Goal: Contribute content: Add original content to the website for others to see

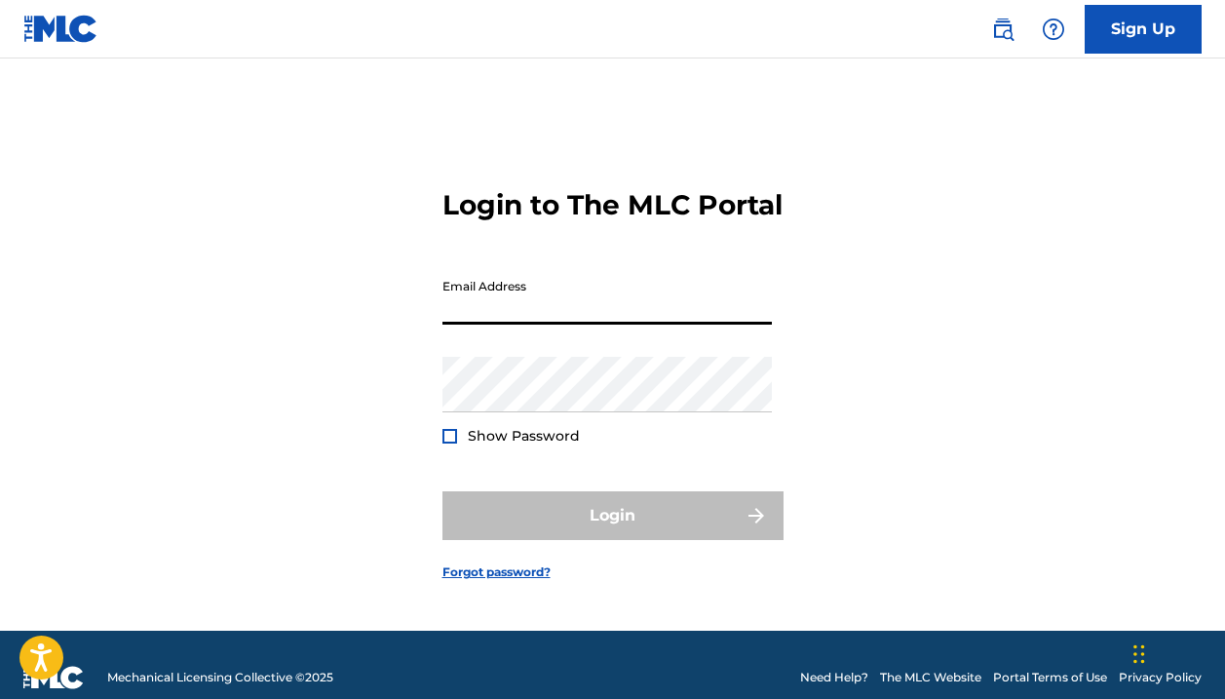
click at [643, 325] on input "Email Address" at bounding box center [606, 297] width 329 height 56
type input "[EMAIL_ADDRESS][DOMAIN_NAME]"
click at [612, 532] on button "Login" at bounding box center [612, 515] width 341 height 49
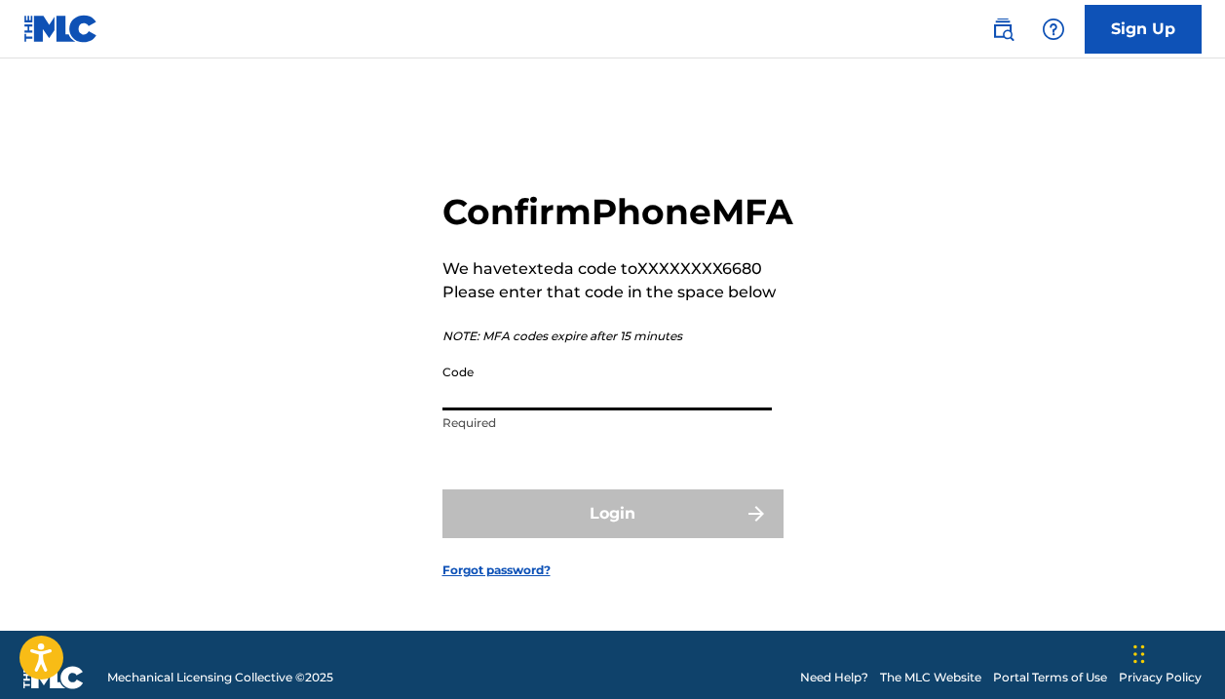
click at [552, 410] on input "Code" at bounding box center [606, 383] width 329 height 56
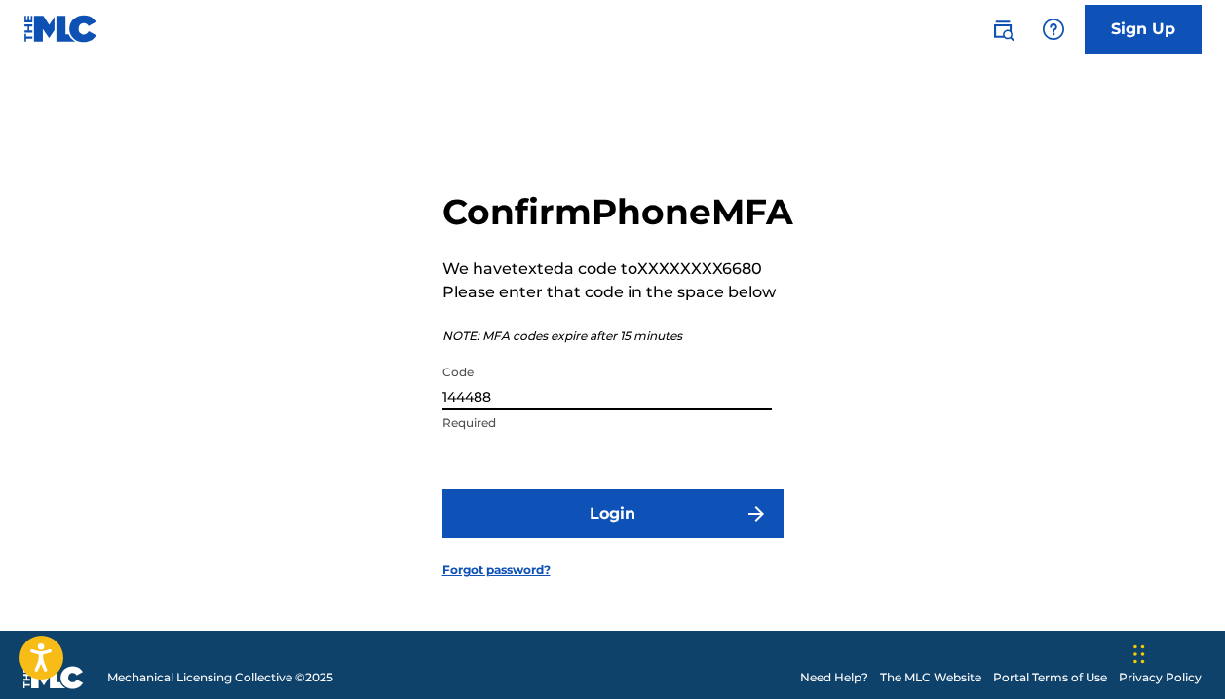
type input "144488"
click at [612, 537] on button "Login" at bounding box center [612, 513] width 341 height 49
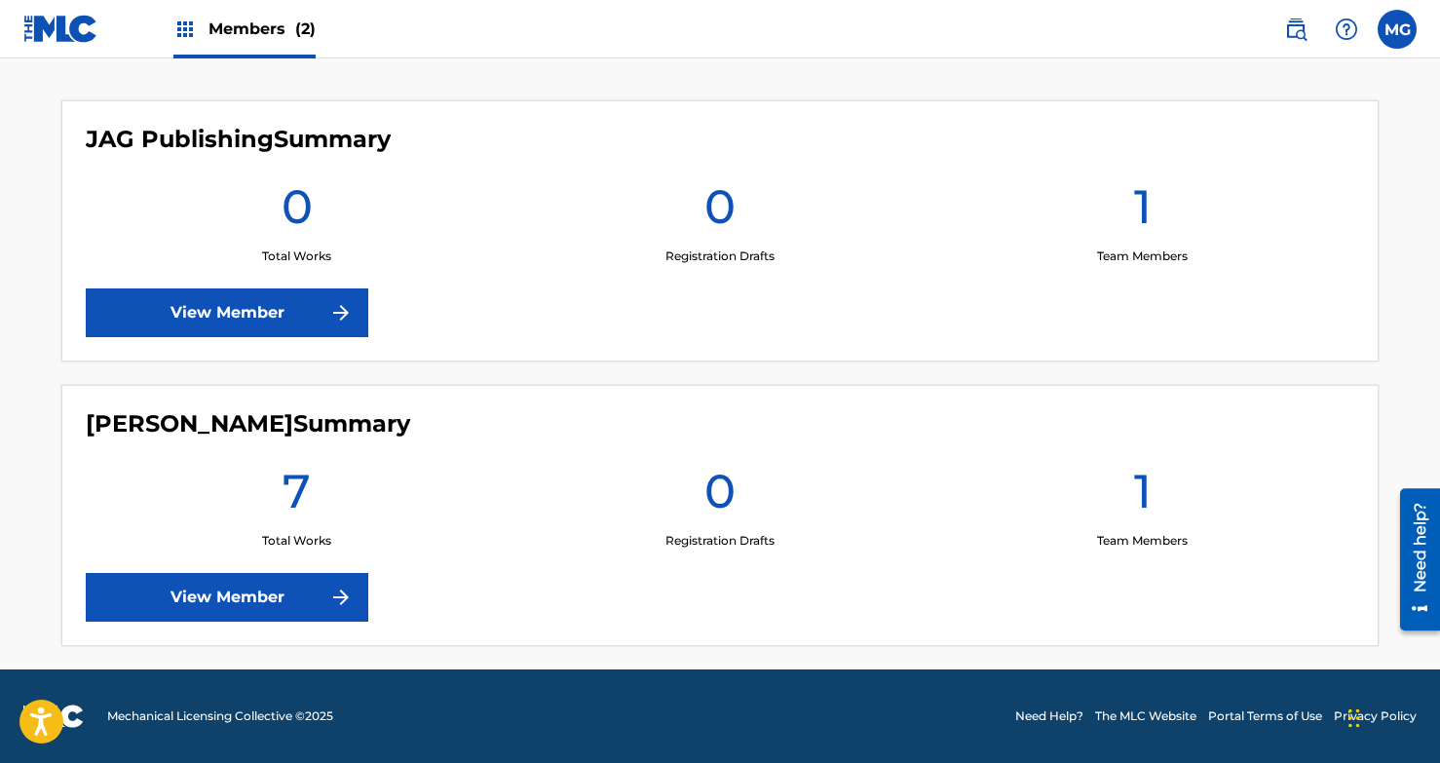
scroll to position [482, 0]
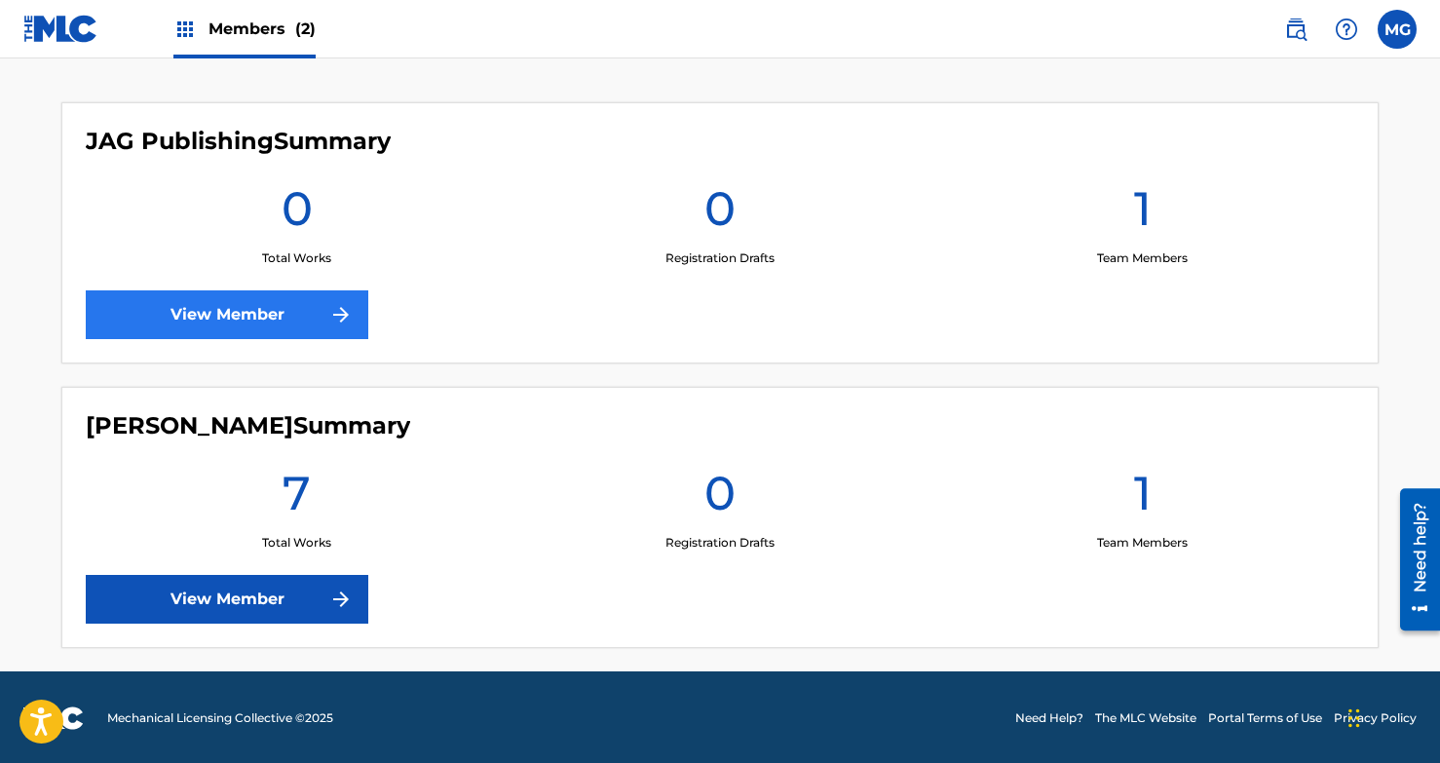
click at [221, 327] on link "View Member" at bounding box center [227, 314] width 283 height 49
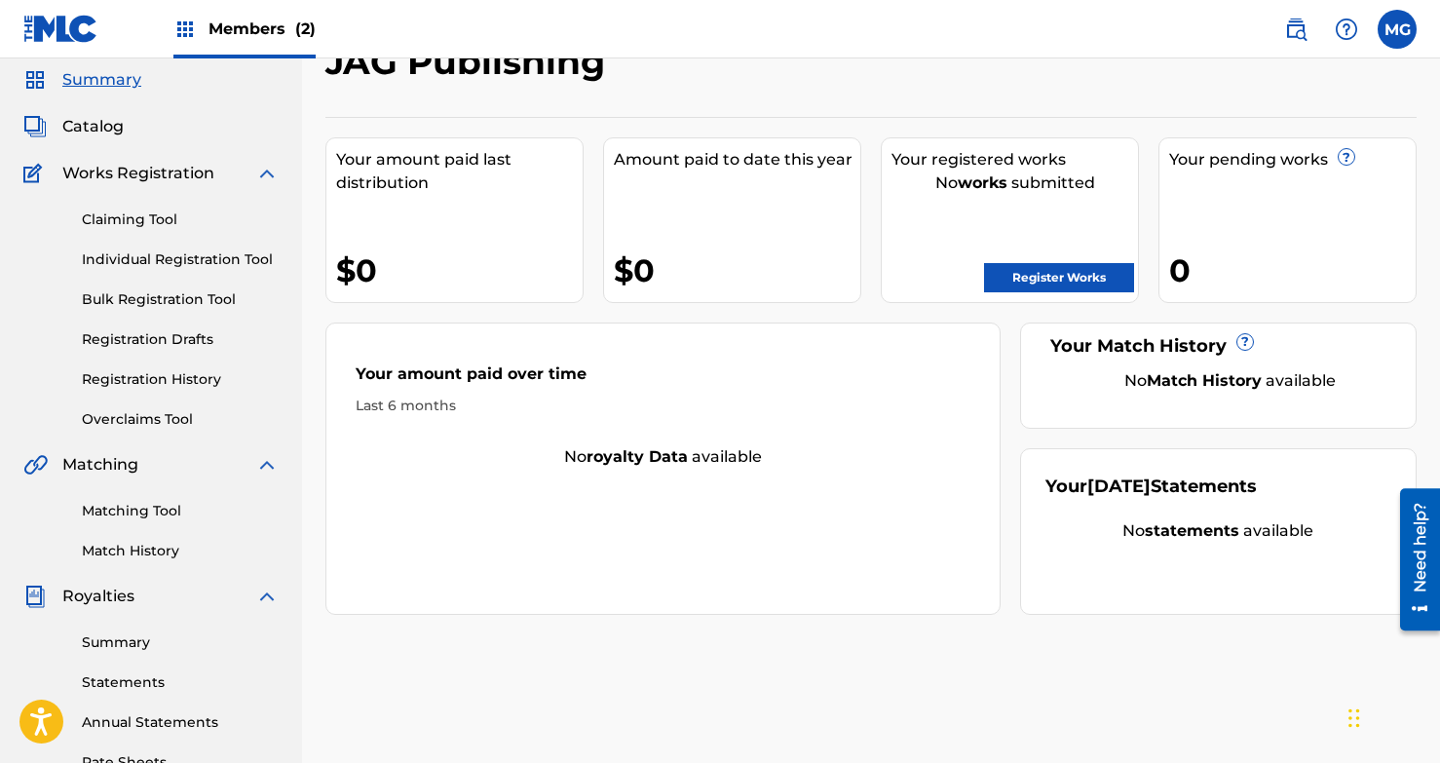
scroll to position [42, 0]
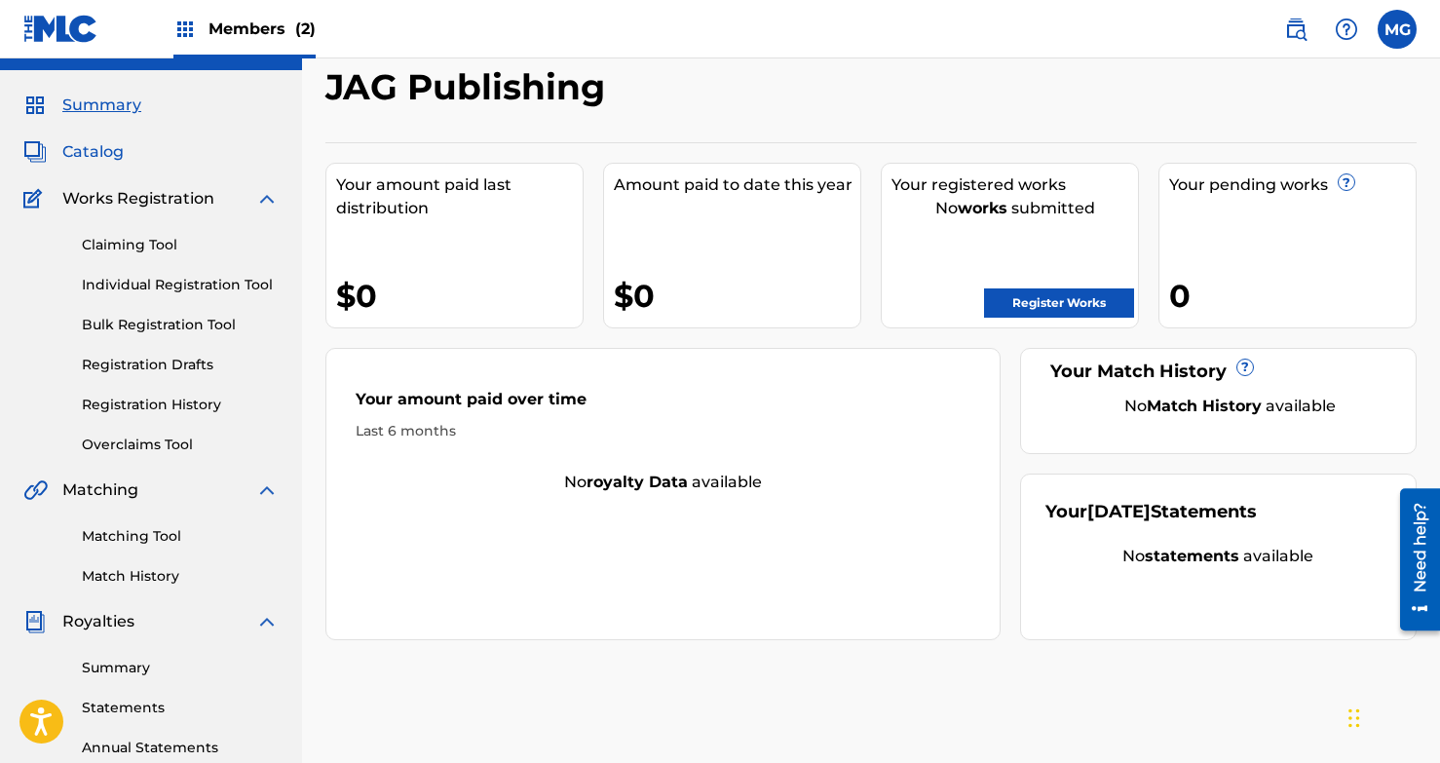
click at [100, 145] on span "Catalog" at bounding box center [92, 151] width 61 height 23
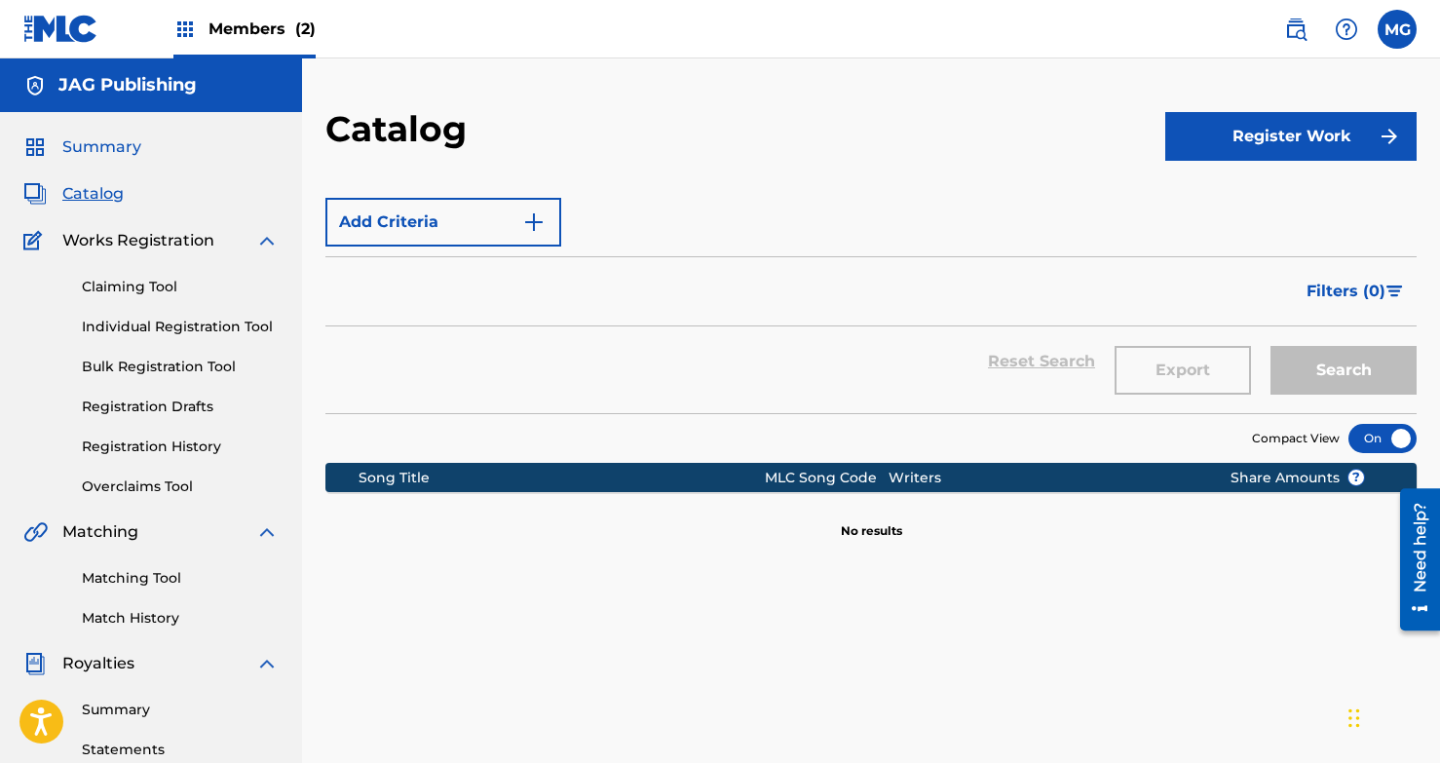
click at [122, 148] on span "Summary" at bounding box center [101, 146] width 79 height 23
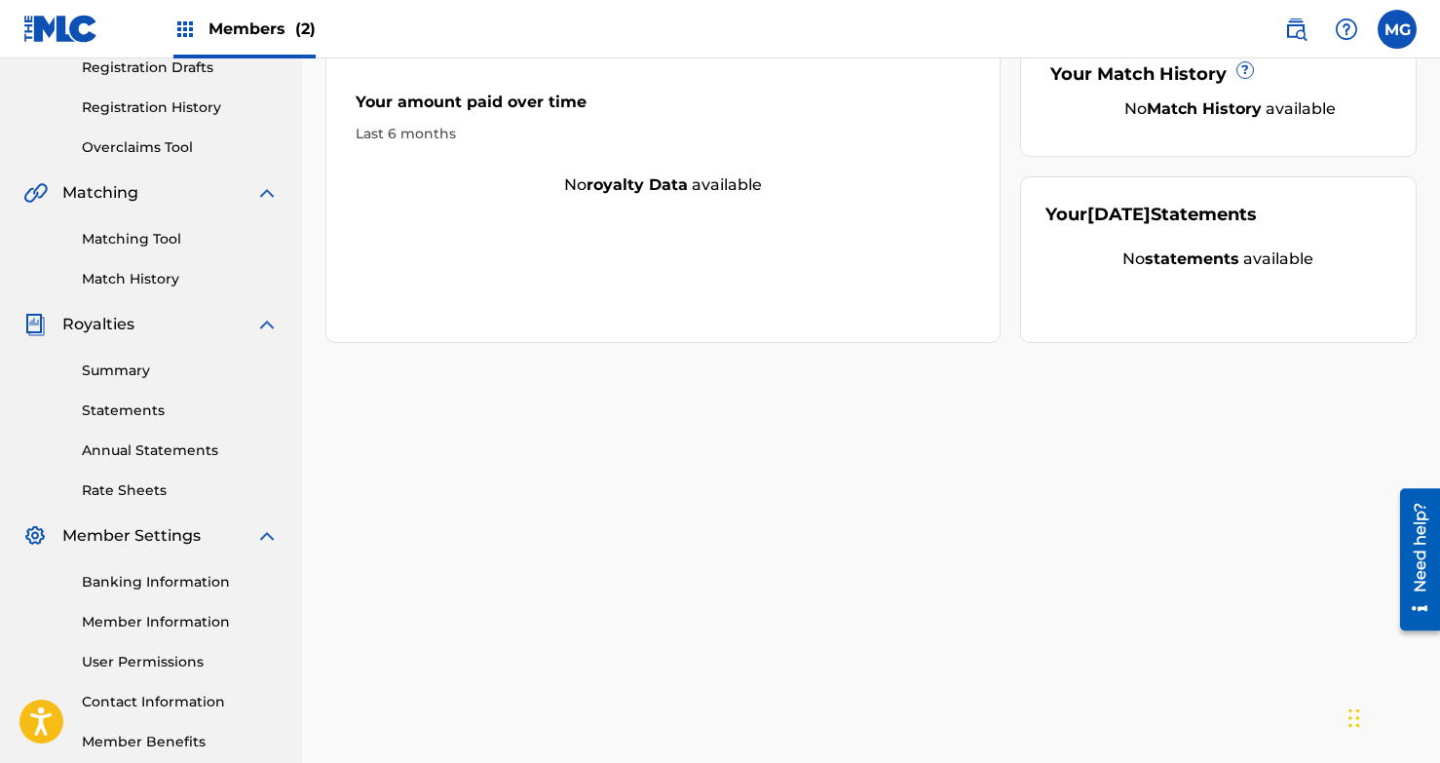
scroll to position [340, 0]
click at [135, 533] on span "Member Settings" at bounding box center [131, 534] width 138 height 23
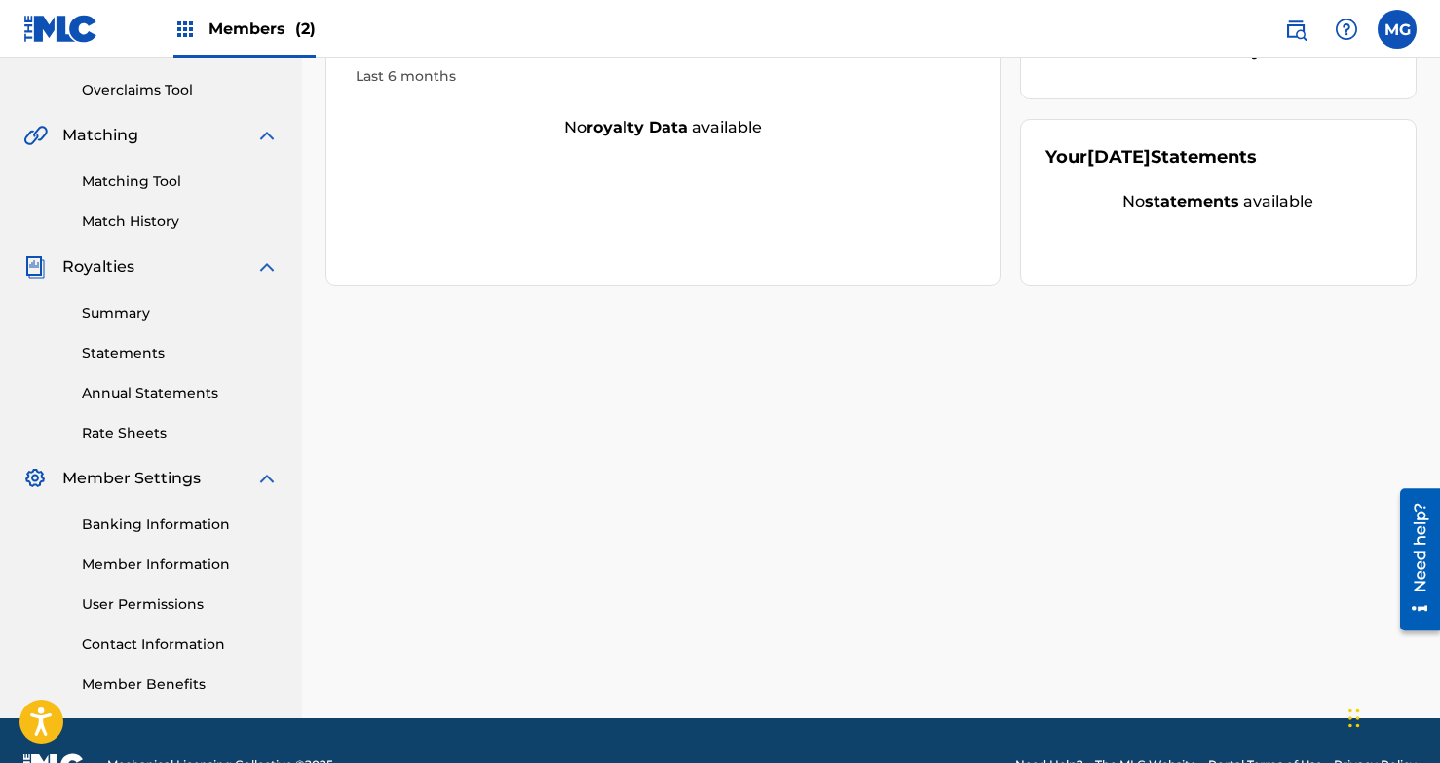
scroll to position [398, 0]
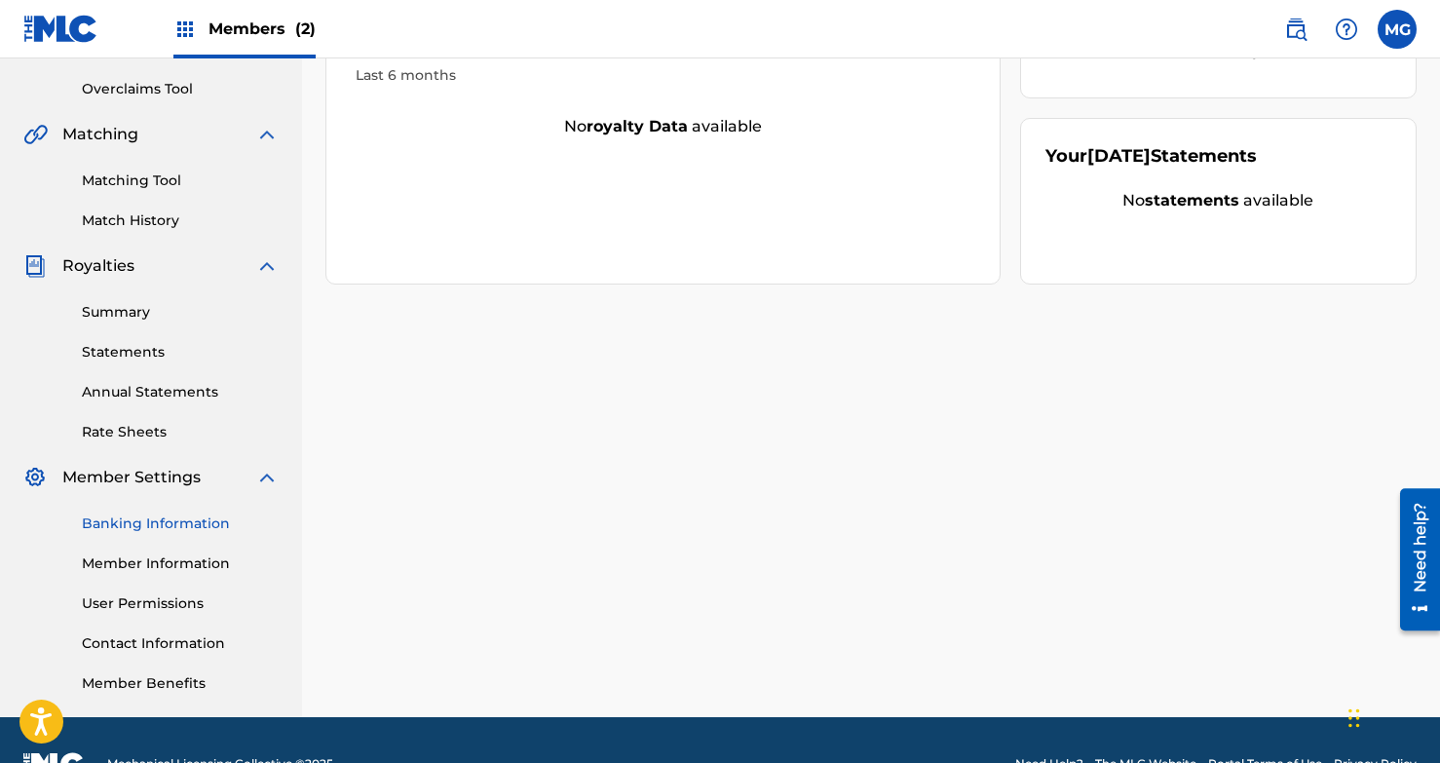
click at [134, 532] on link "Banking Information" at bounding box center [180, 524] width 197 height 20
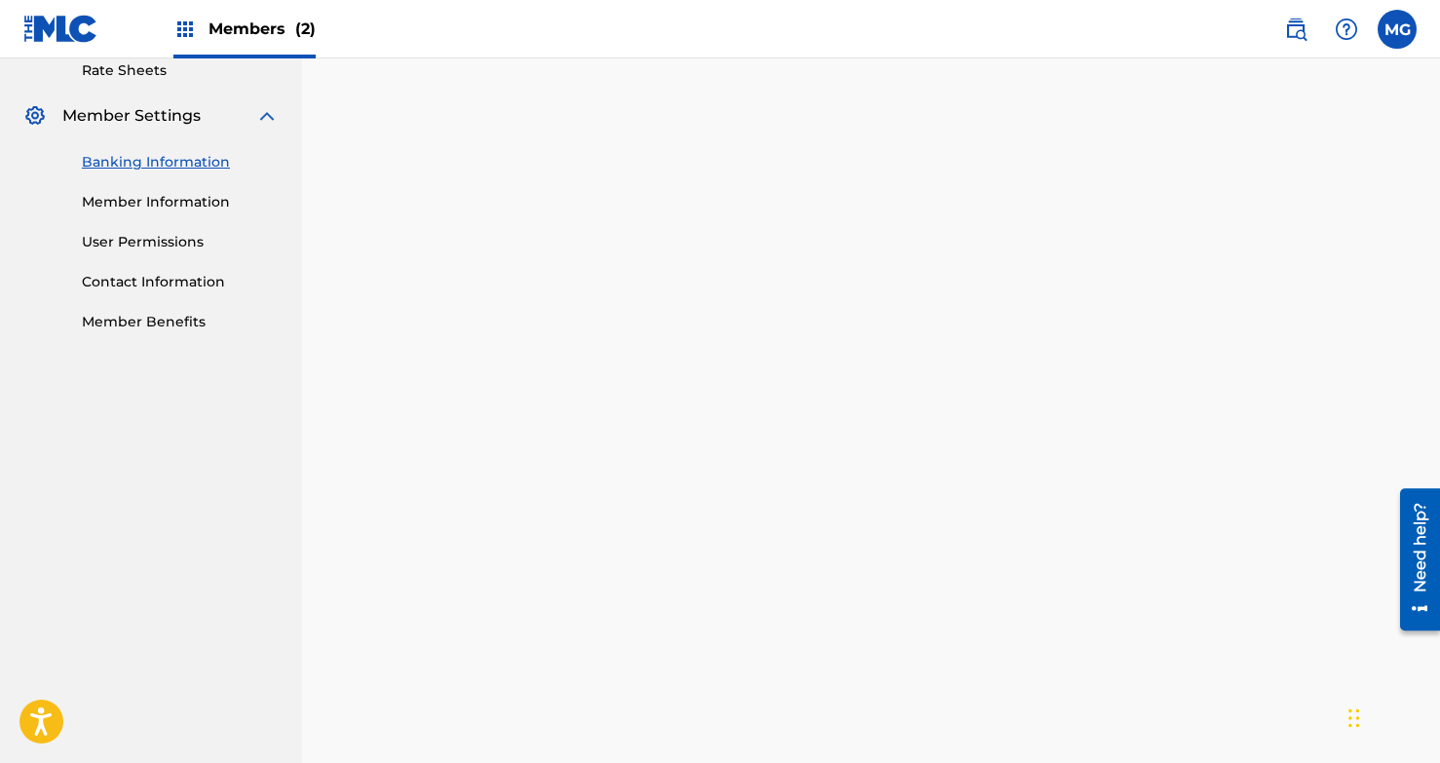
scroll to position [773, 0]
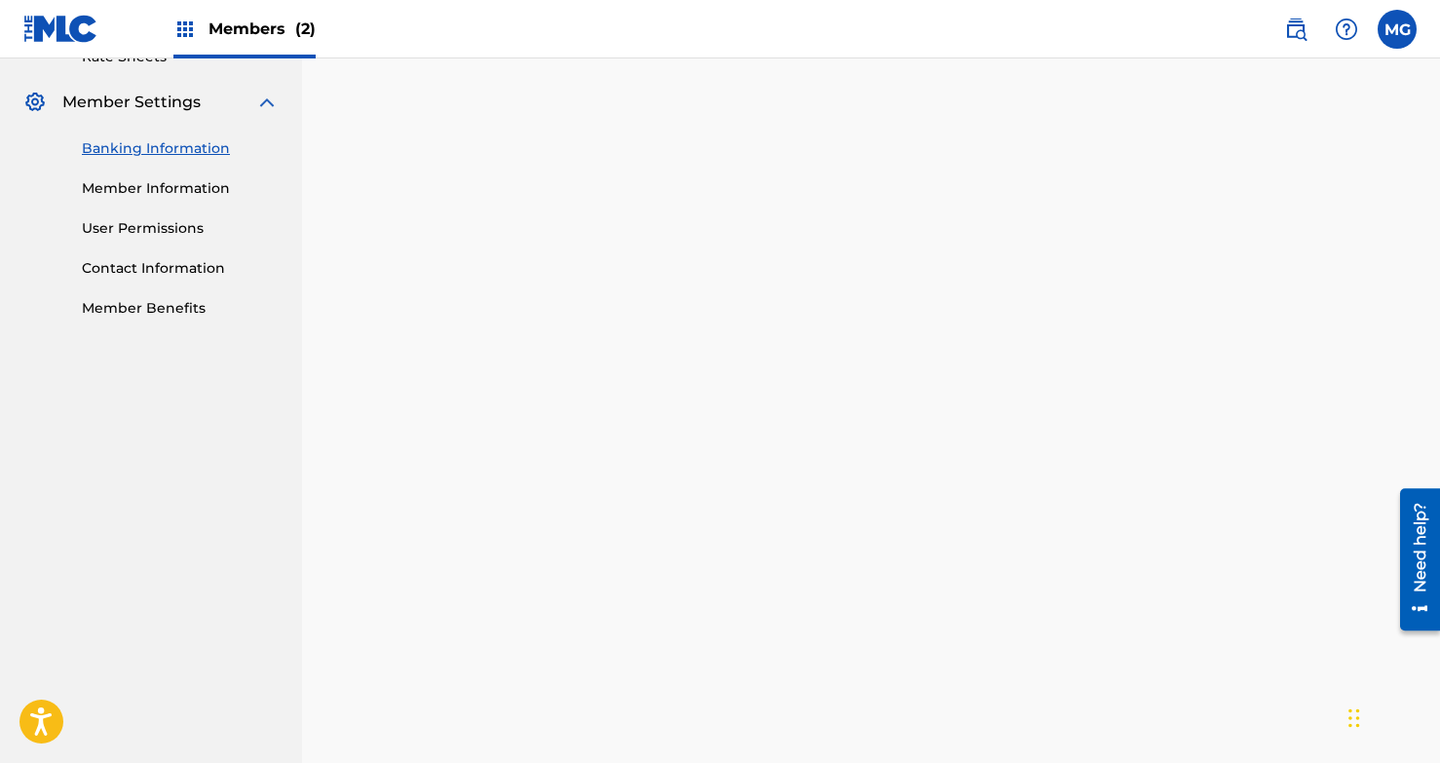
click at [300, 593] on nav "JAG Publishing Summary Catalog Works Registration Claiming Tool Individual Regi…" at bounding box center [151, 490] width 302 height 2408
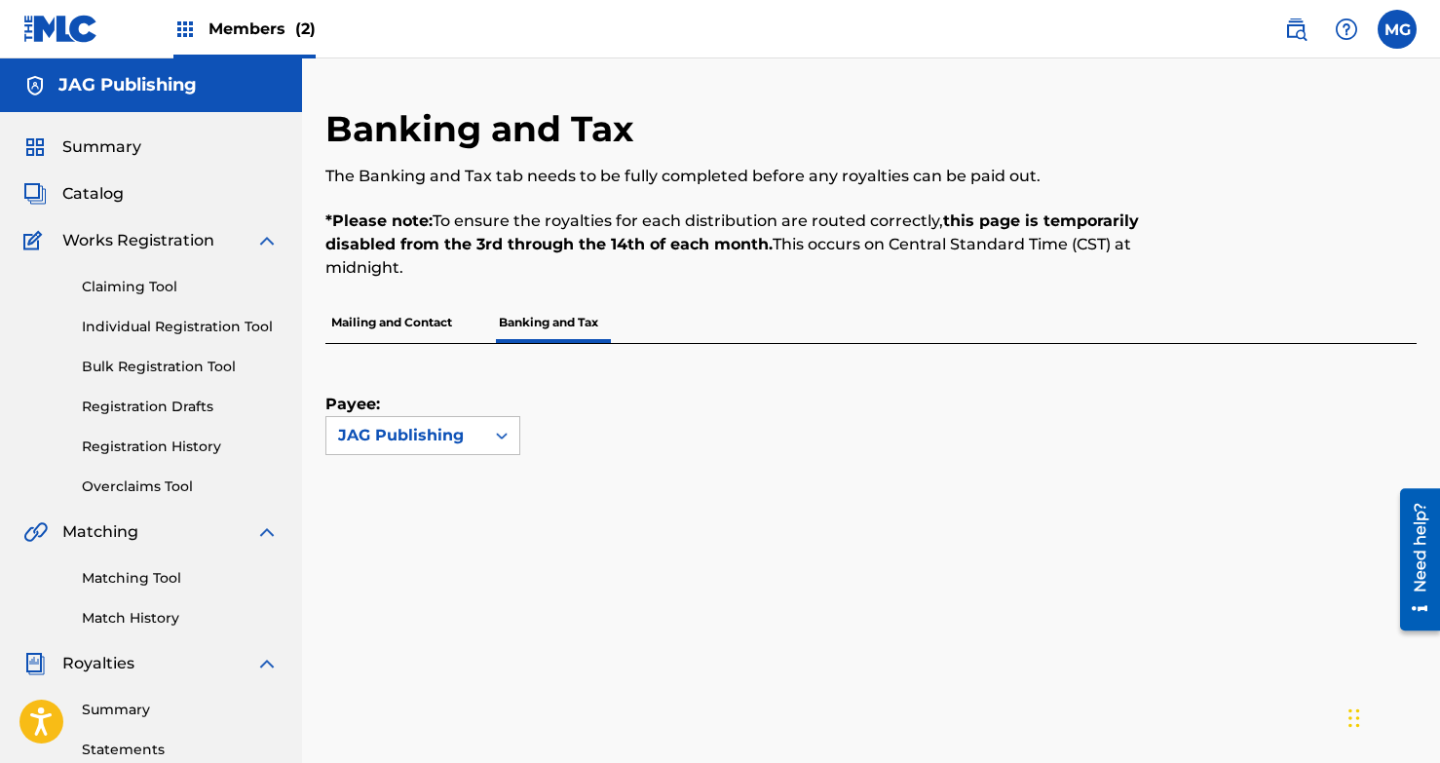
scroll to position [0, 0]
click at [256, 30] on span "Members (2)" at bounding box center [262, 29] width 107 height 22
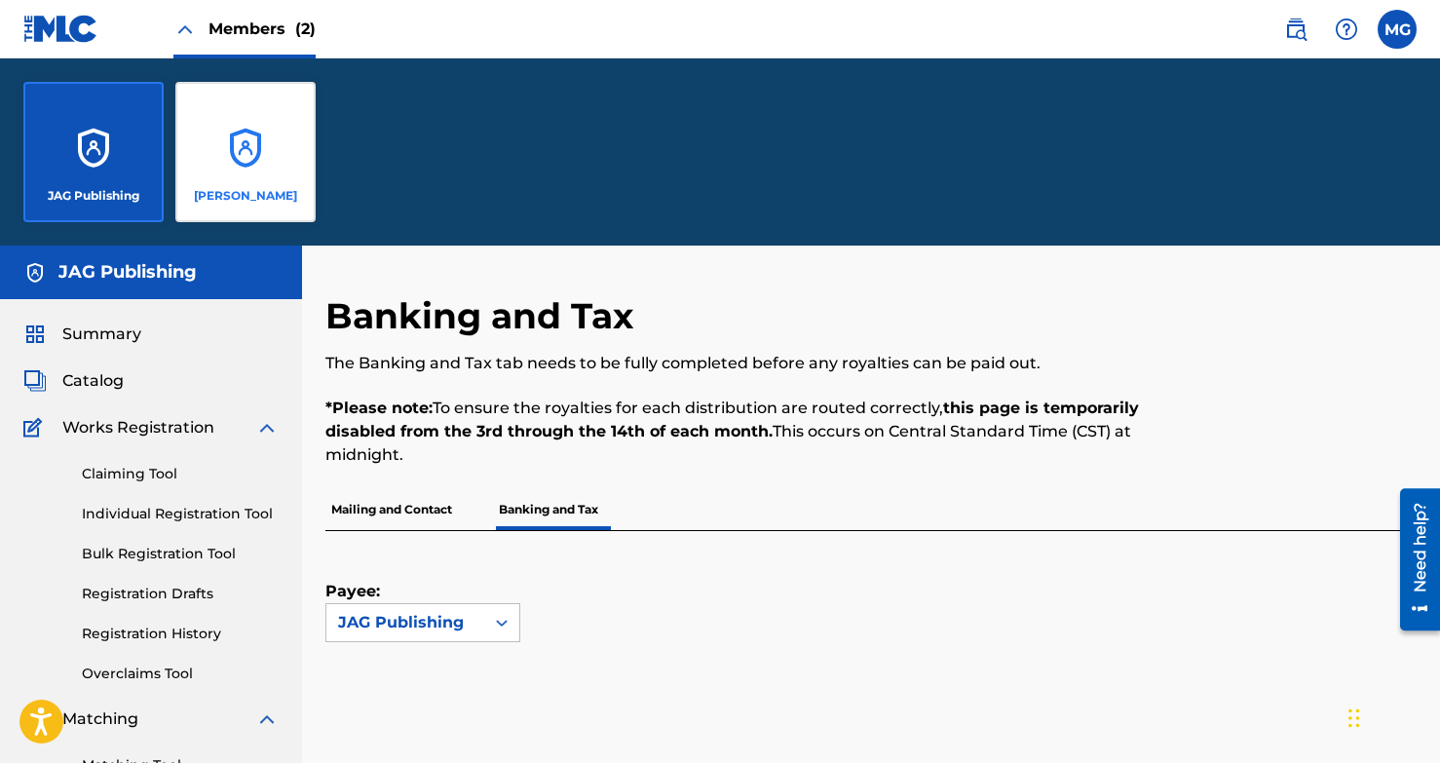
click at [289, 138] on div "[PERSON_NAME]" at bounding box center [245, 152] width 140 height 140
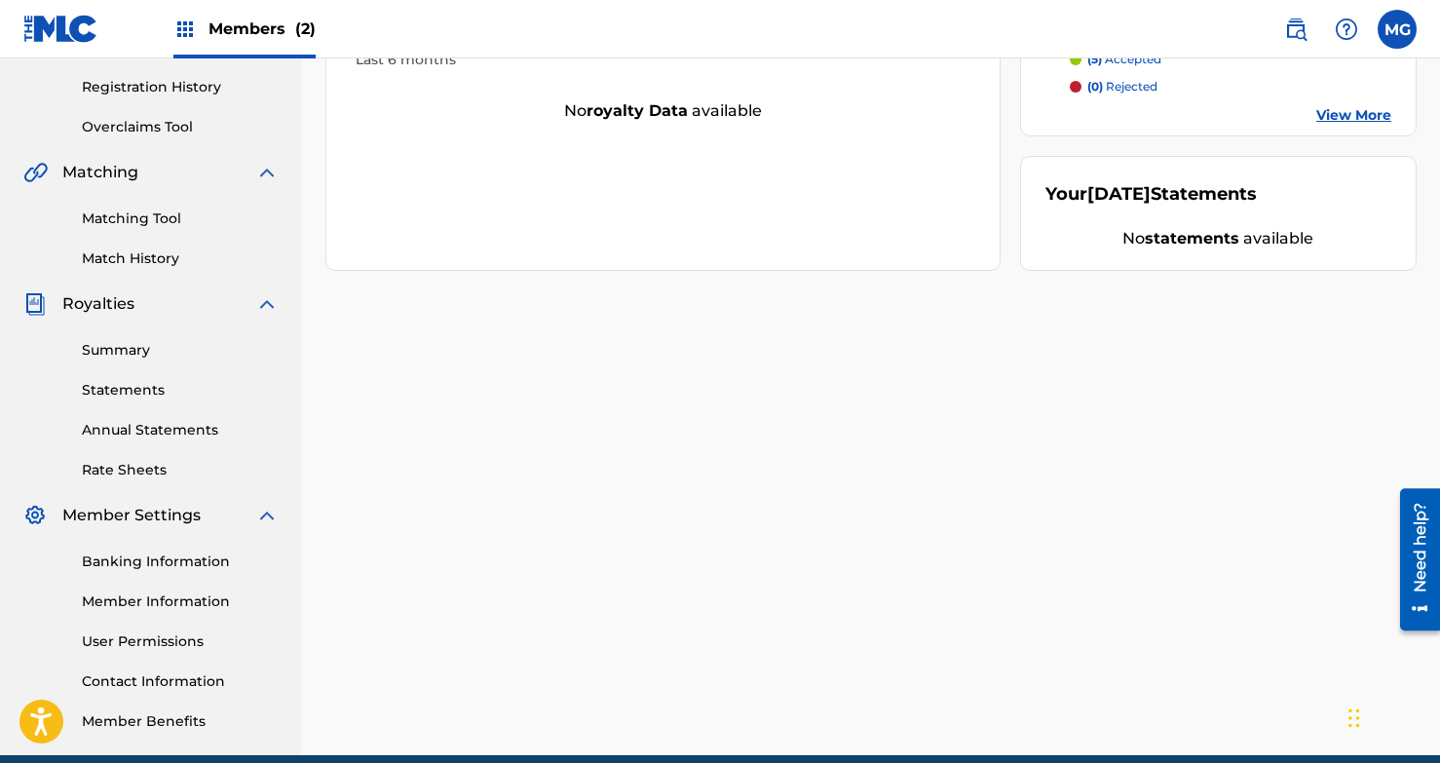
scroll to position [375, 0]
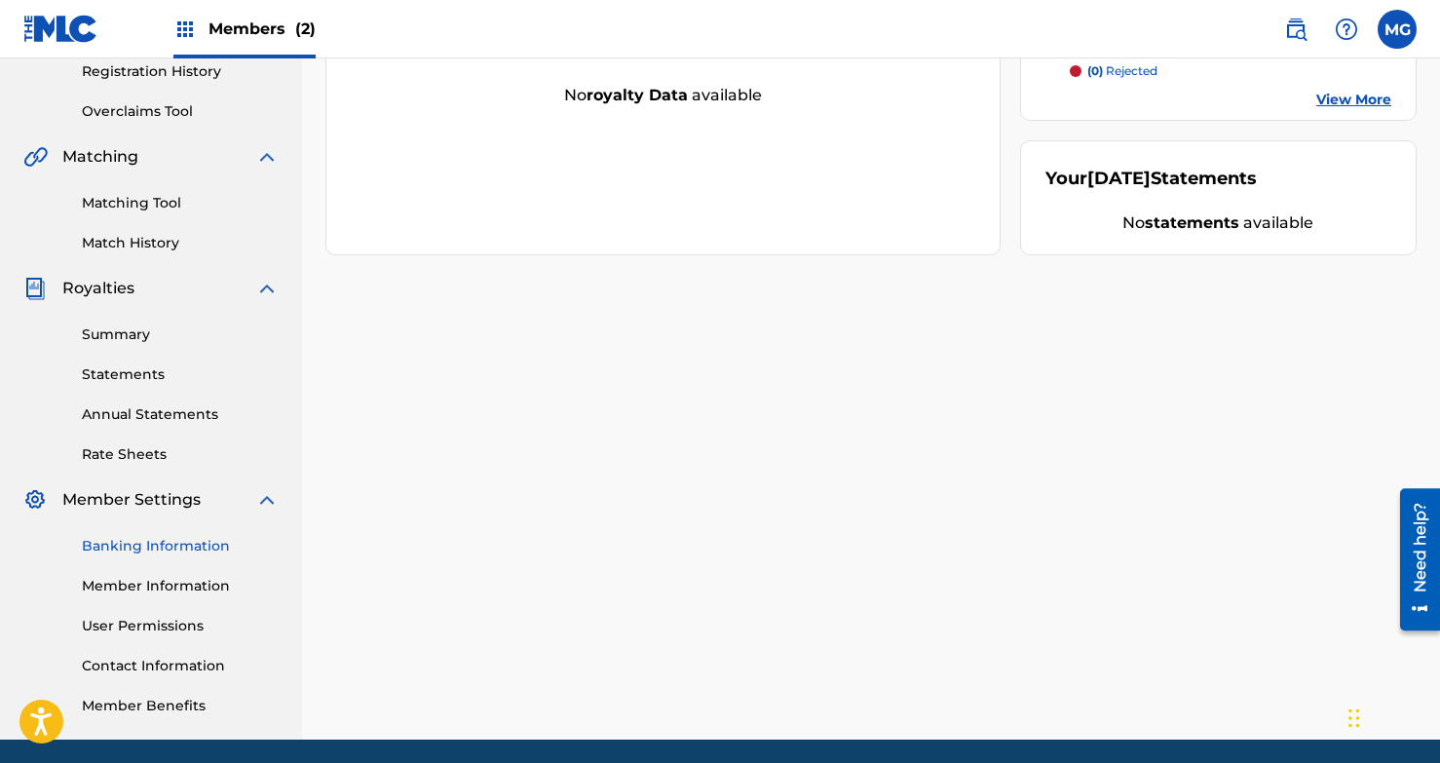
click at [149, 553] on link "Banking Information" at bounding box center [180, 546] width 197 height 20
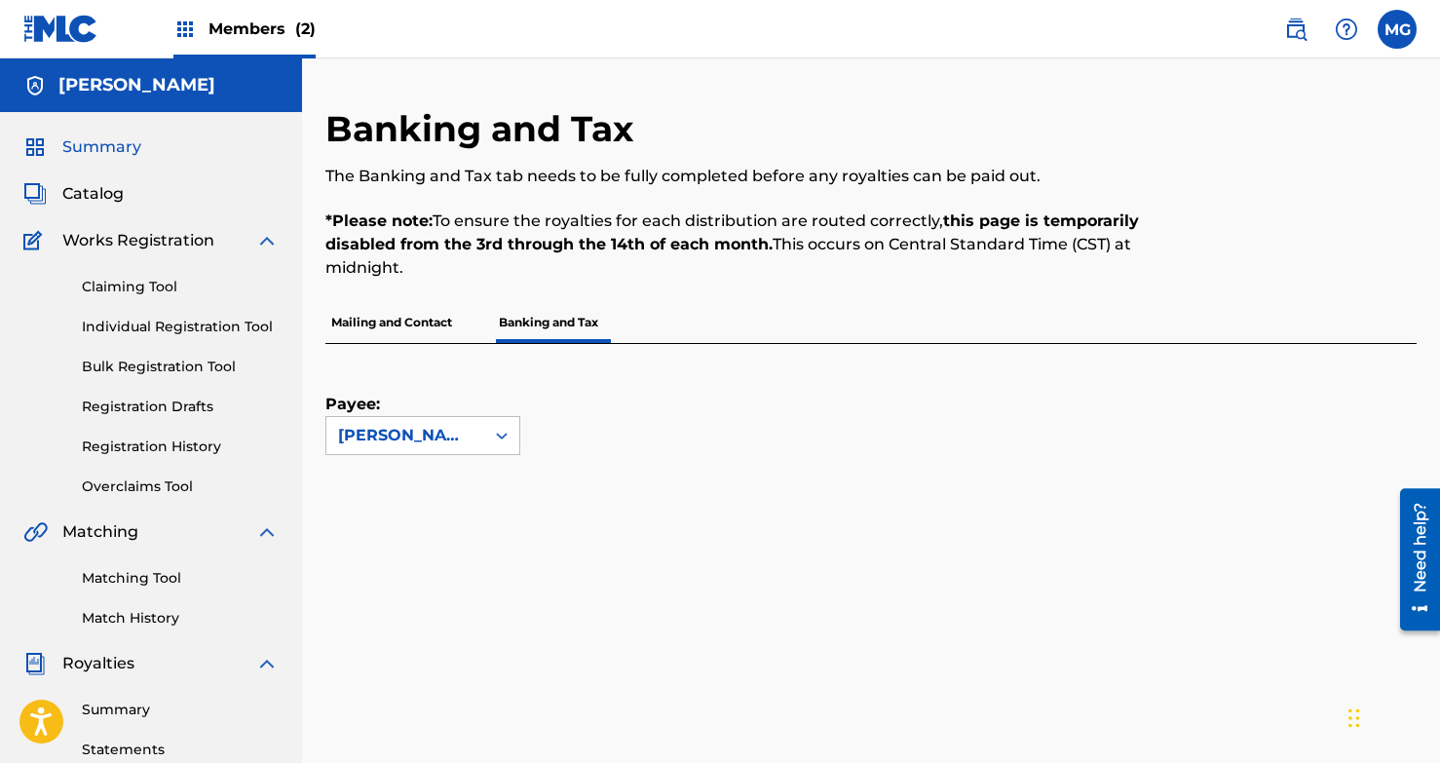
click at [102, 146] on span "Summary" at bounding box center [101, 146] width 79 height 23
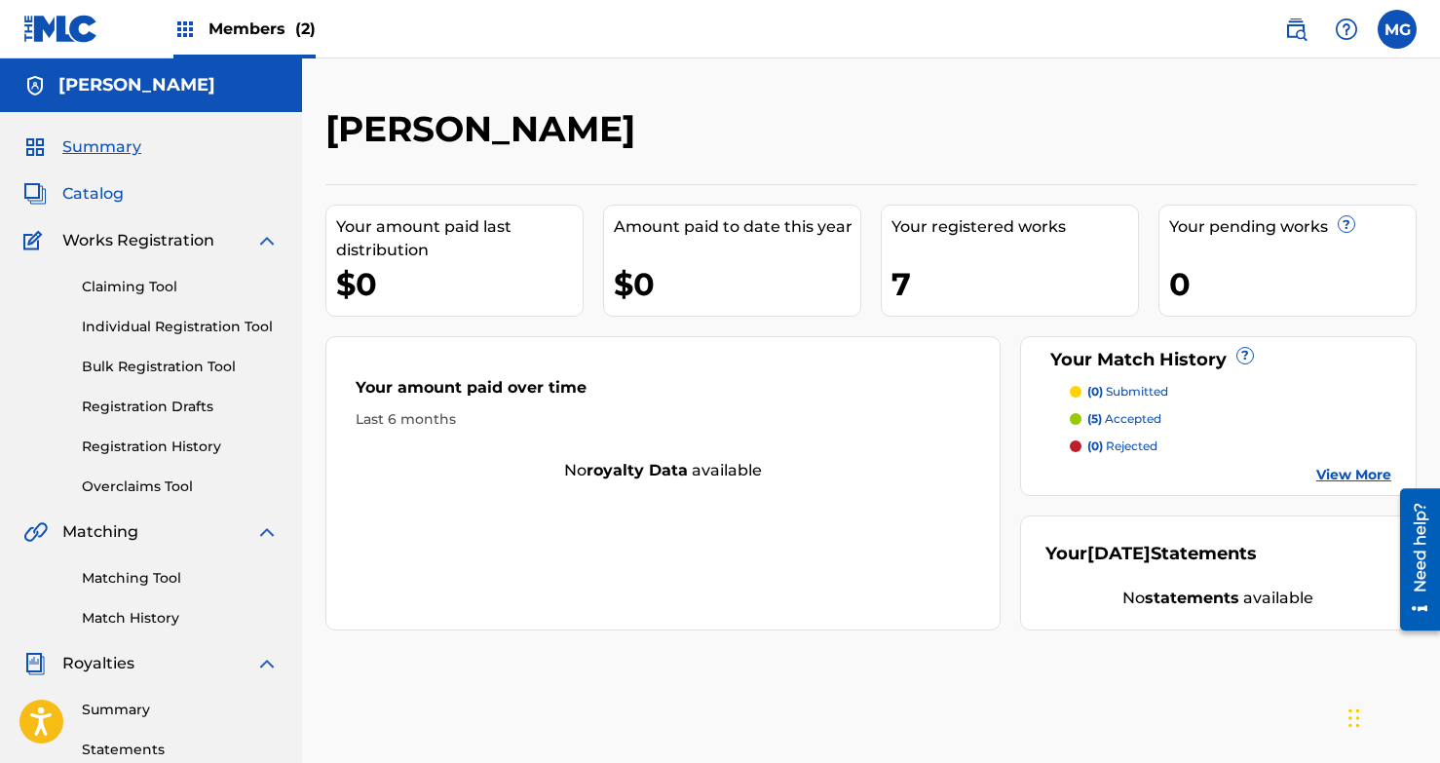
click at [93, 191] on span "Catalog" at bounding box center [92, 193] width 61 height 23
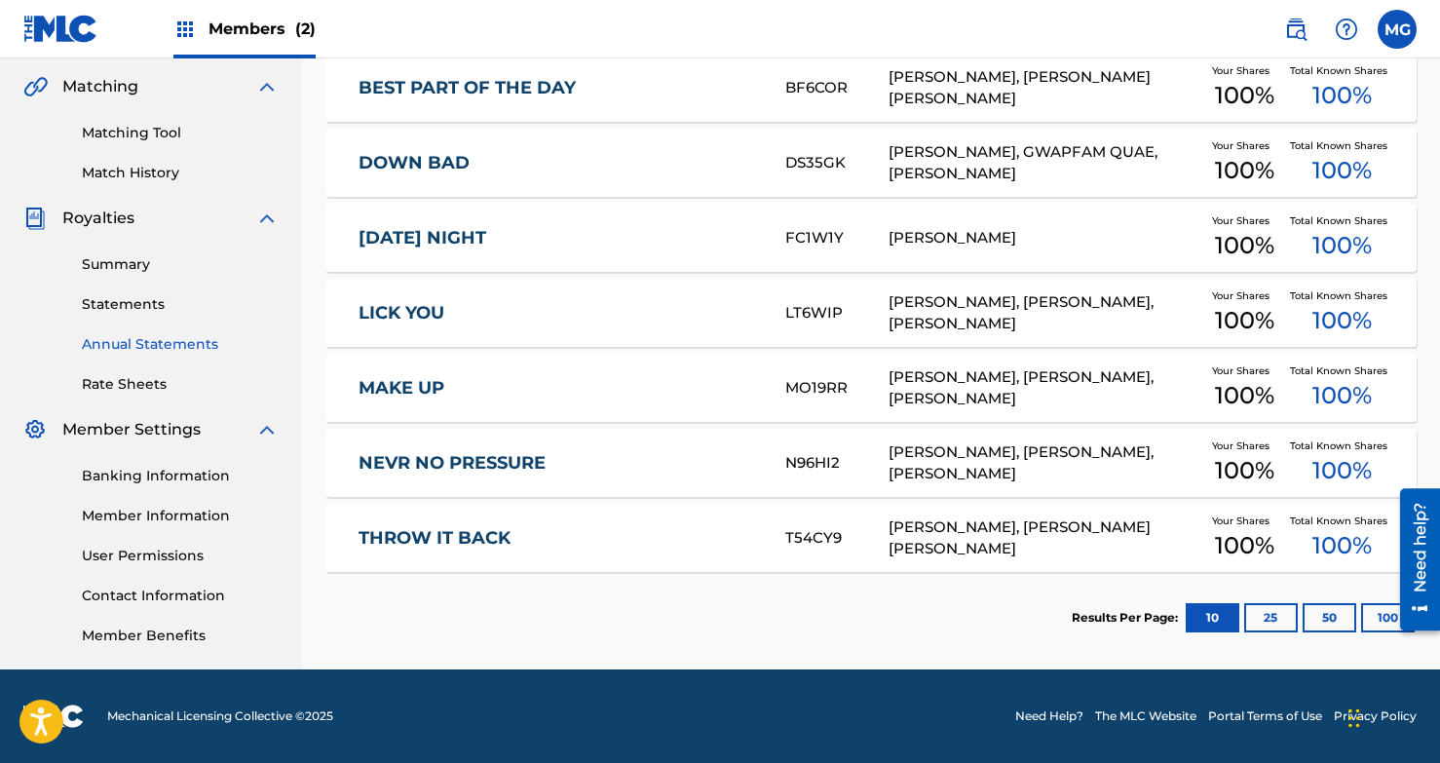
scroll to position [445, 0]
click at [1092, 447] on div "[PERSON_NAME], [PERSON_NAME], [PERSON_NAME]" at bounding box center [1044, 463] width 311 height 44
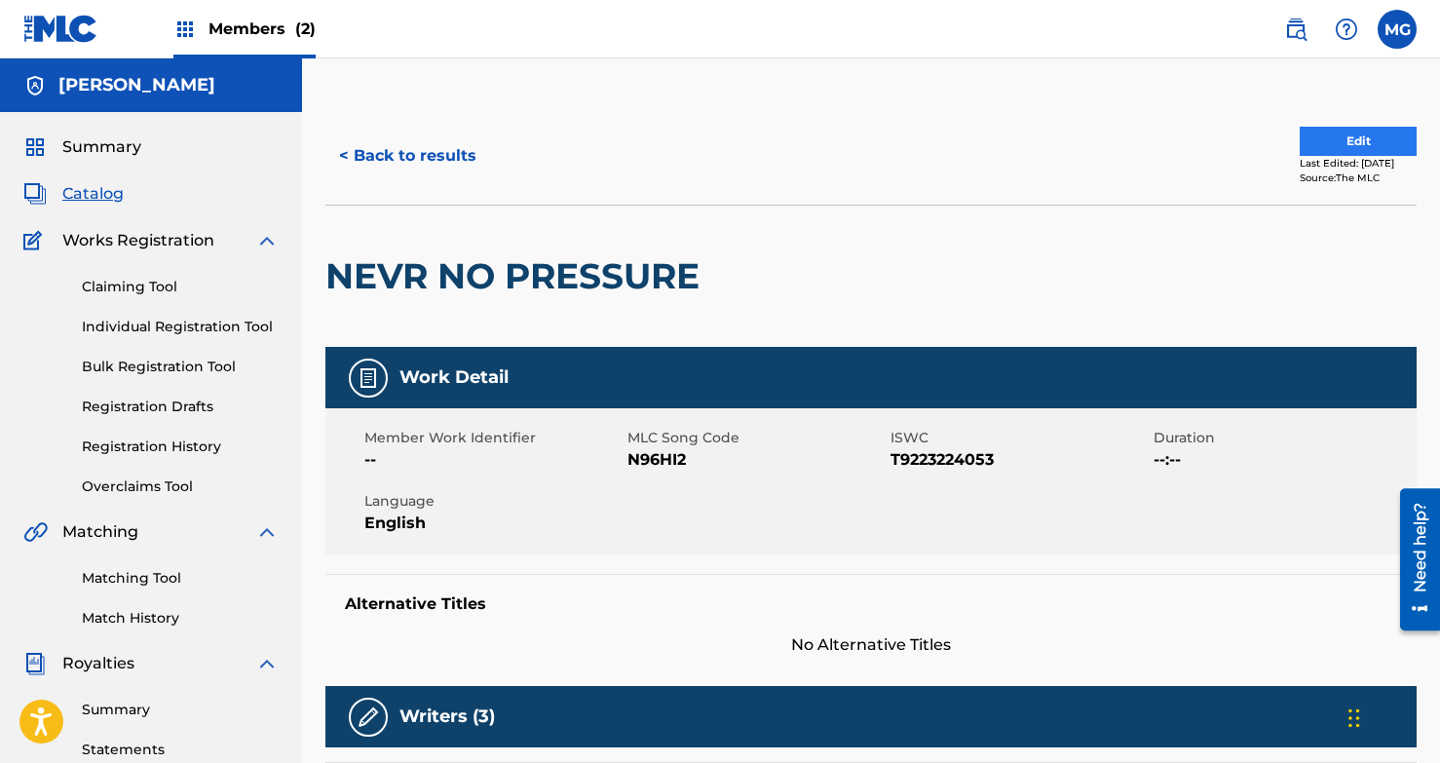
click at [1224, 142] on button "Edit" at bounding box center [1358, 141] width 117 height 29
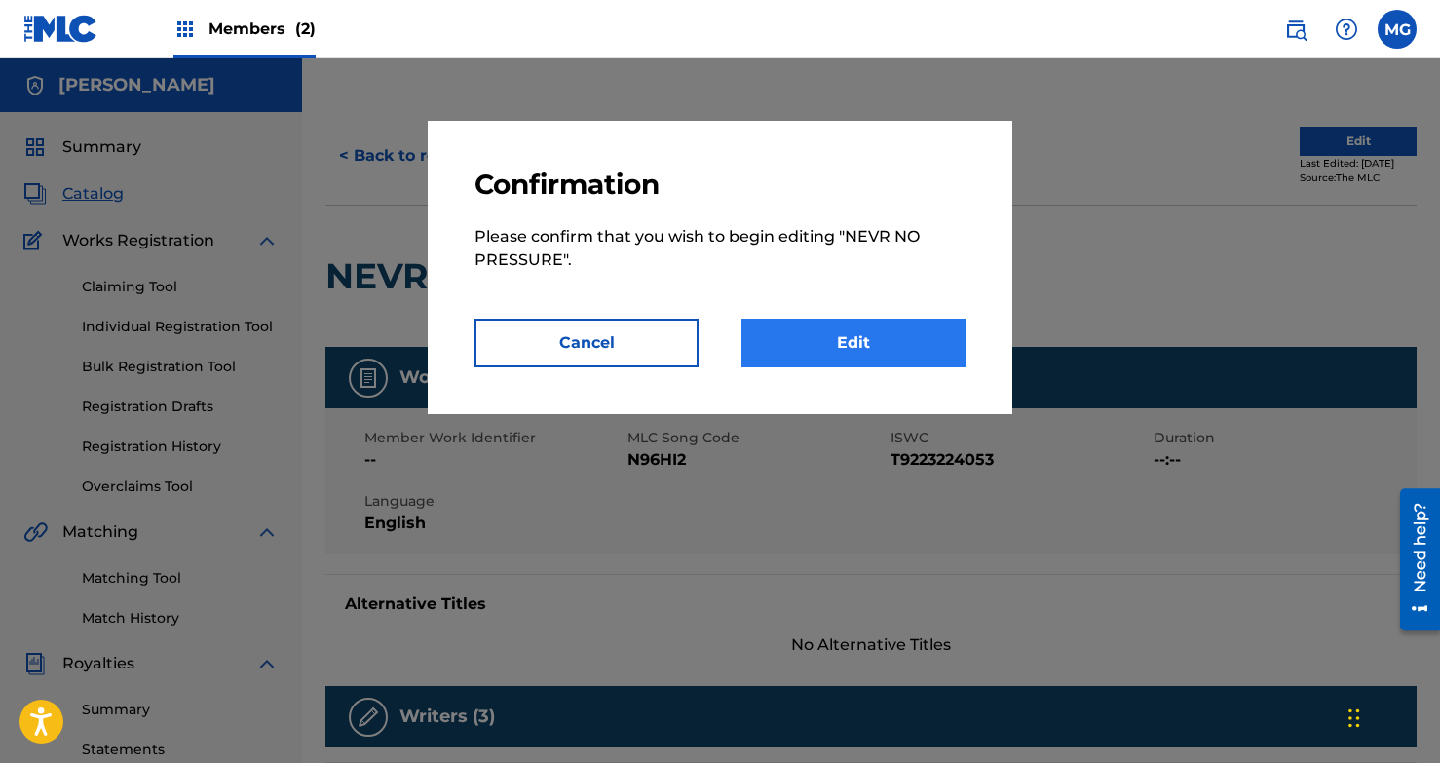
click at [773, 353] on link "Edit" at bounding box center [854, 343] width 224 height 49
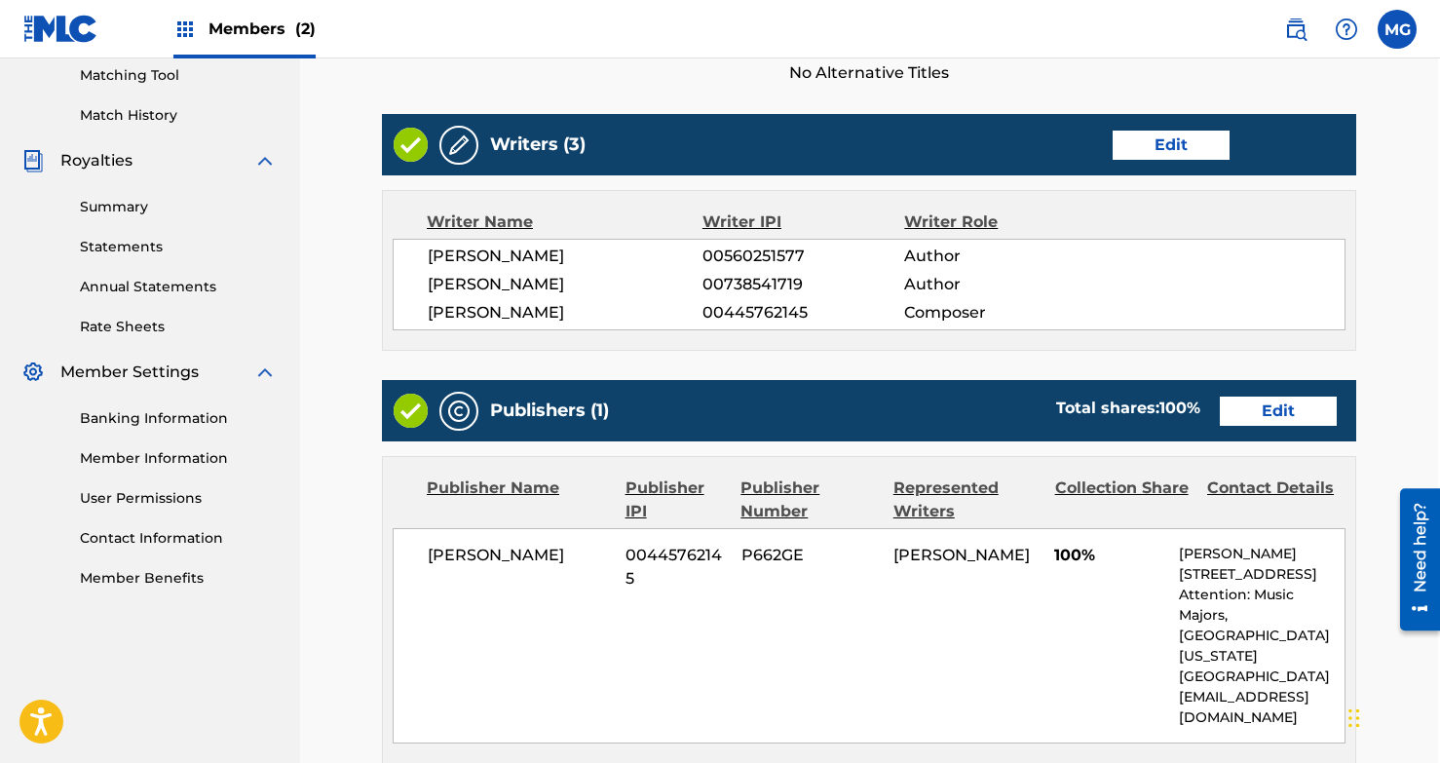
scroll to position [503, 3]
click at [1168, 152] on link "Edit" at bounding box center [1170, 145] width 117 height 29
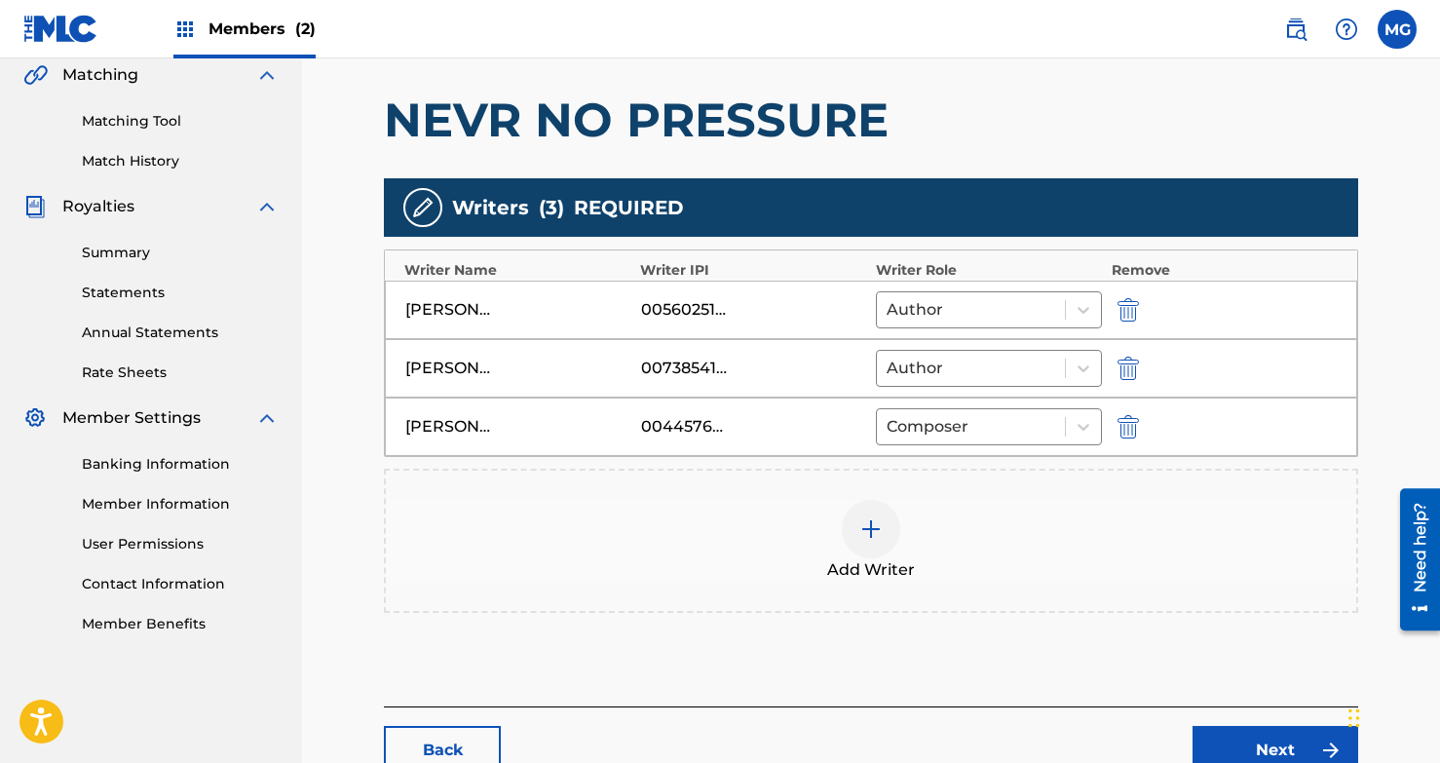
scroll to position [479, 0]
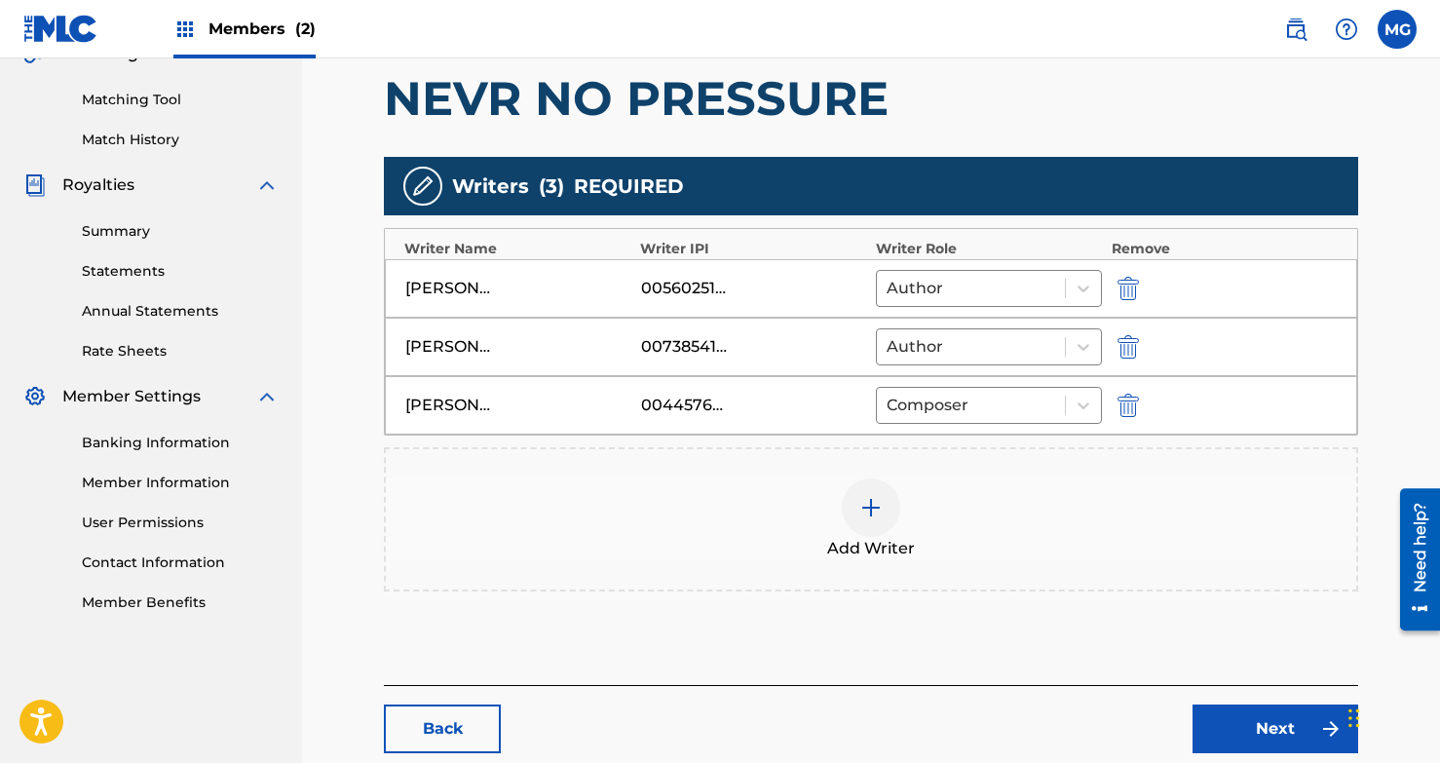
click at [875, 506] on img at bounding box center [871, 507] width 23 height 23
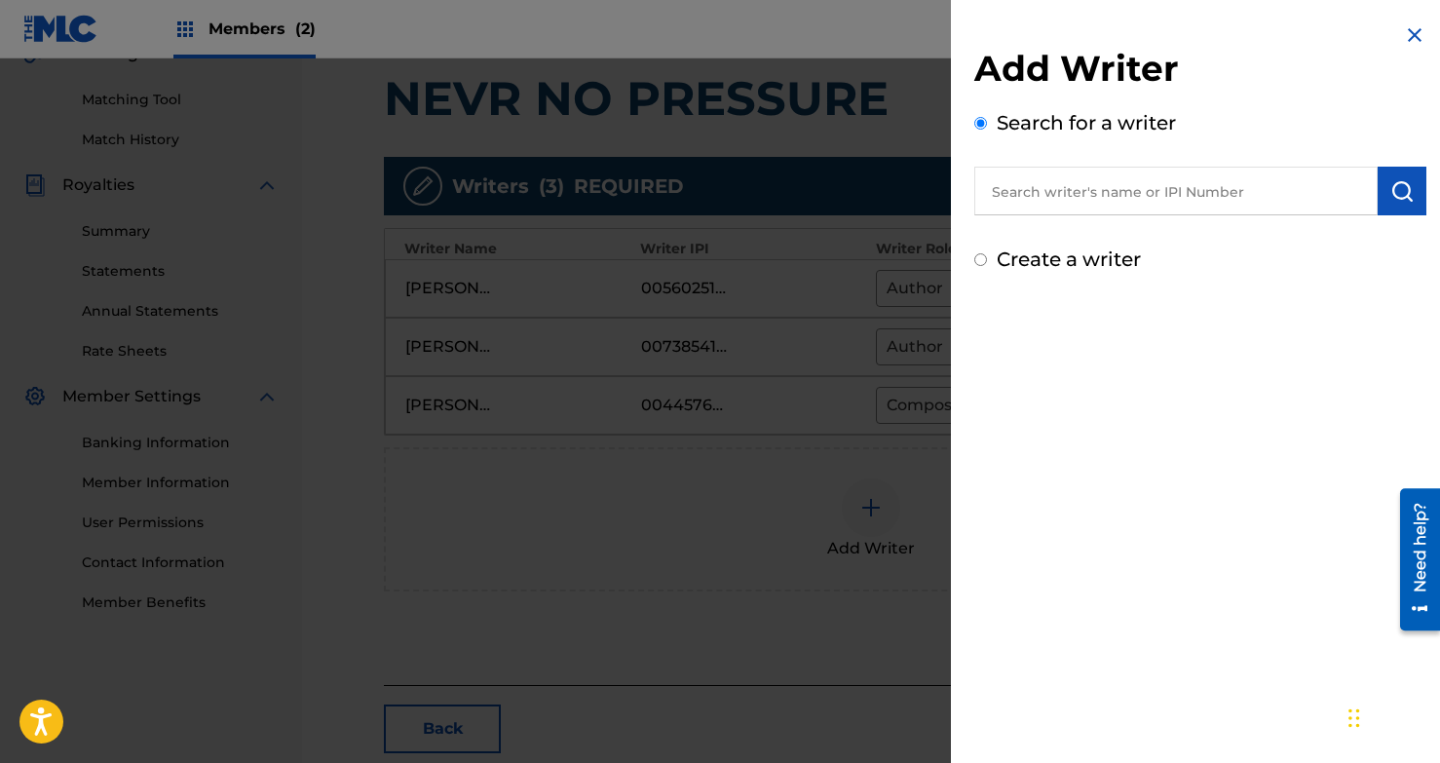
click at [983, 260] on input "Create a writer" at bounding box center [981, 259] width 13 height 13
radio input "false"
radio input "true"
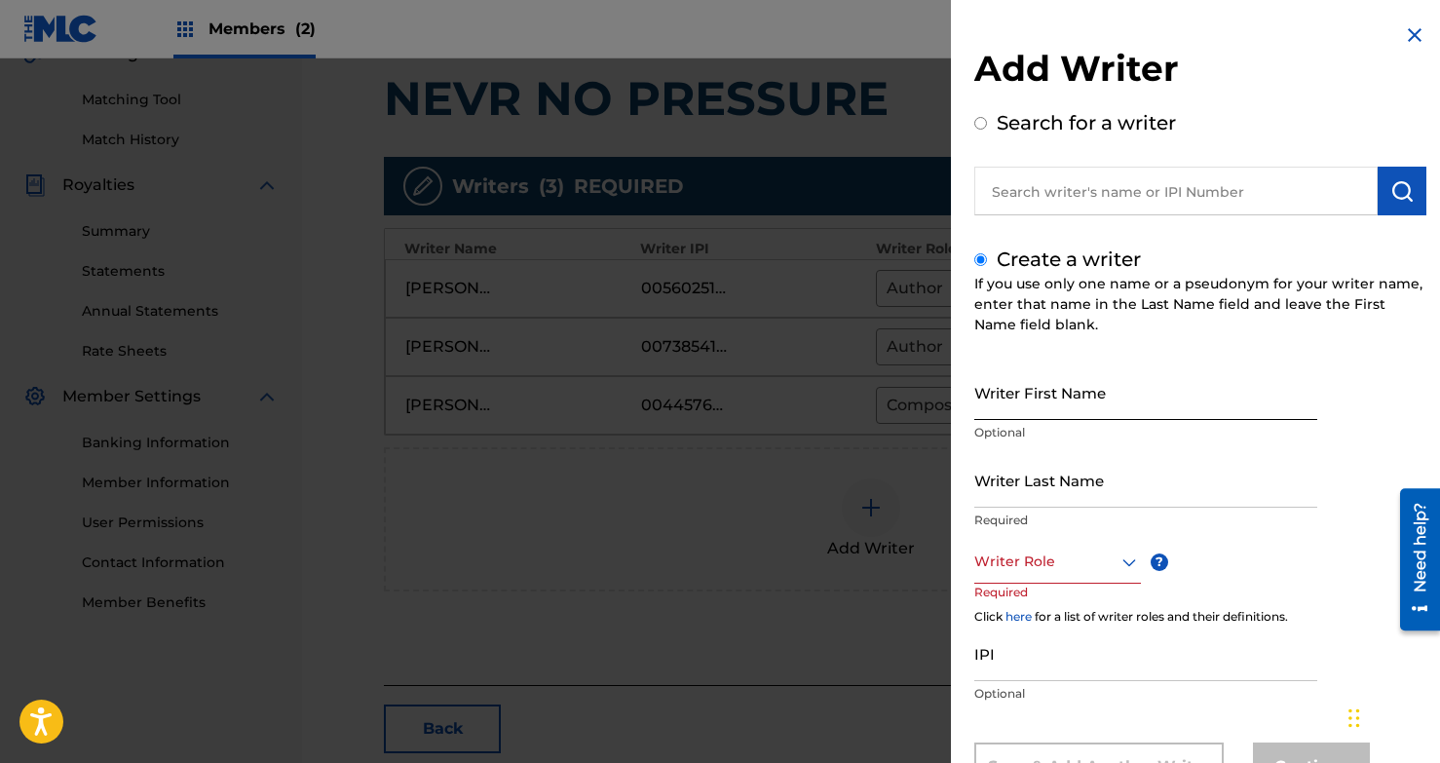
click at [1030, 397] on input "Writer First Name" at bounding box center [1146, 392] width 343 height 56
click at [1107, 400] on input "[PERSON_NAME]" at bounding box center [1146, 392] width 343 height 56
type input "[PERSON_NAME]"
click at [1215, 447] on div "Writer First Name [PERSON_NAME] Optional" at bounding box center [1146, 408] width 343 height 88
click at [1021, 497] on input "Writer Last Name" at bounding box center [1146, 480] width 343 height 56
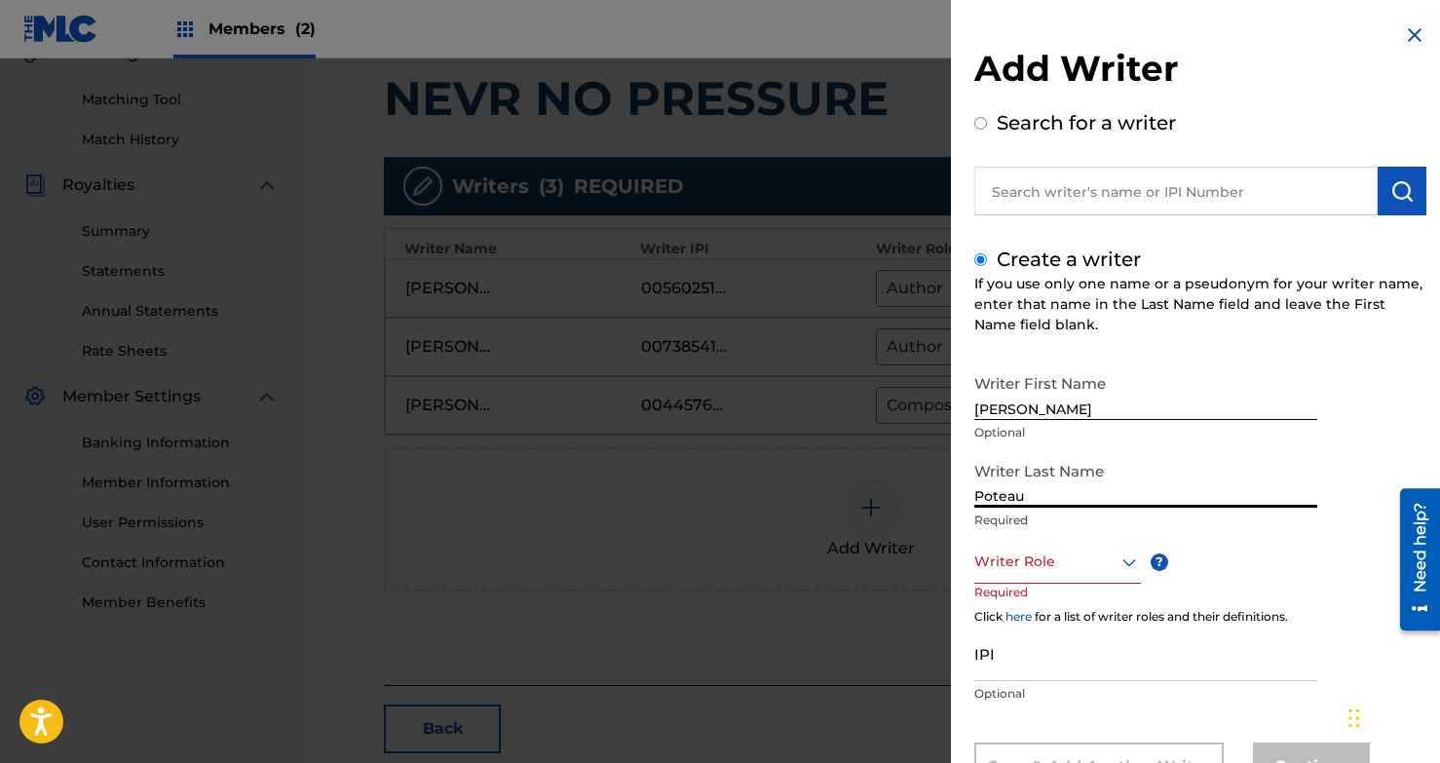
type input "Poteau"
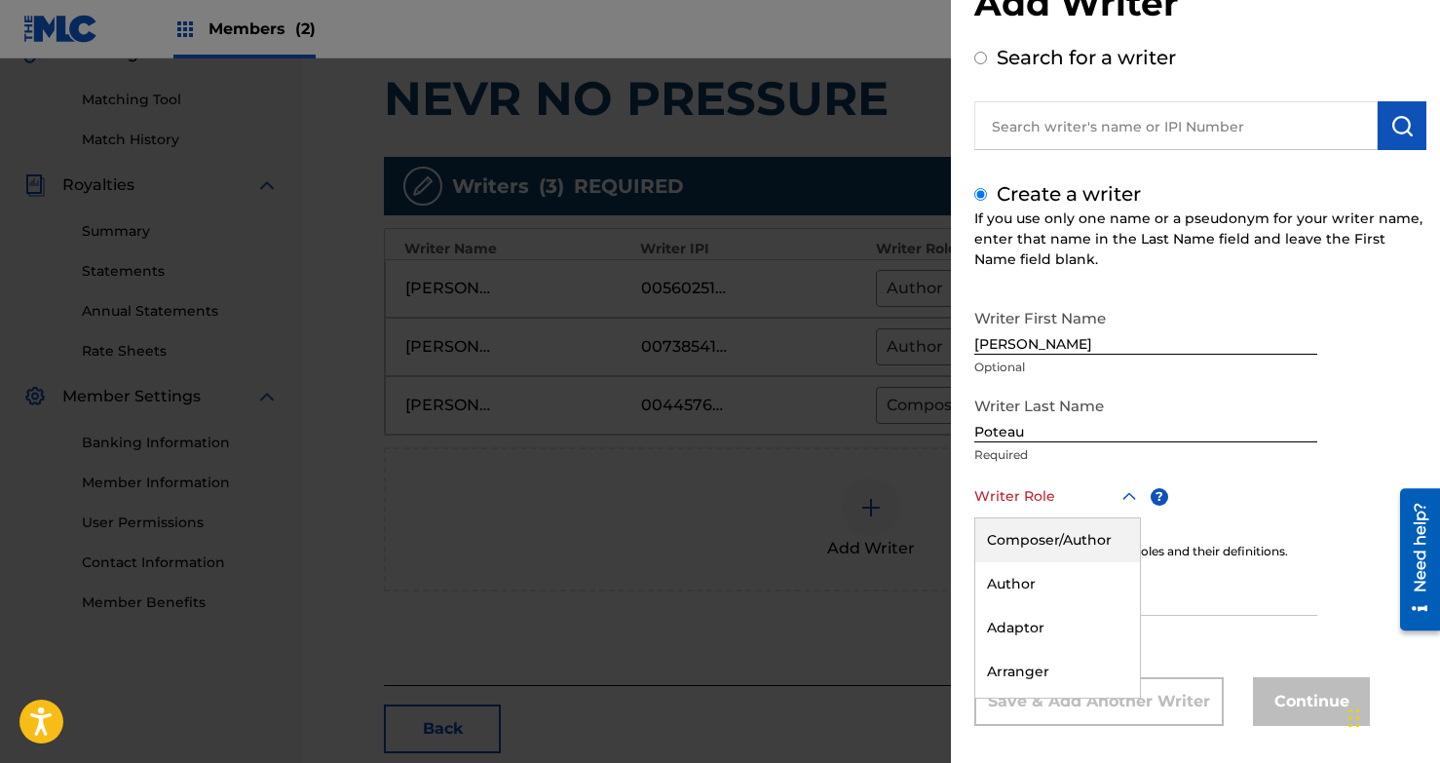
click at [1011, 518] on div "Composer/Author, 1 of 8. 8 results available. Use Up and Down to choose options…" at bounding box center [1058, 497] width 167 height 44
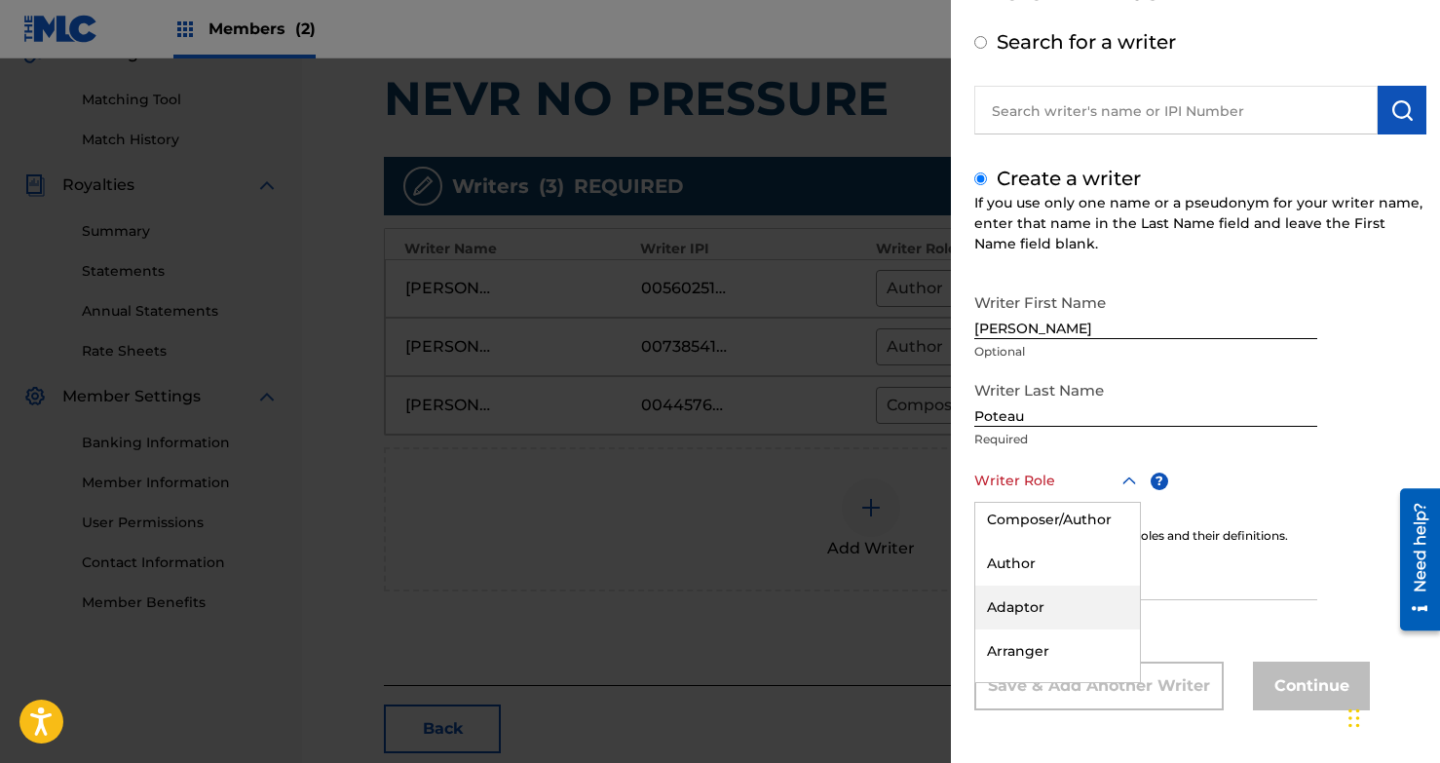
scroll to position [5, 0]
click at [1020, 572] on div "Author" at bounding box center [1058, 564] width 165 height 44
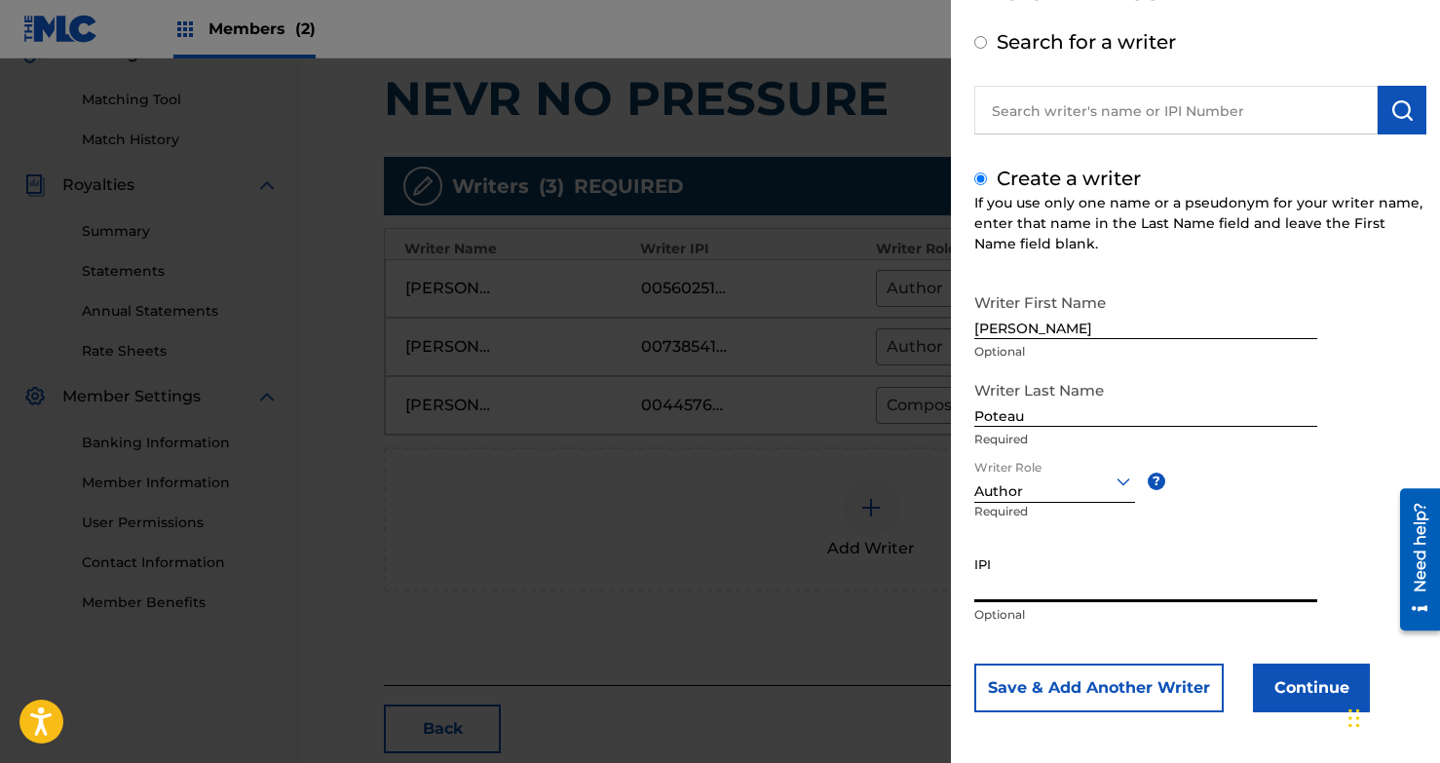
click at [1048, 593] on input "IPI" at bounding box center [1146, 575] width 343 height 56
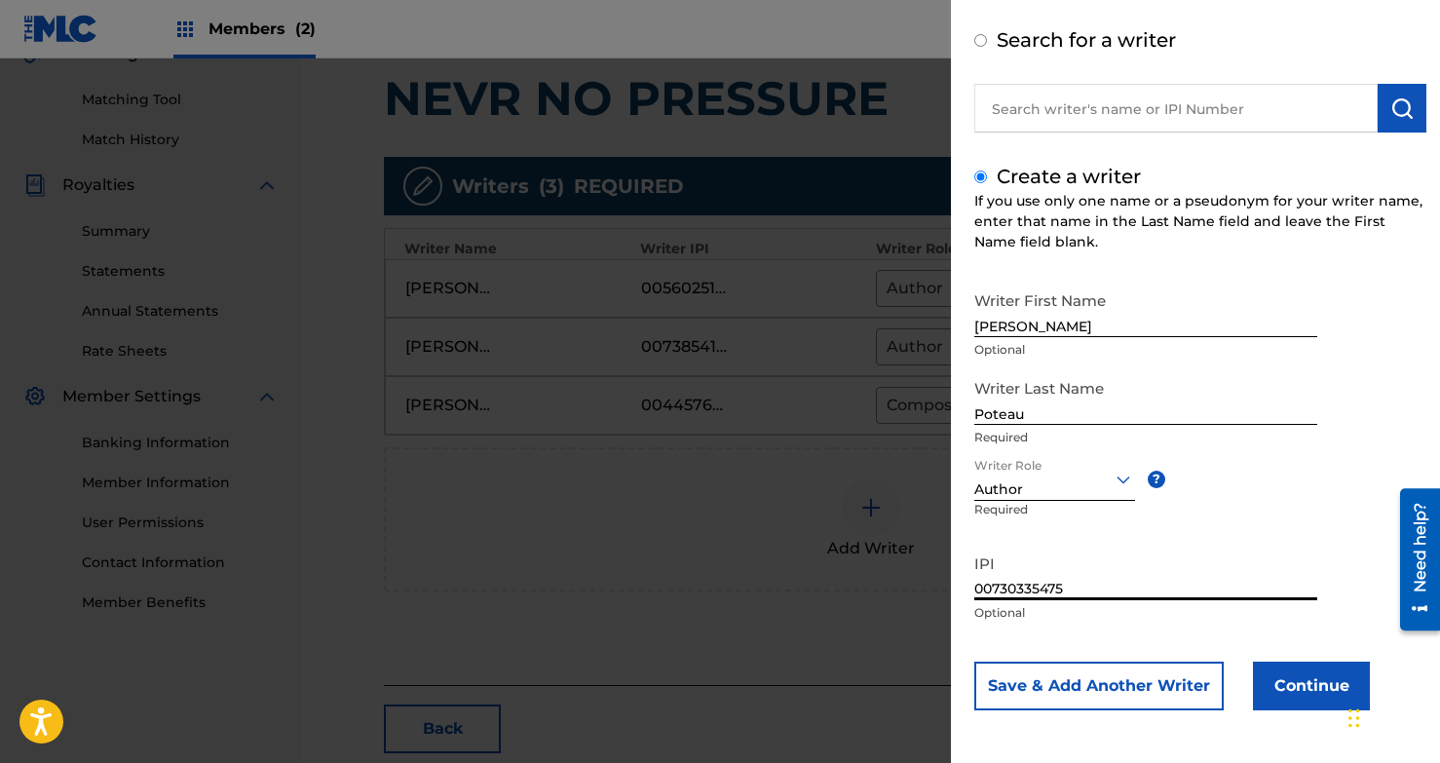
scroll to position [83, 0]
type input "00730335475"
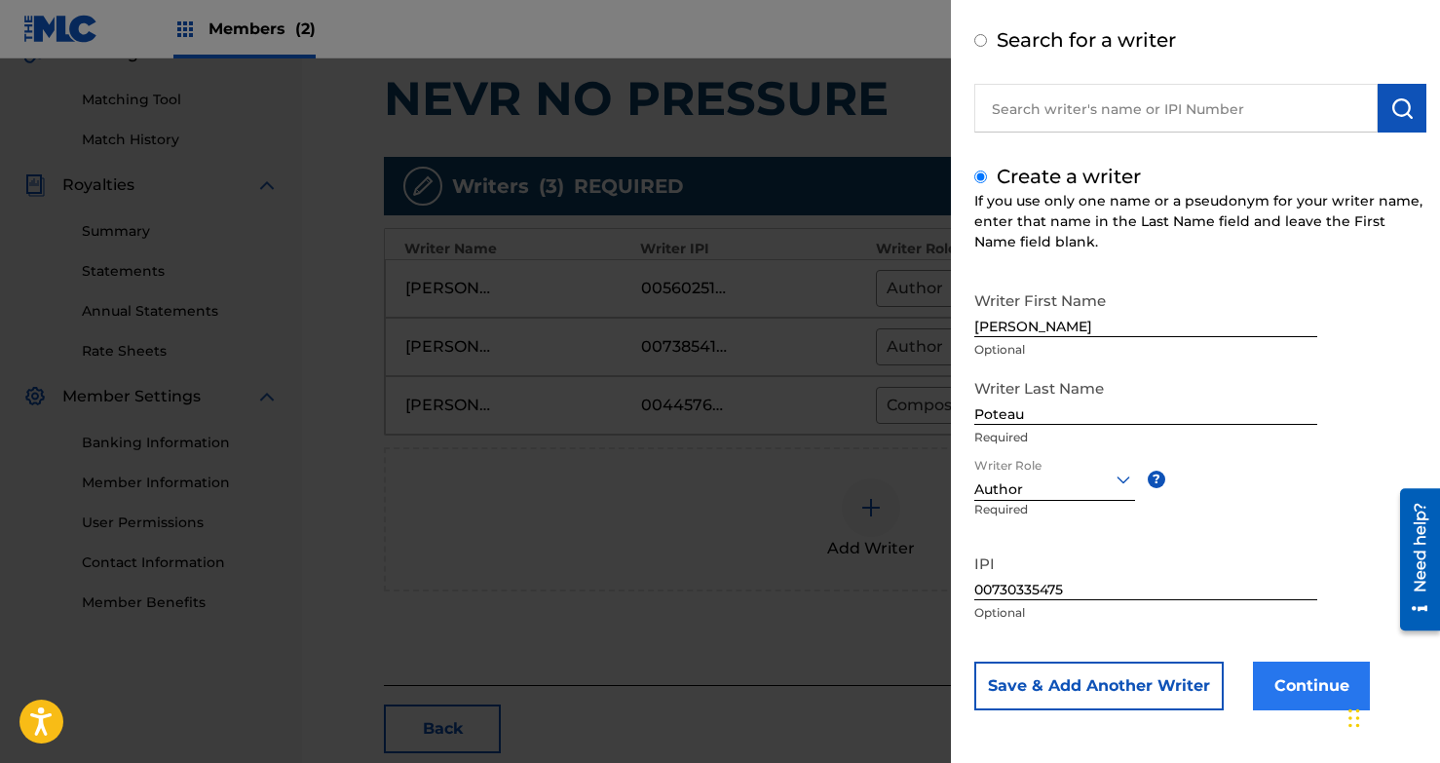
click at [1224, 690] on button "Continue" at bounding box center [1311, 686] width 117 height 49
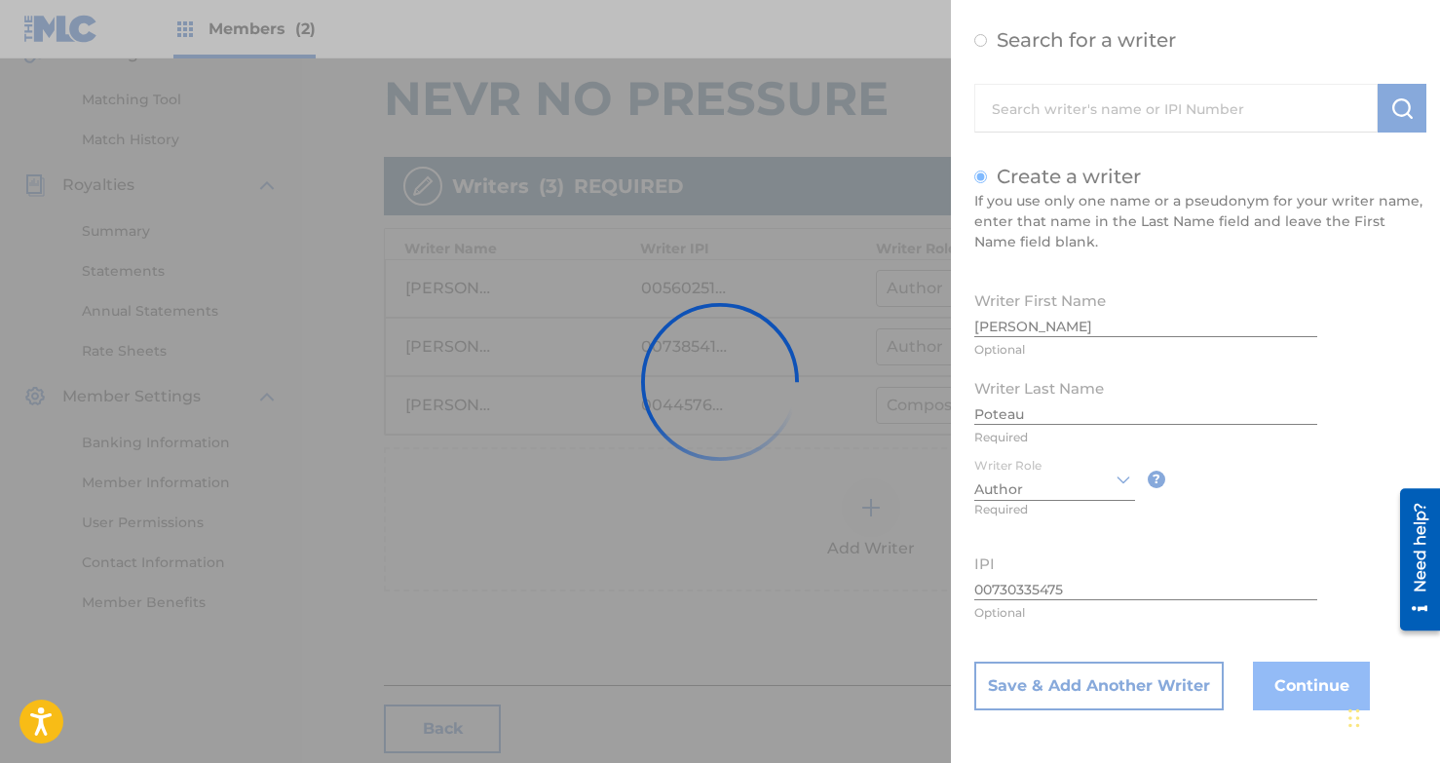
scroll to position [0, 0]
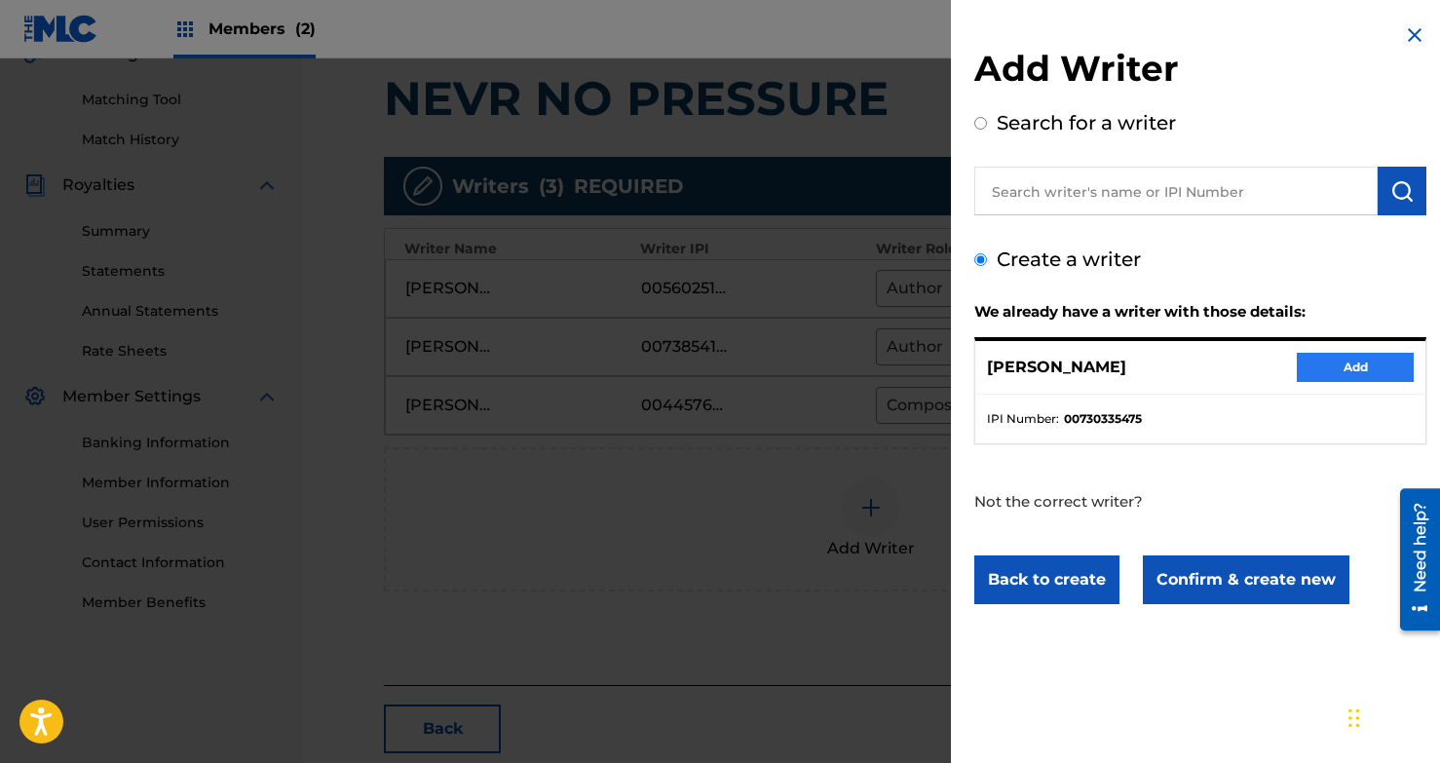
click at [1224, 373] on button "Add" at bounding box center [1355, 367] width 117 height 29
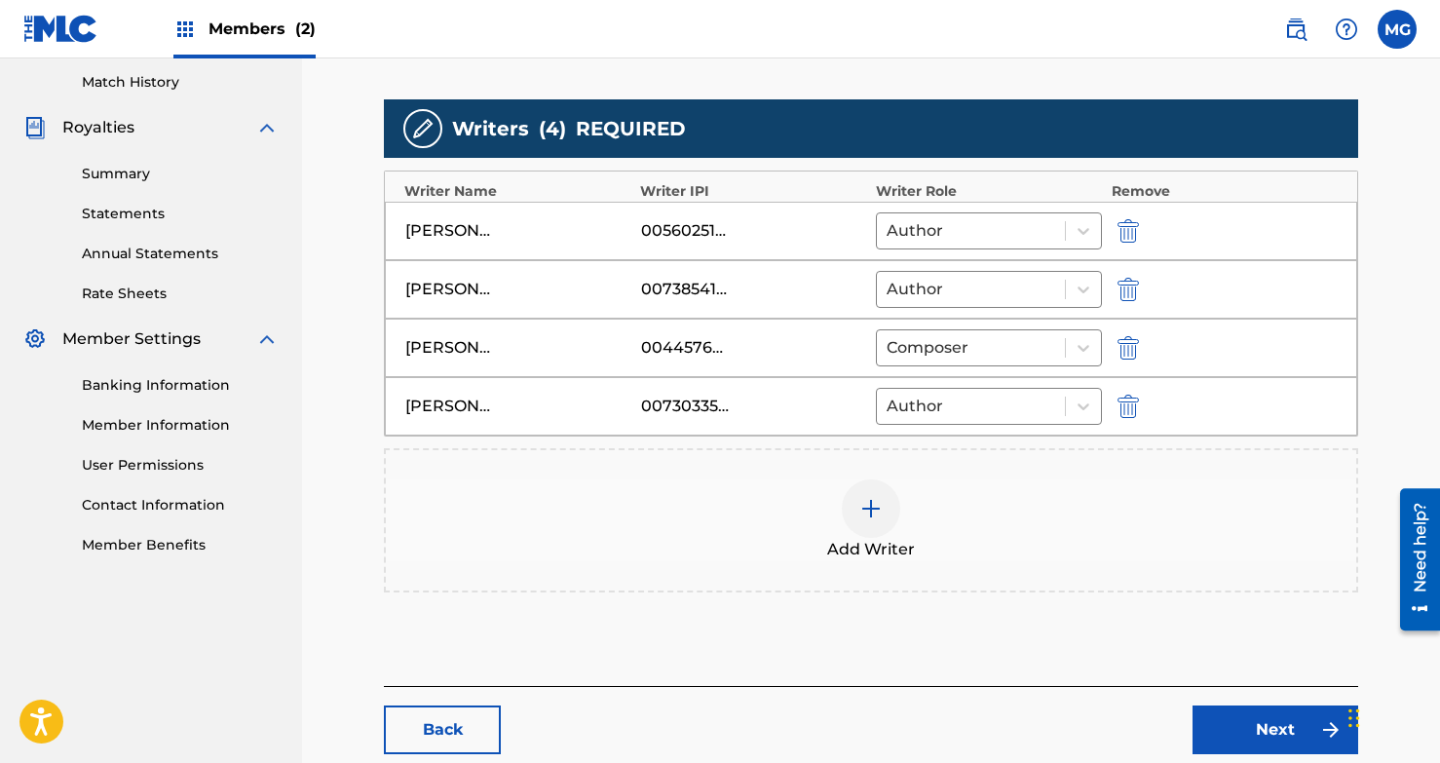
scroll to position [583, 0]
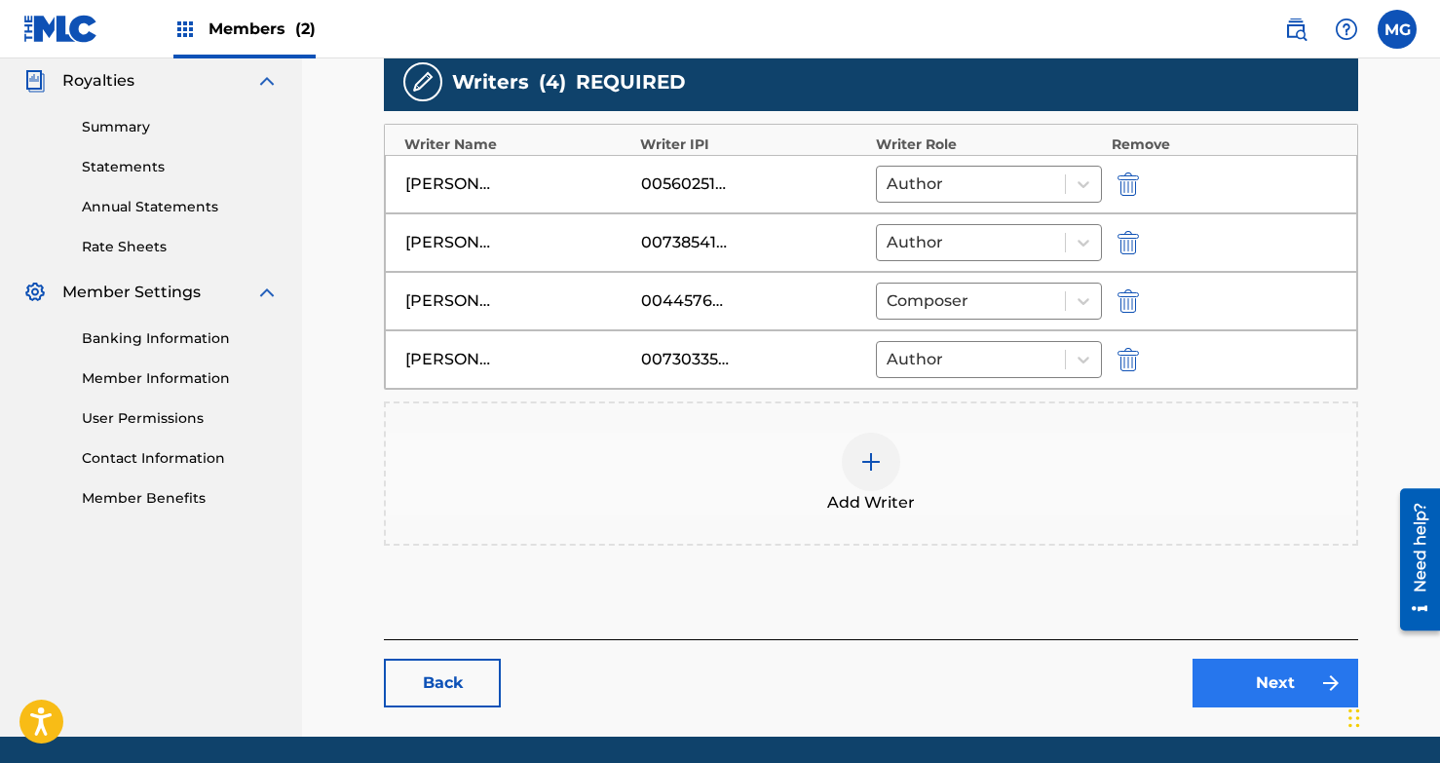
click at [1224, 677] on link "Next" at bounding box center [1276, 683] width 166 height 49
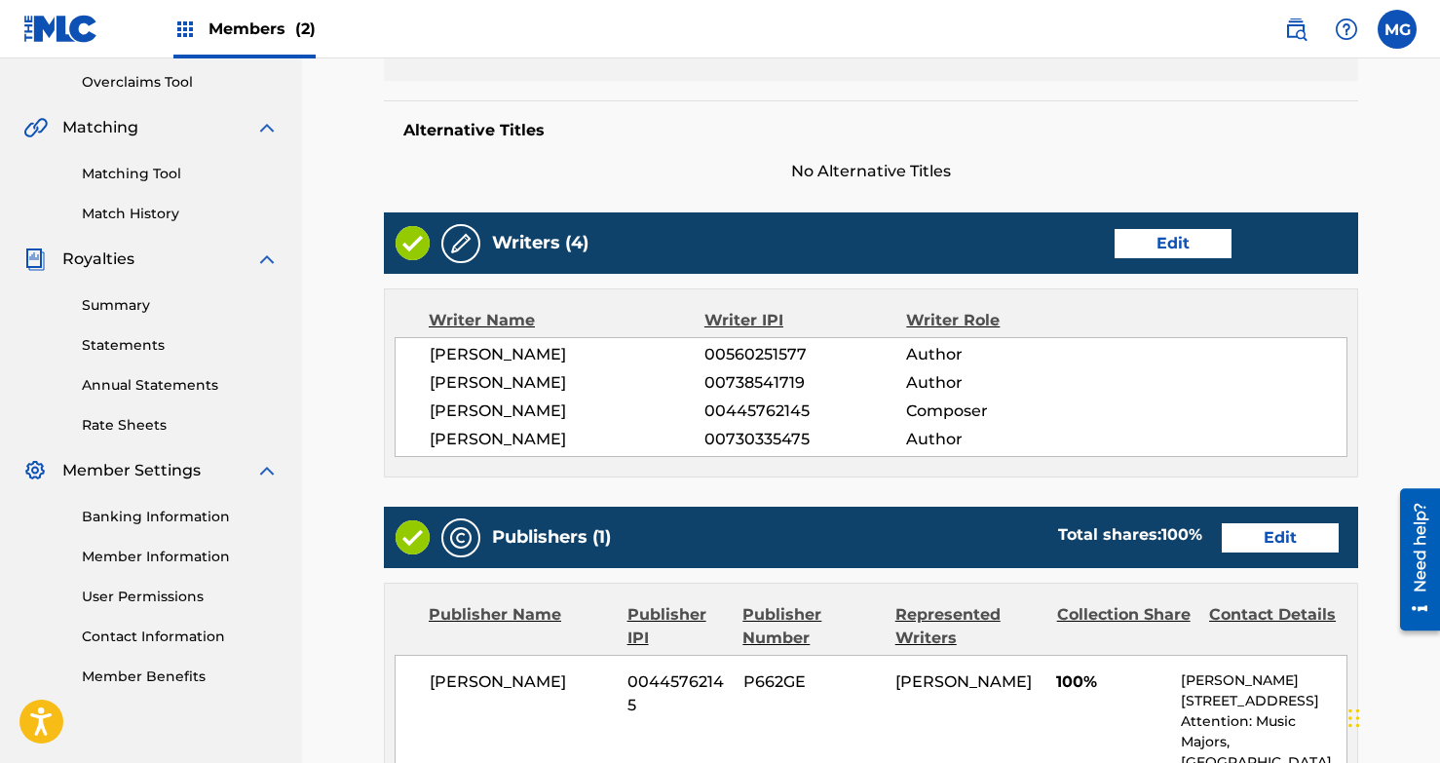
scroll to position [416, 0]
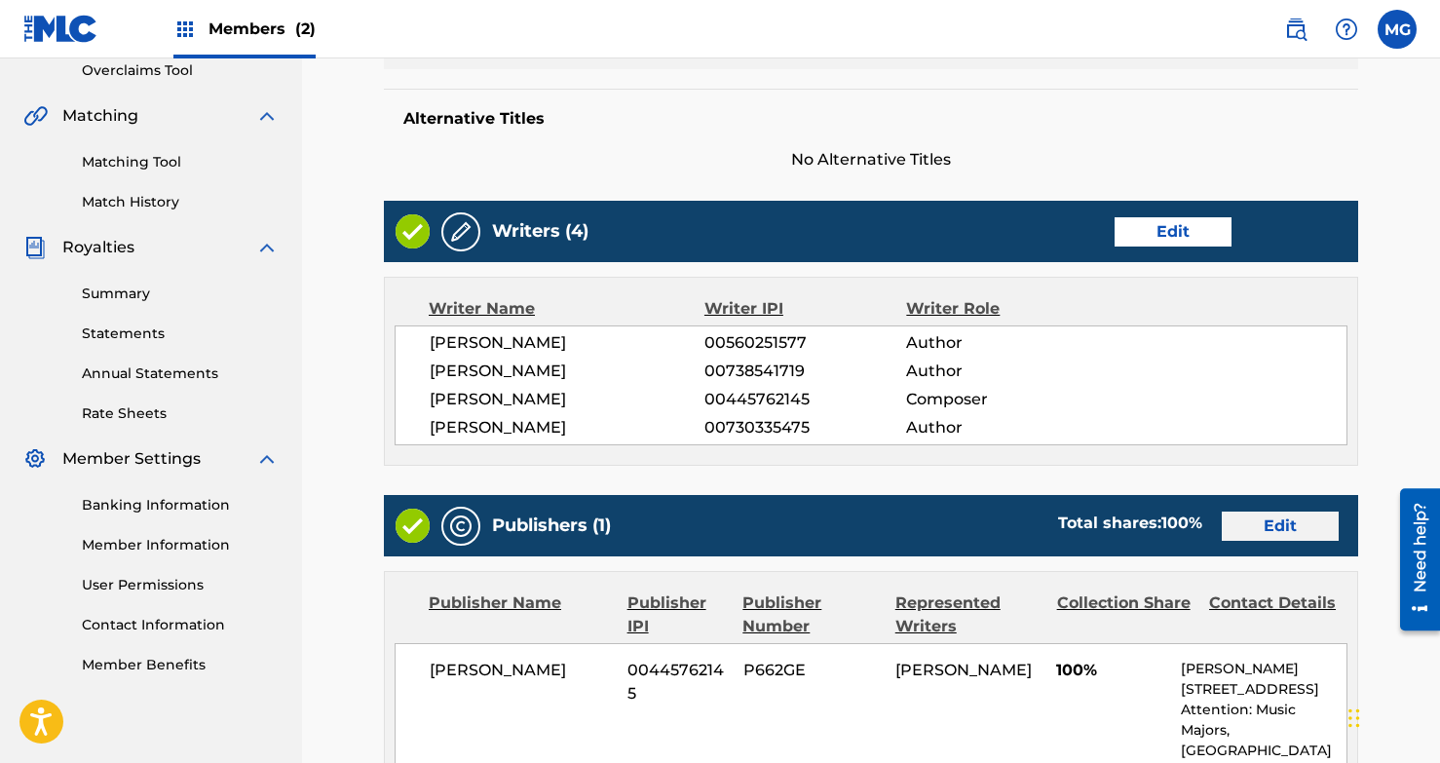
click at [1224, 534] on link "Edit" at bounding box center [1280, 526] width 117 height 29
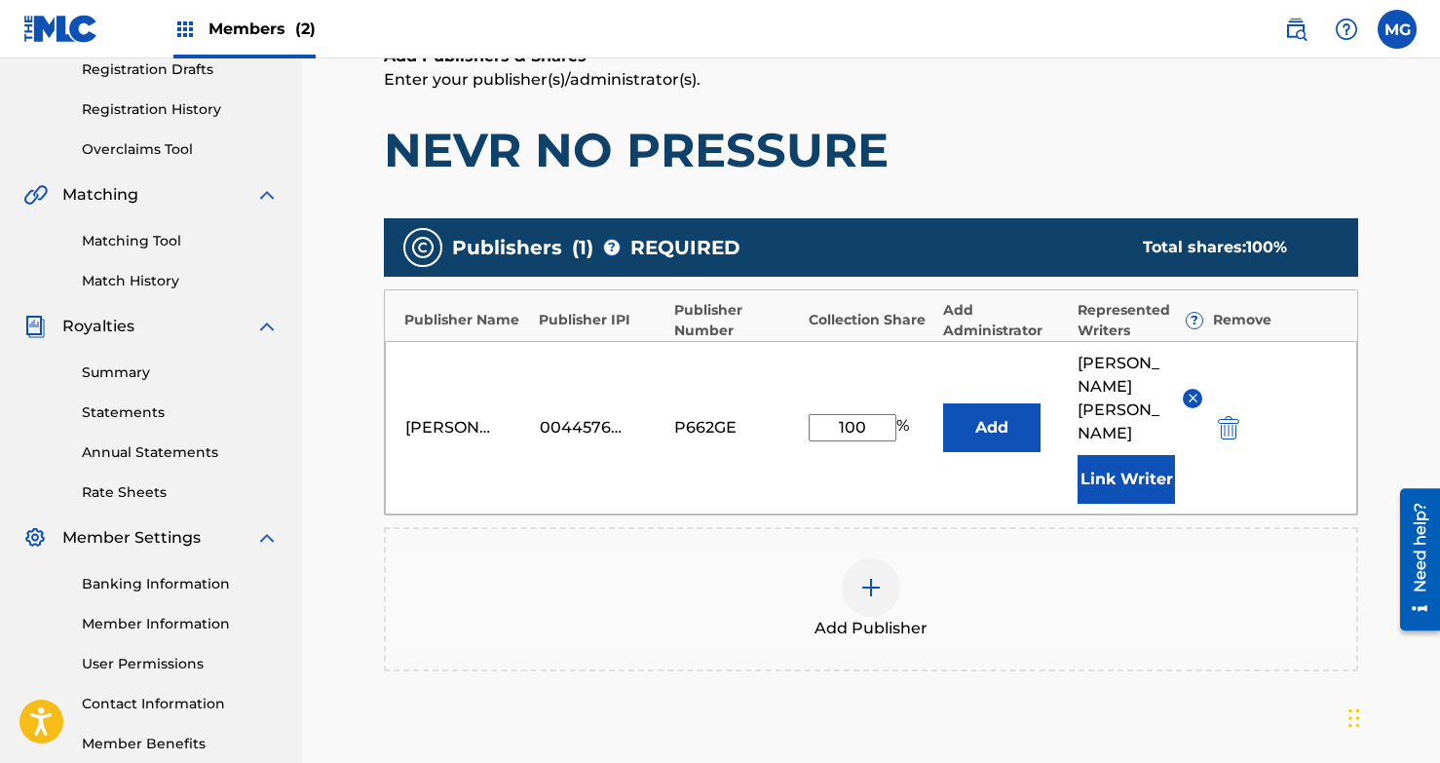
scroll to position [340, 0]
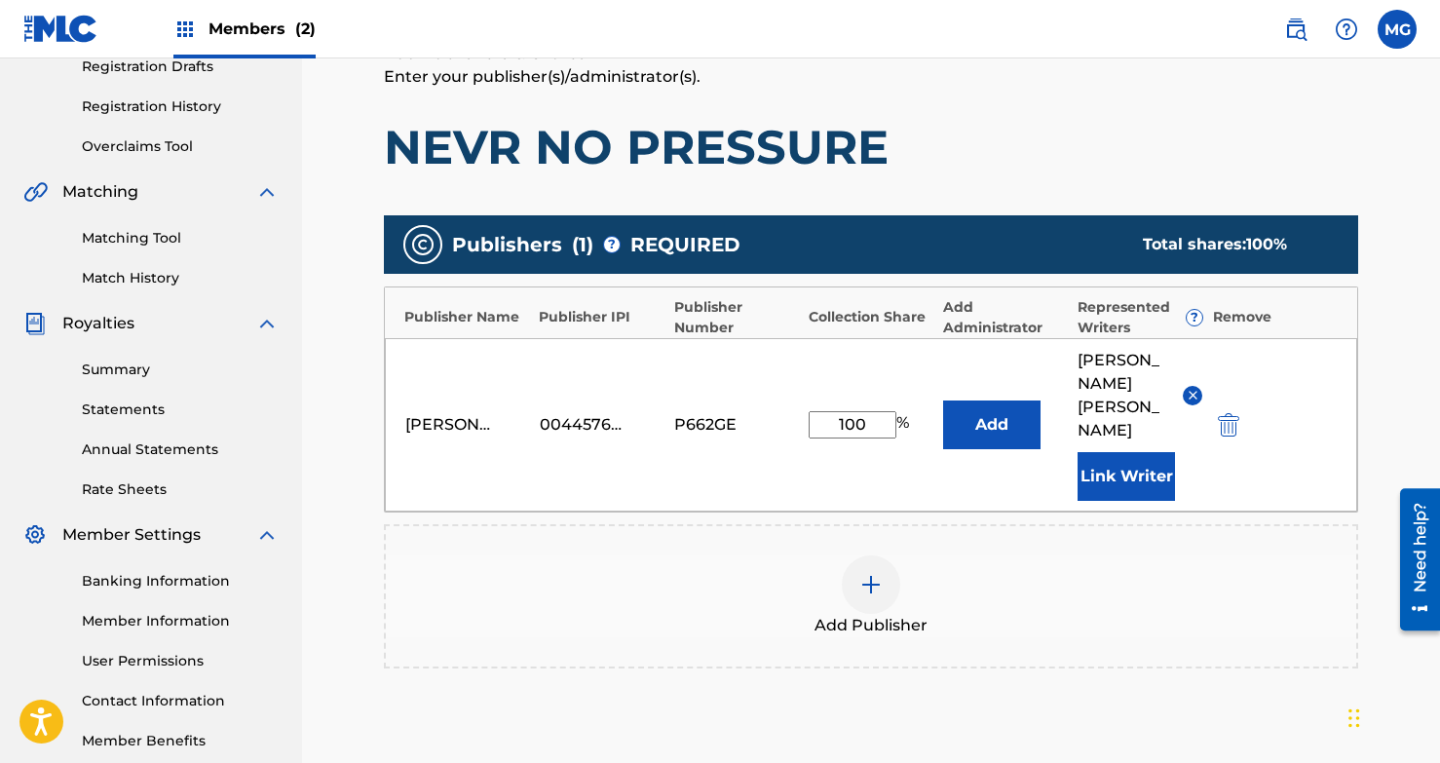
click at [871, 411] on input "100" at bounding box center [853, 424] width 88 height 27
type input "1"
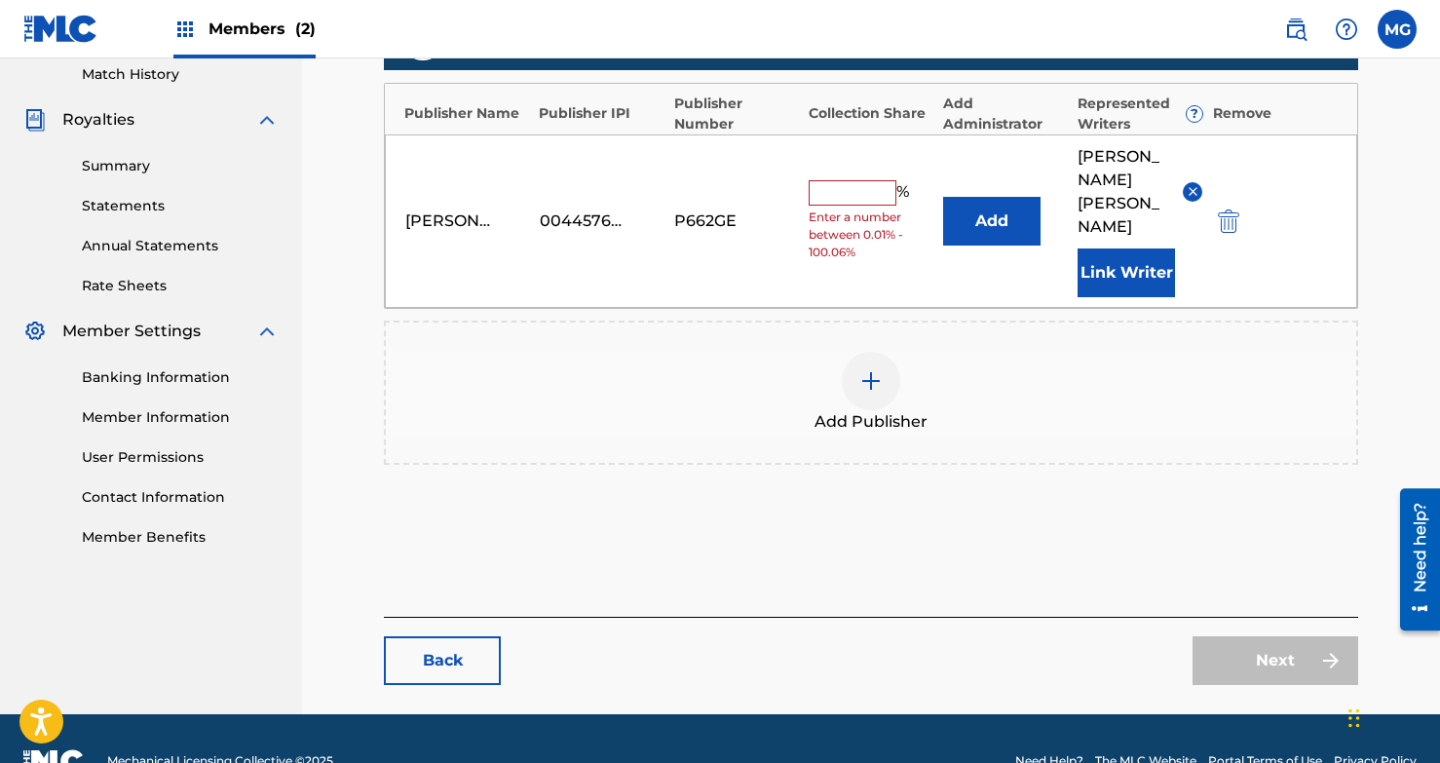
scroll to position [542, 0]
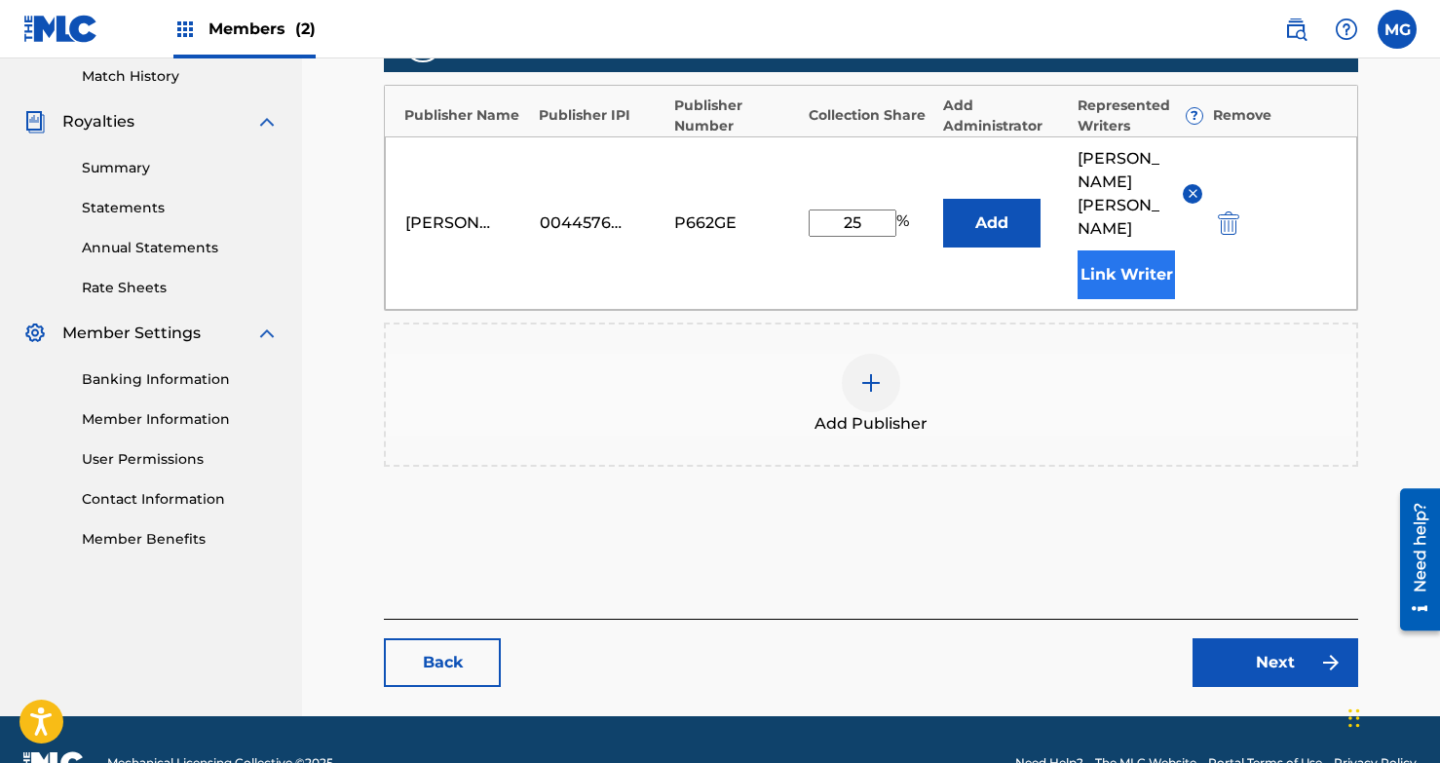
type input "25"
click at [1102, 250] on button "Link Writer" at bounding box center [1126, 274] width 97 height 49
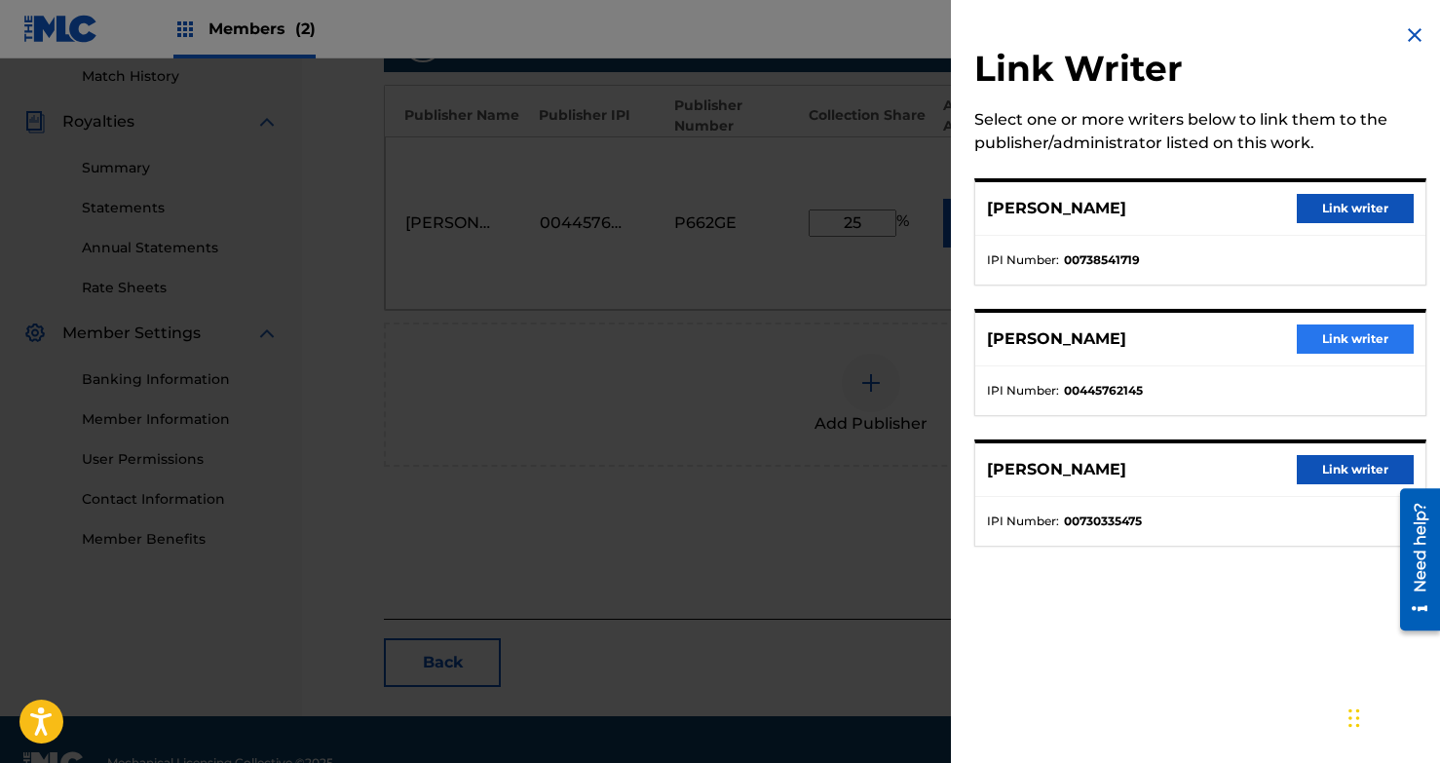
click at [1224, 340] on button "Link writer" at bounding box center [1355, 339] width 117 height 29
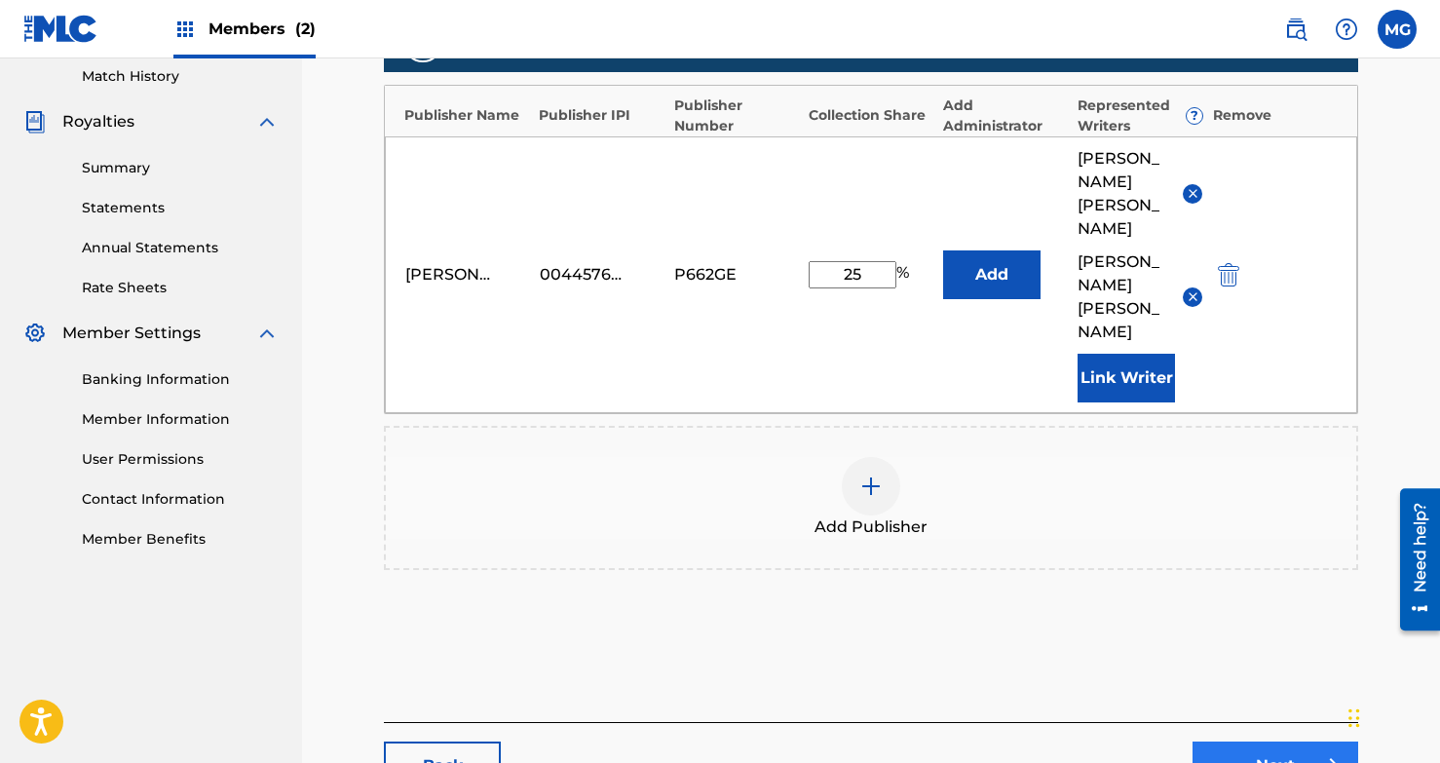
click at [1224, 698] on link "Next" at bounding box center [1276, 766] width 166 height 49
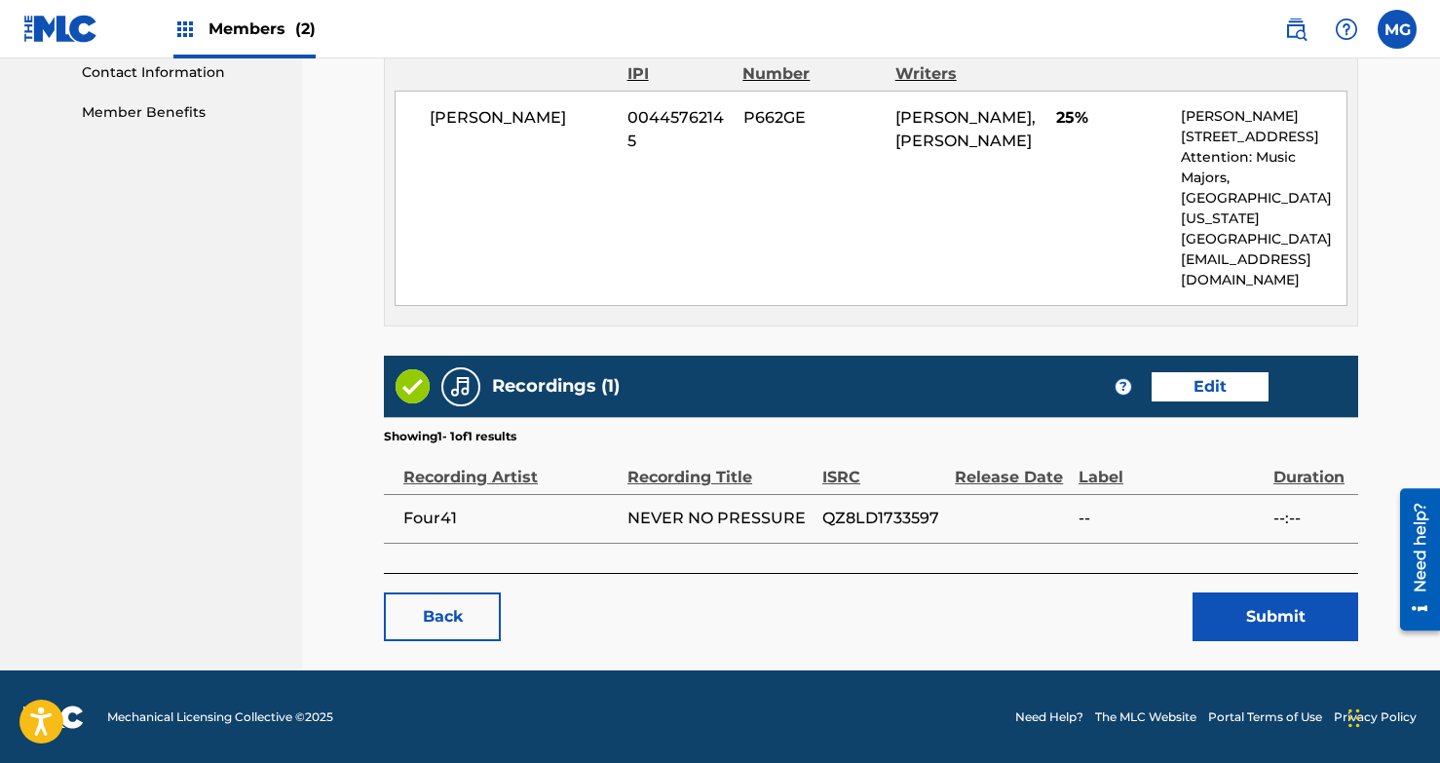
scroll to position [968, 0]
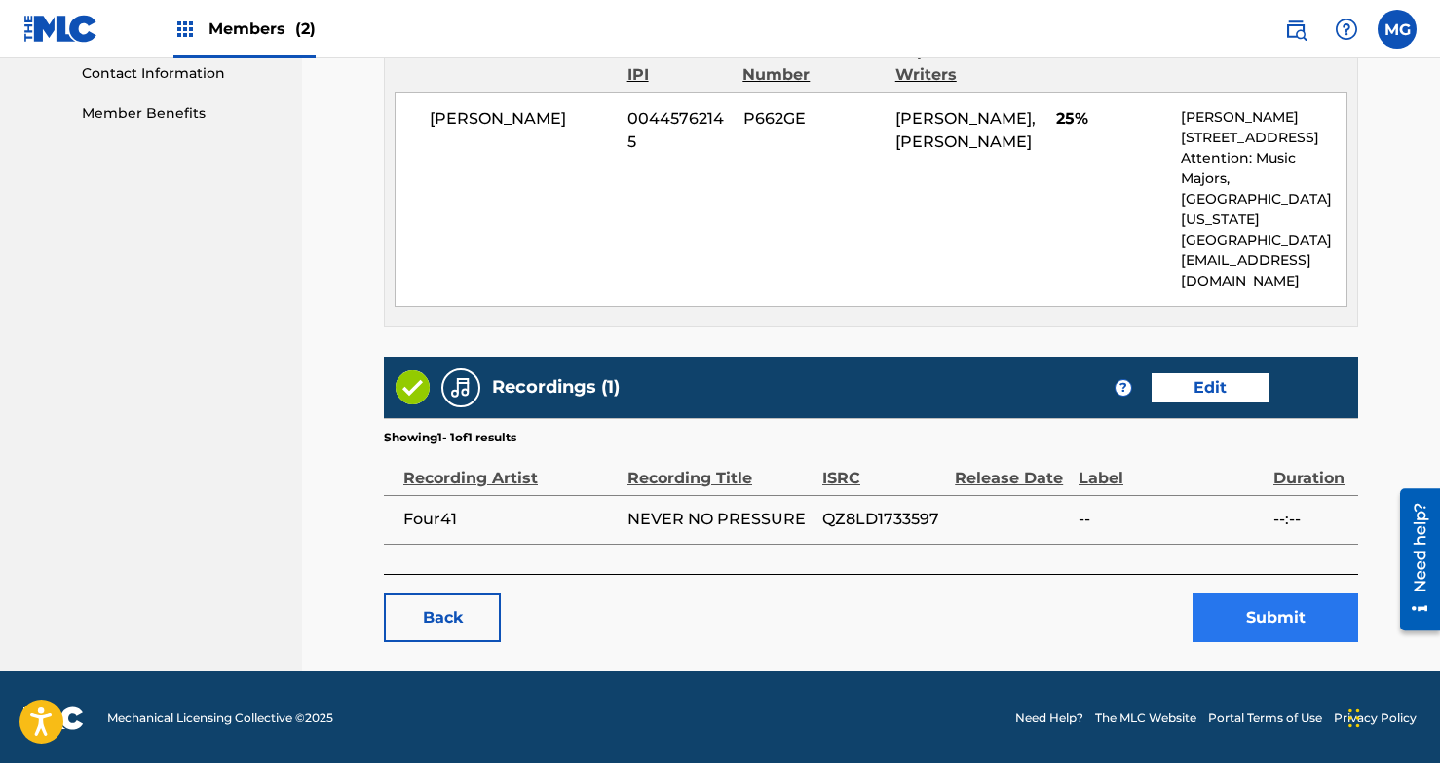
click at [1224, 617] on button "Submit" at bounding box center [1276, 618] width 166 height 49
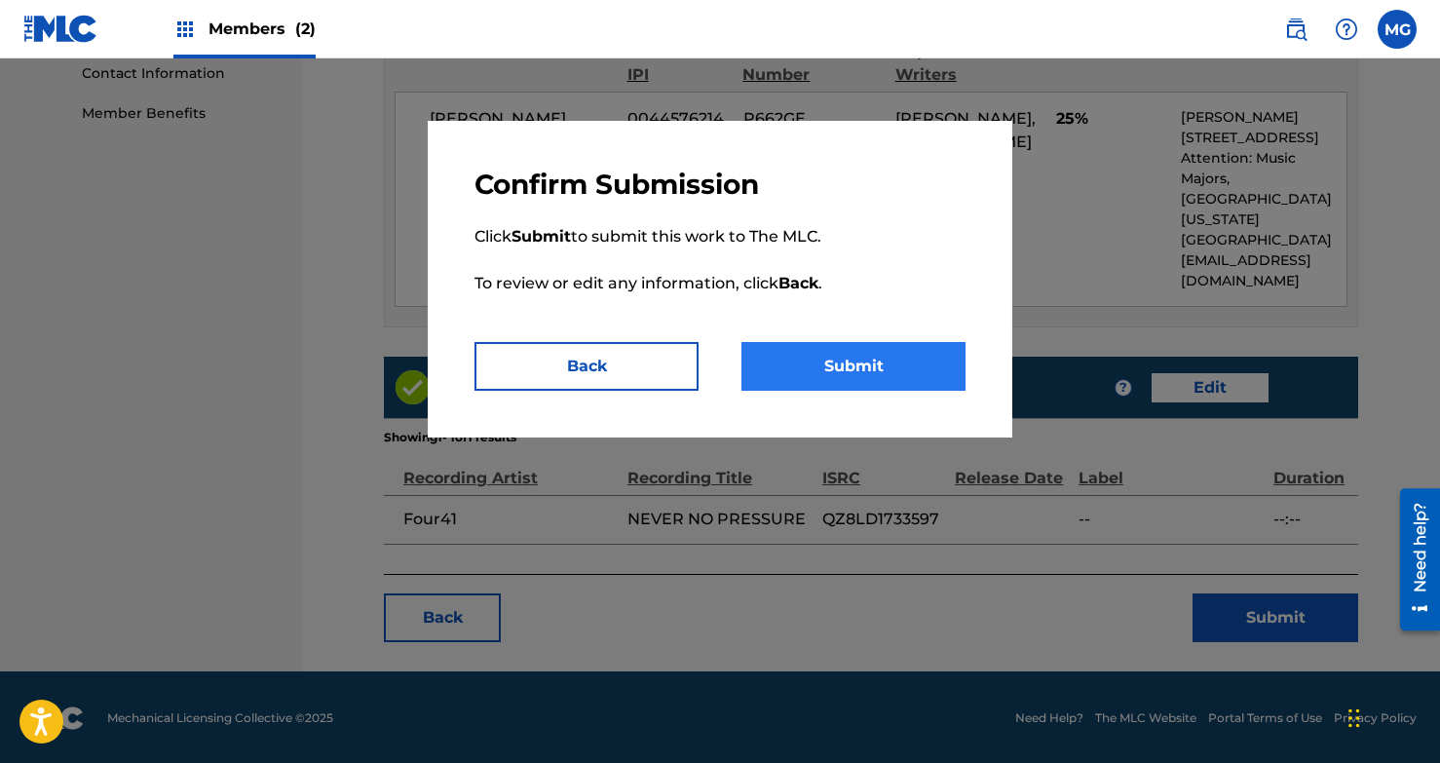
click at [879, 380] on button "Submit" at bounding box center [854, 366] width 224 height 49
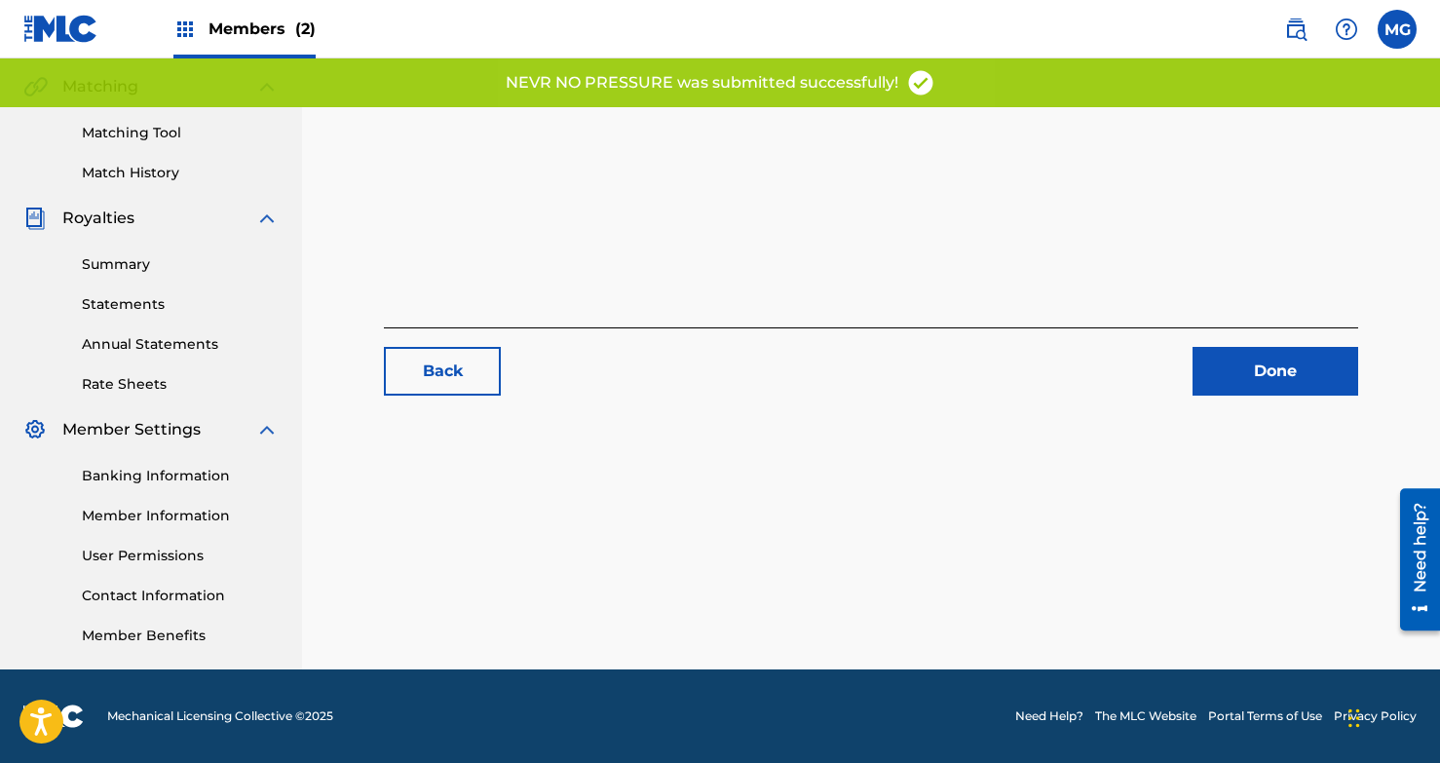
scroll to position [445, 0]
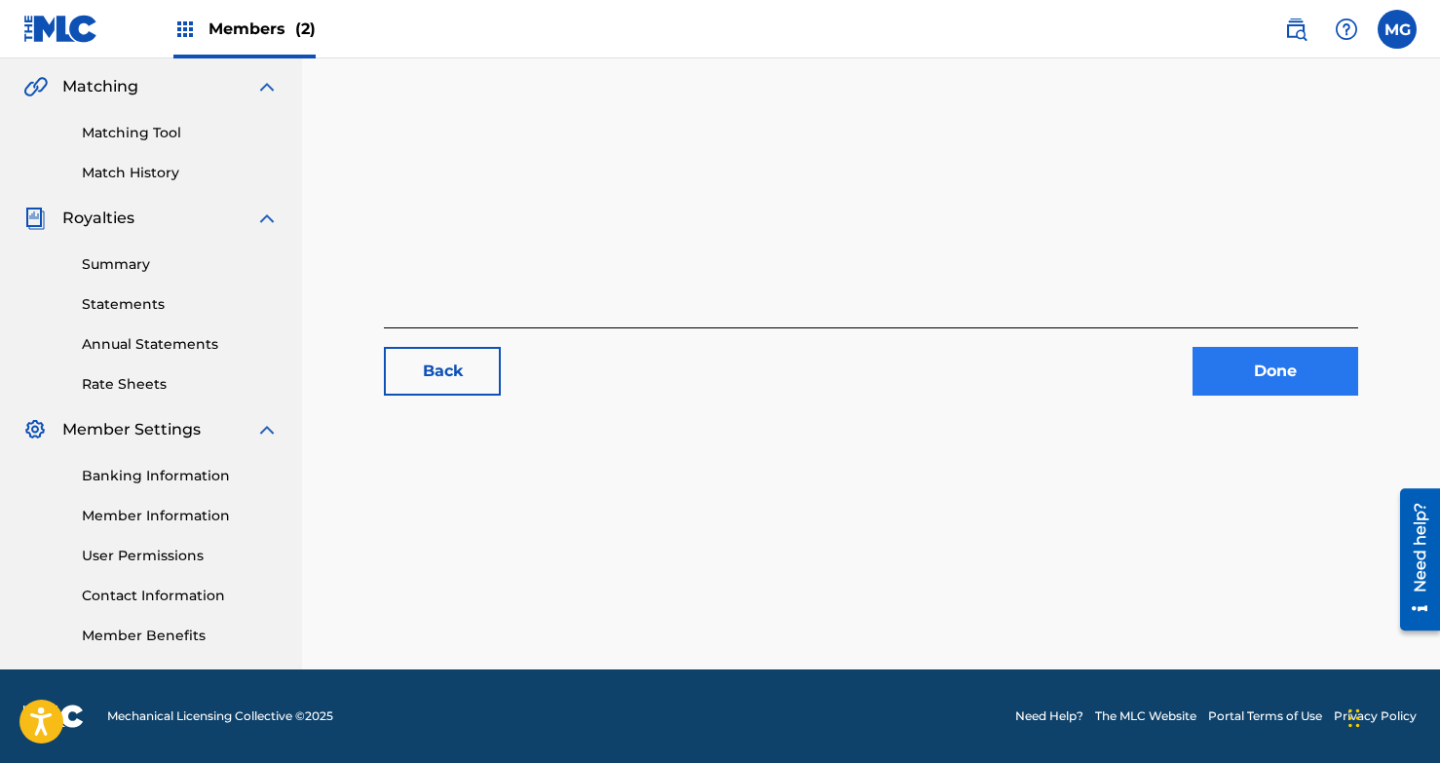
click at [1224, 383] on link "Done" at bounding box center [1276, 371] width 166 height 49
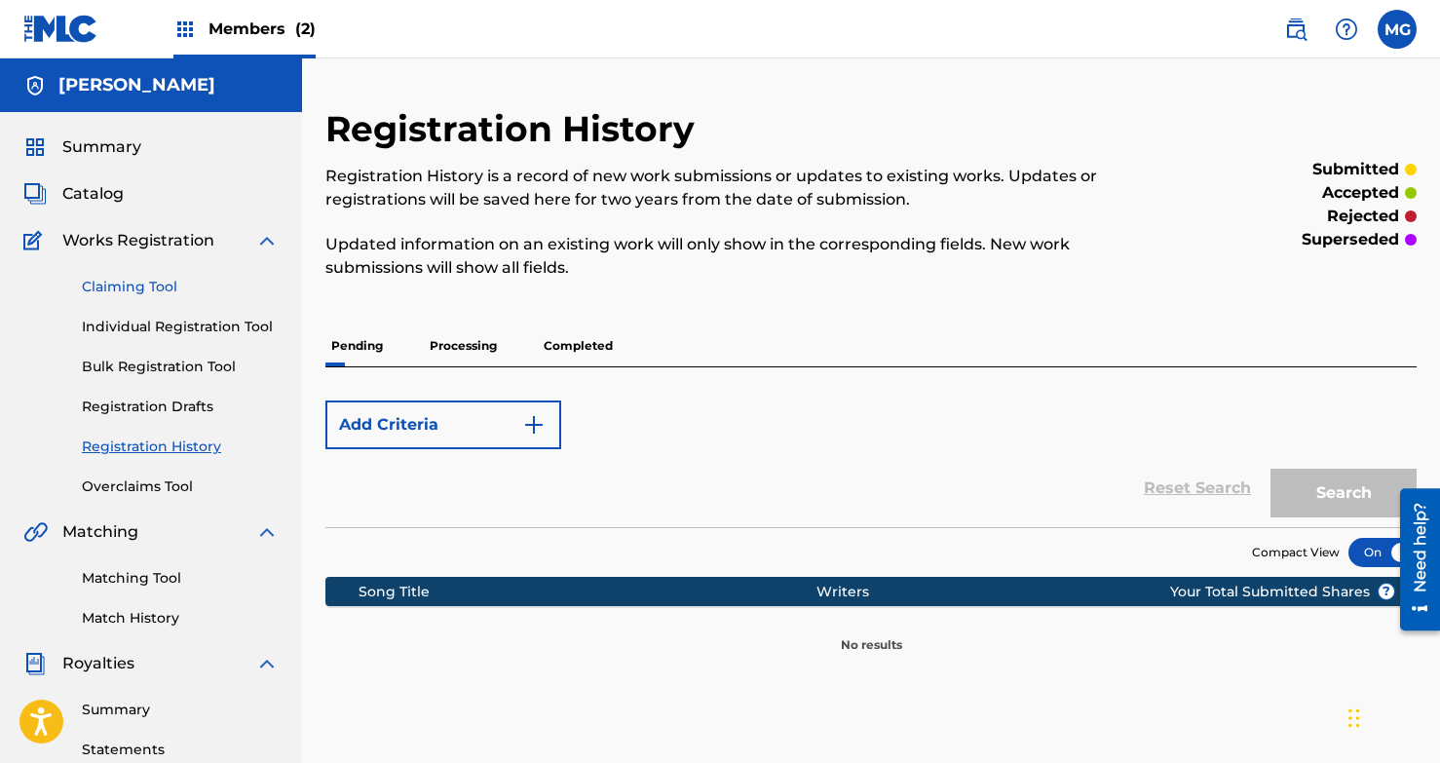
click at [103, 285] on link "Claiming Tool" at bounding box center [180, 287] width 197 height 20
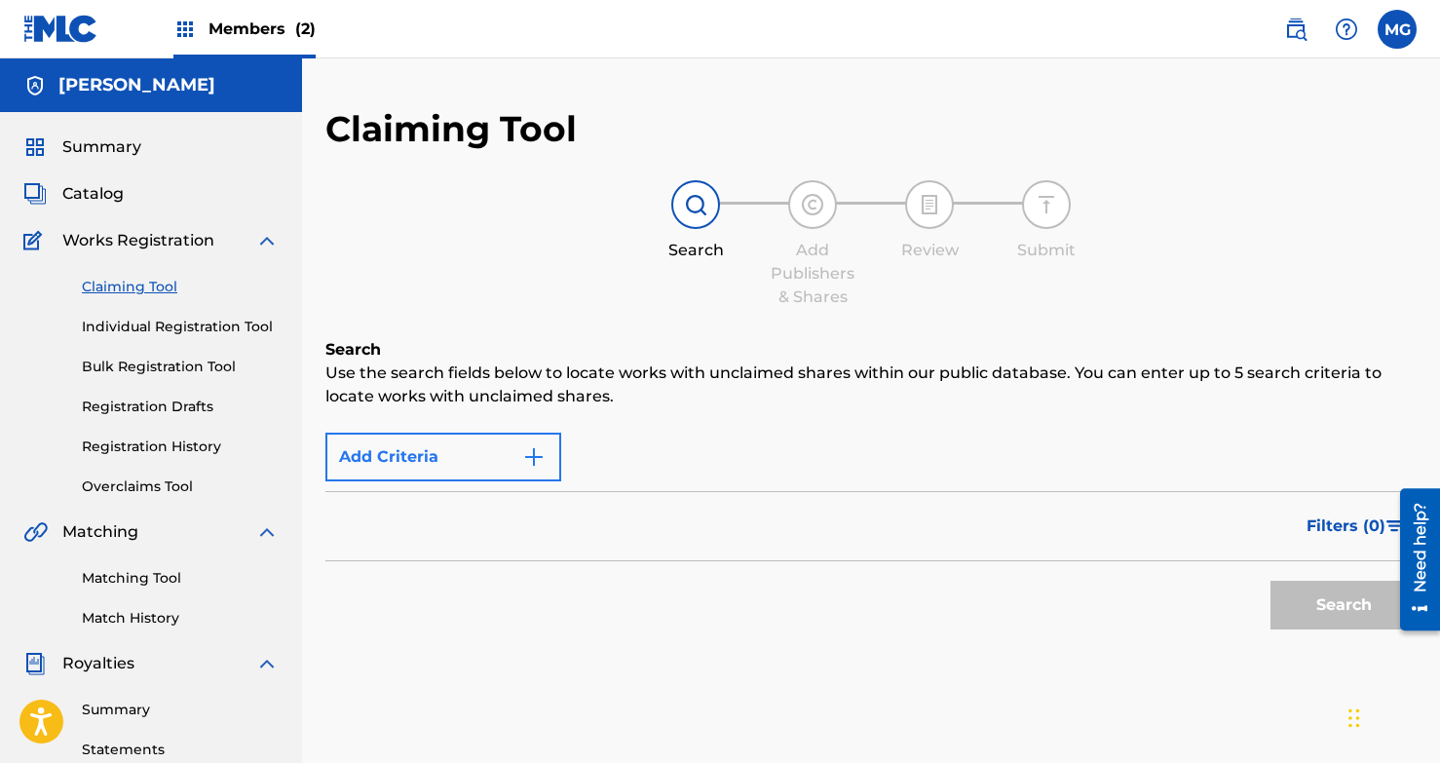
click at [536, 466] on img "Search Form" at bounding box center [533, 456] width 23 height 23
click at [529, 453] on img "Search Form" at bounding box center [533, 456] width 23 height 23
click at [687, 210] on img at bounding box center [695, 204] width 23 height 23
click at [1224, 622] on div "Search" at bounding box center [1339, 600] width 156 height 78
click at [96, 198] on span "Catalog" at bounding box center [92, 193] width 61 height 23
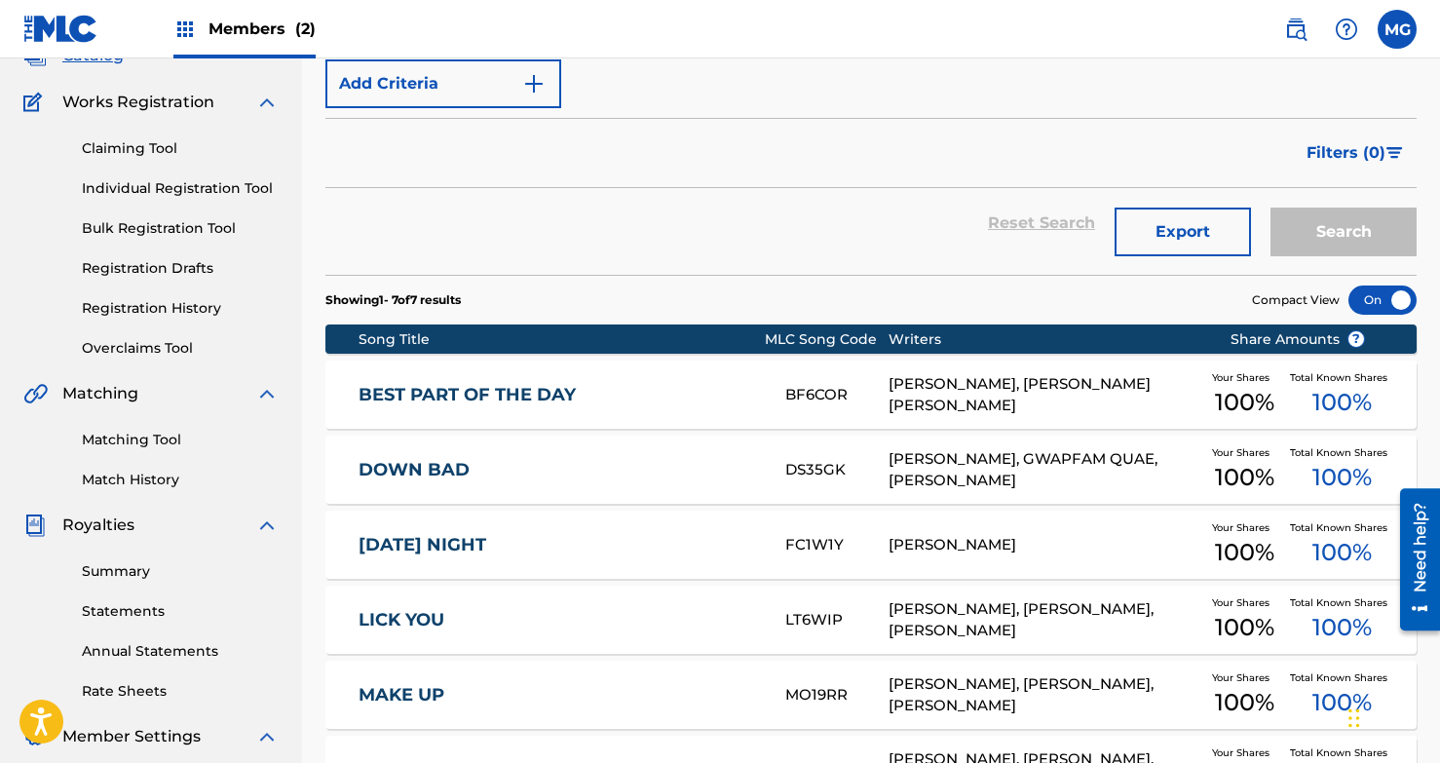
scroll to position [139, 0]
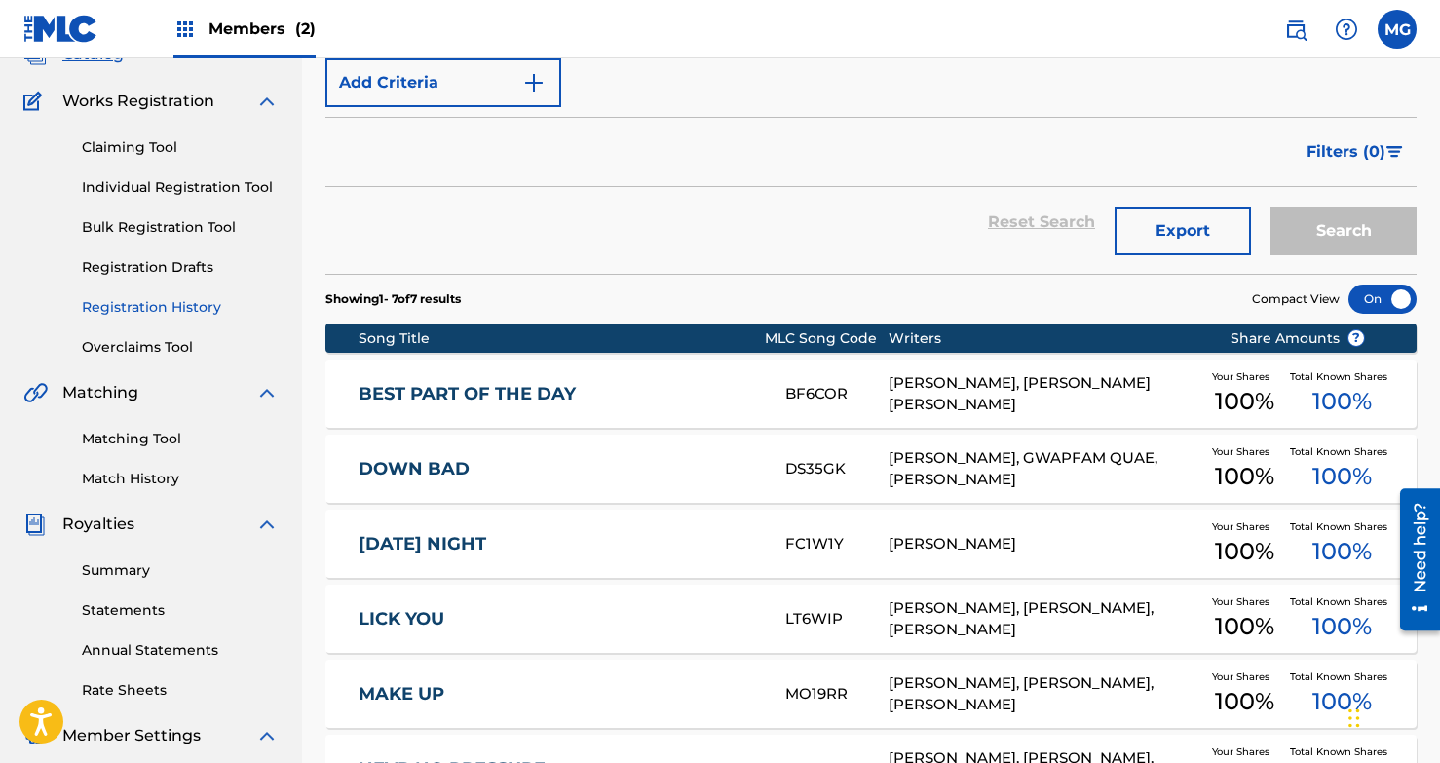
click at [199, 307] on link "Registration History" at bounding box center [180, 307] width 197 height 20
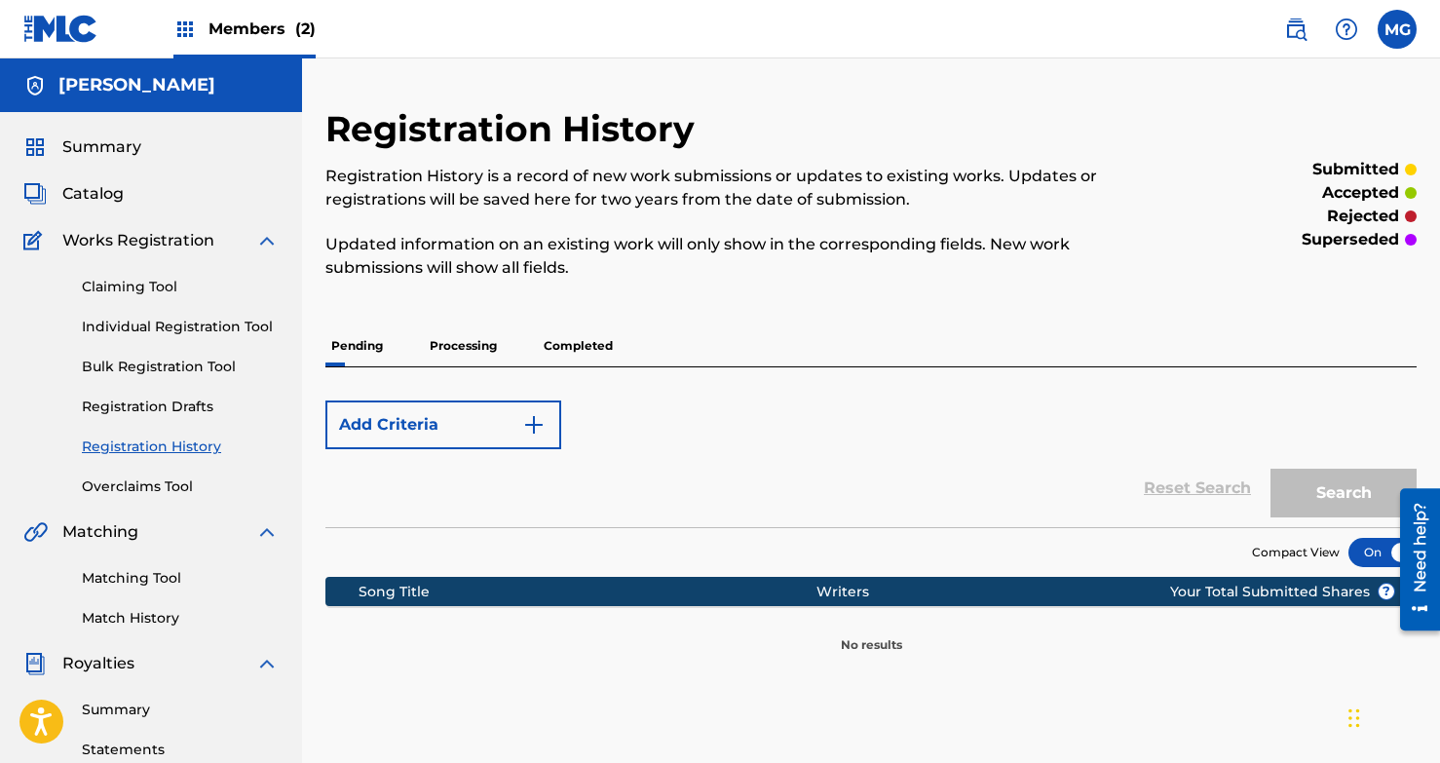
click at [460, 337] on p "Processing" at bounding box center [463, 346] width 79 height 41
click at [459, 342] on p "Processing" at bounding box center [463, 346] width 79 height 41
click at [568, 347] on p "Completed" at bounding box center [578, 346] width 81 height 41
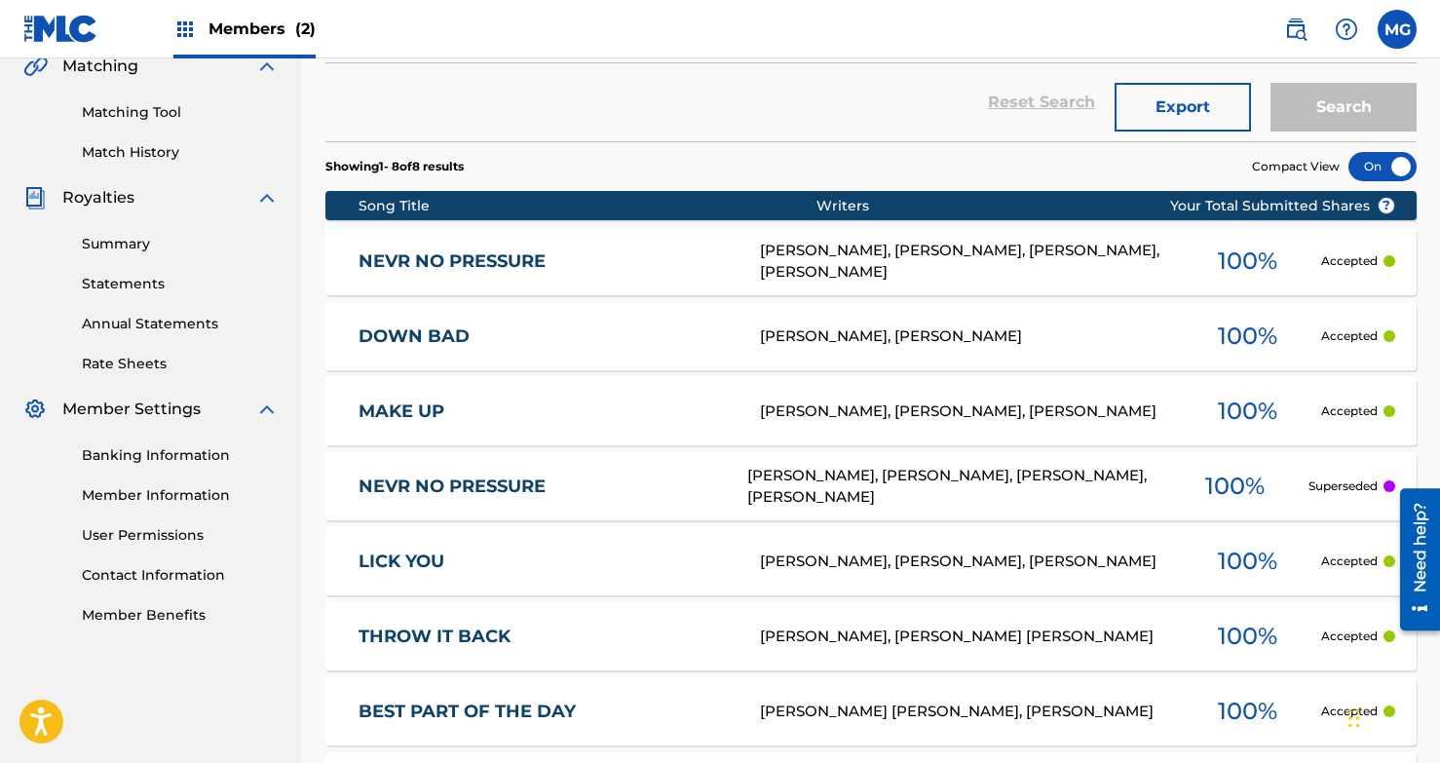
scroll to position [477, 0]
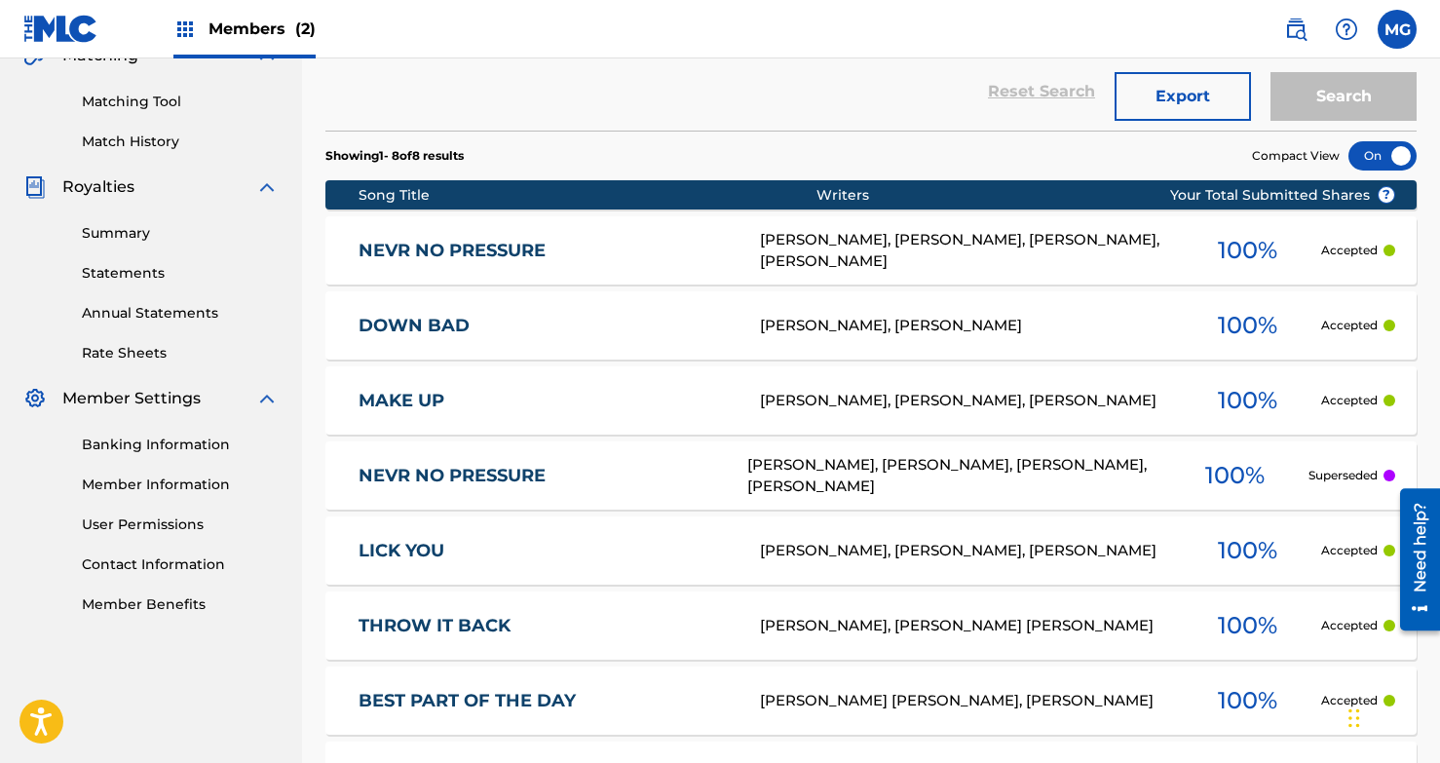
click at [1224, 268] on div "100 %" at bounding box center [1248, 250] width 146 height 45
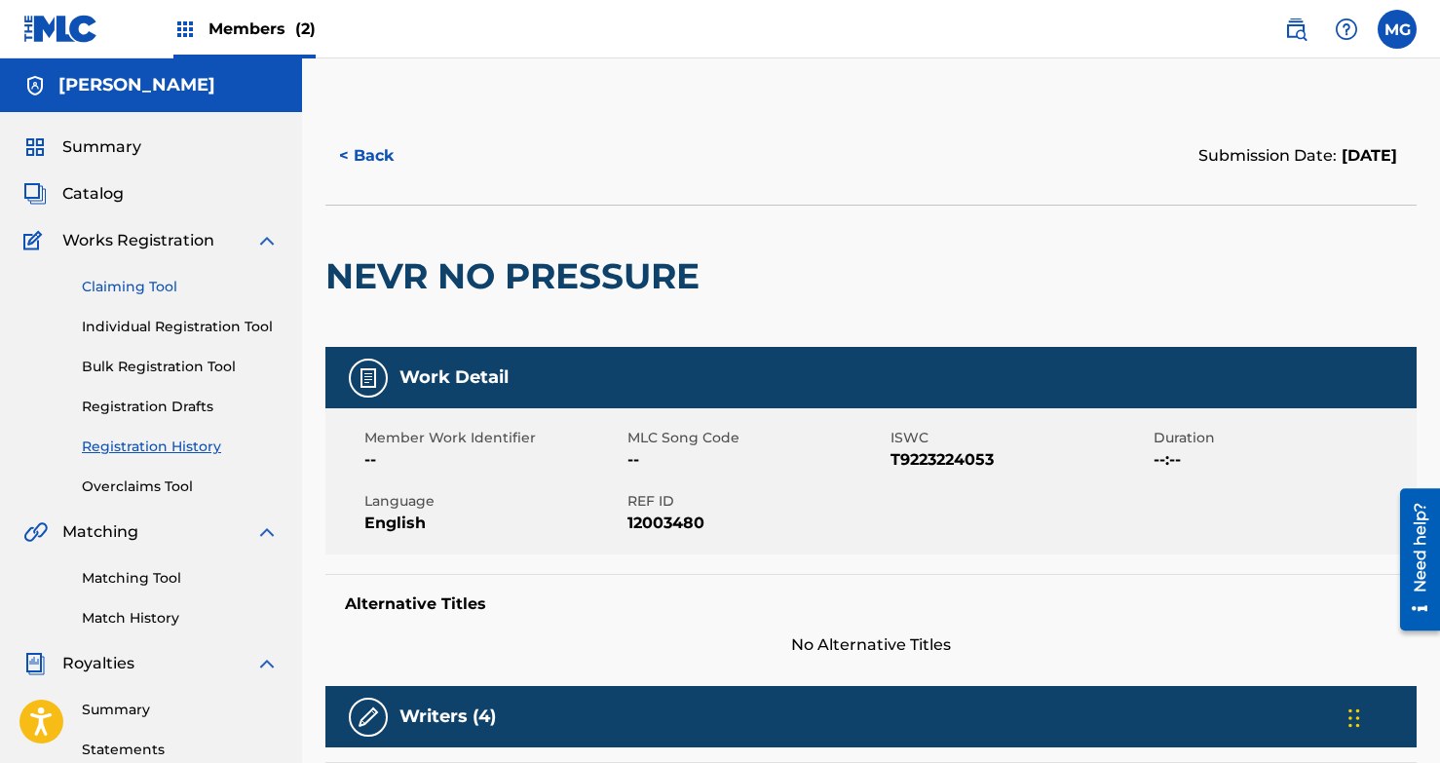
click at [144, 292] on link "Claiming Tool" at bounding box center [180, 287] width 197 height 20
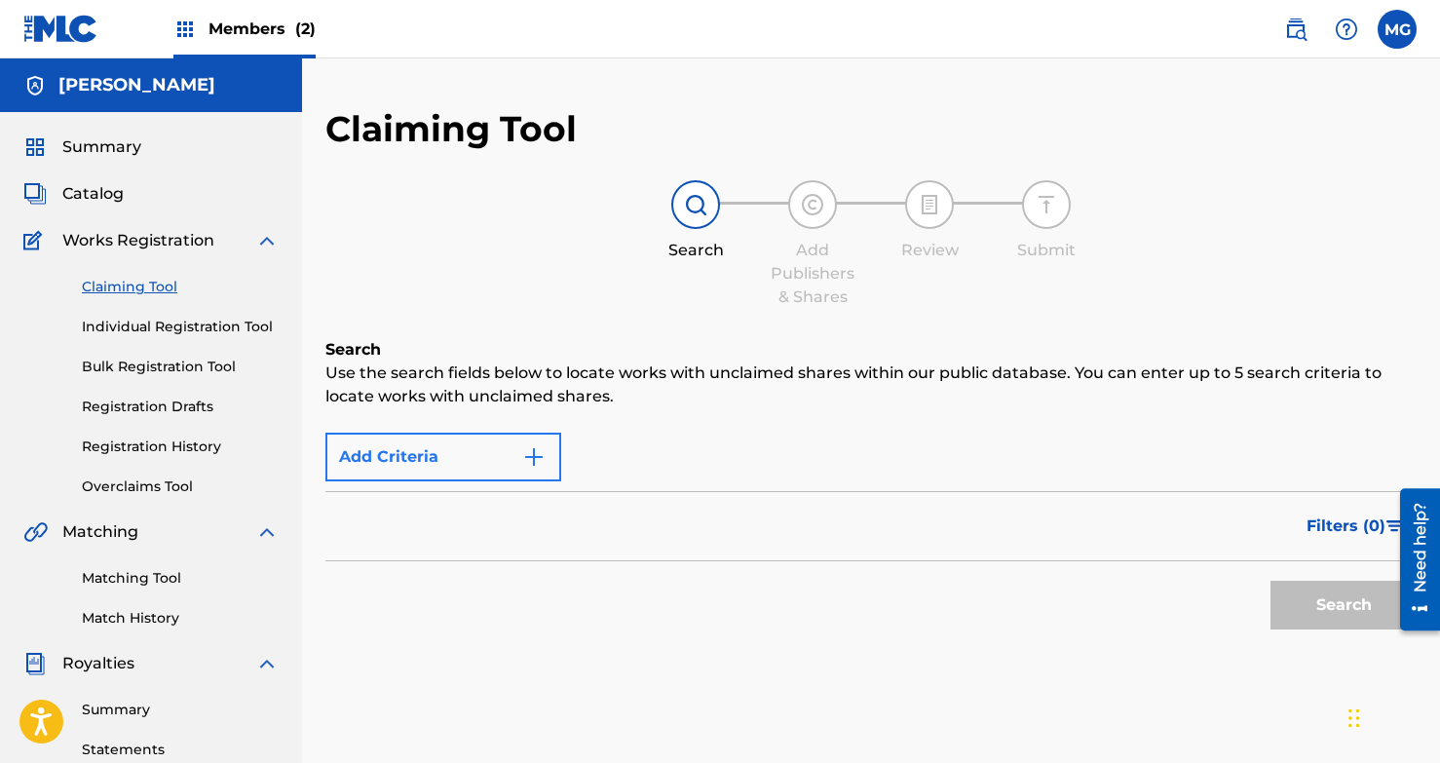
click at [443, 464] on button "Add Criteria" at bounding box center [444, 457] width 236 height 49
click at [443, 464] on div "Max Criteria Reached" at bounding box center [444, 457] width 236 height 49
click at [700, 205] on img at bounding box center [695, 204] width 23 height 23
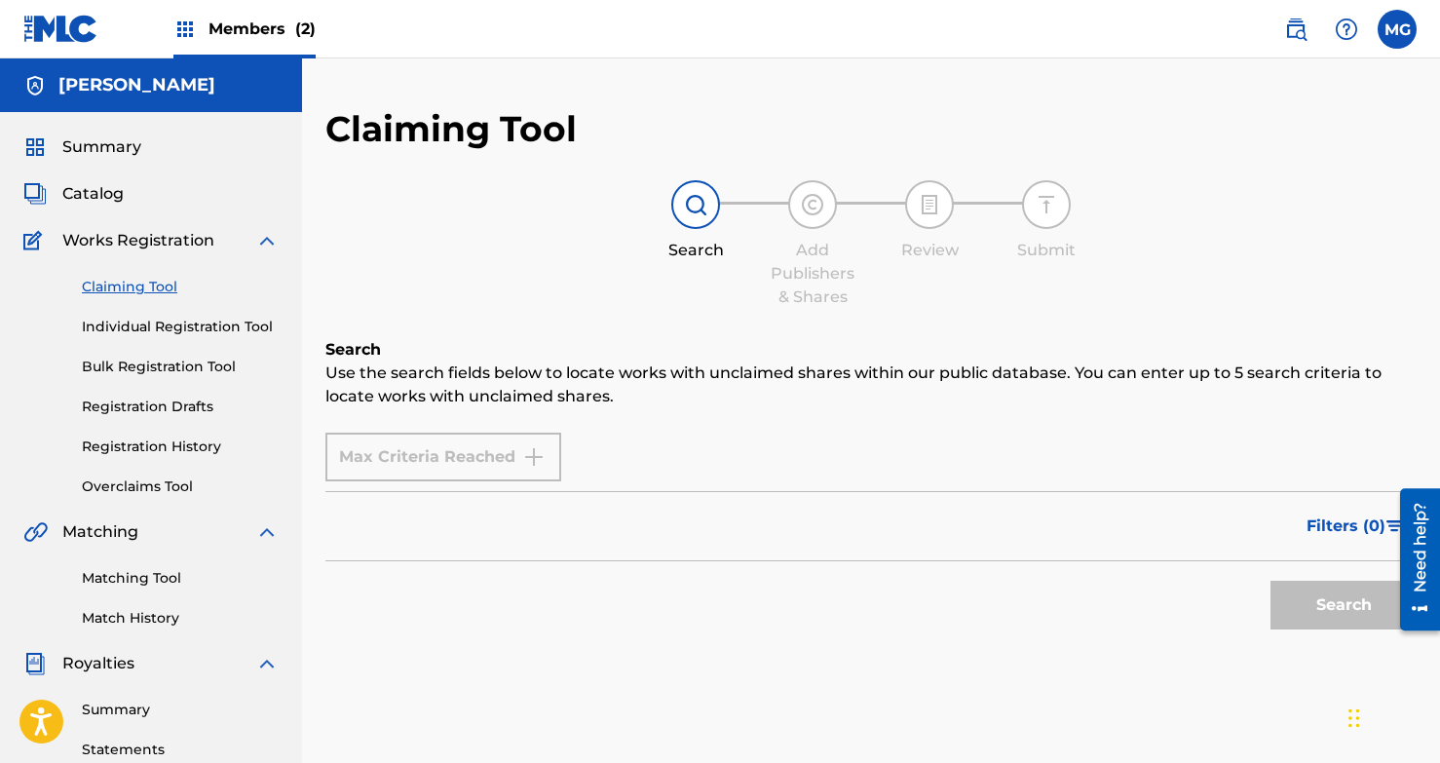
click at [700, 205] on img at bounding box center [695, 204] width 23 height 23
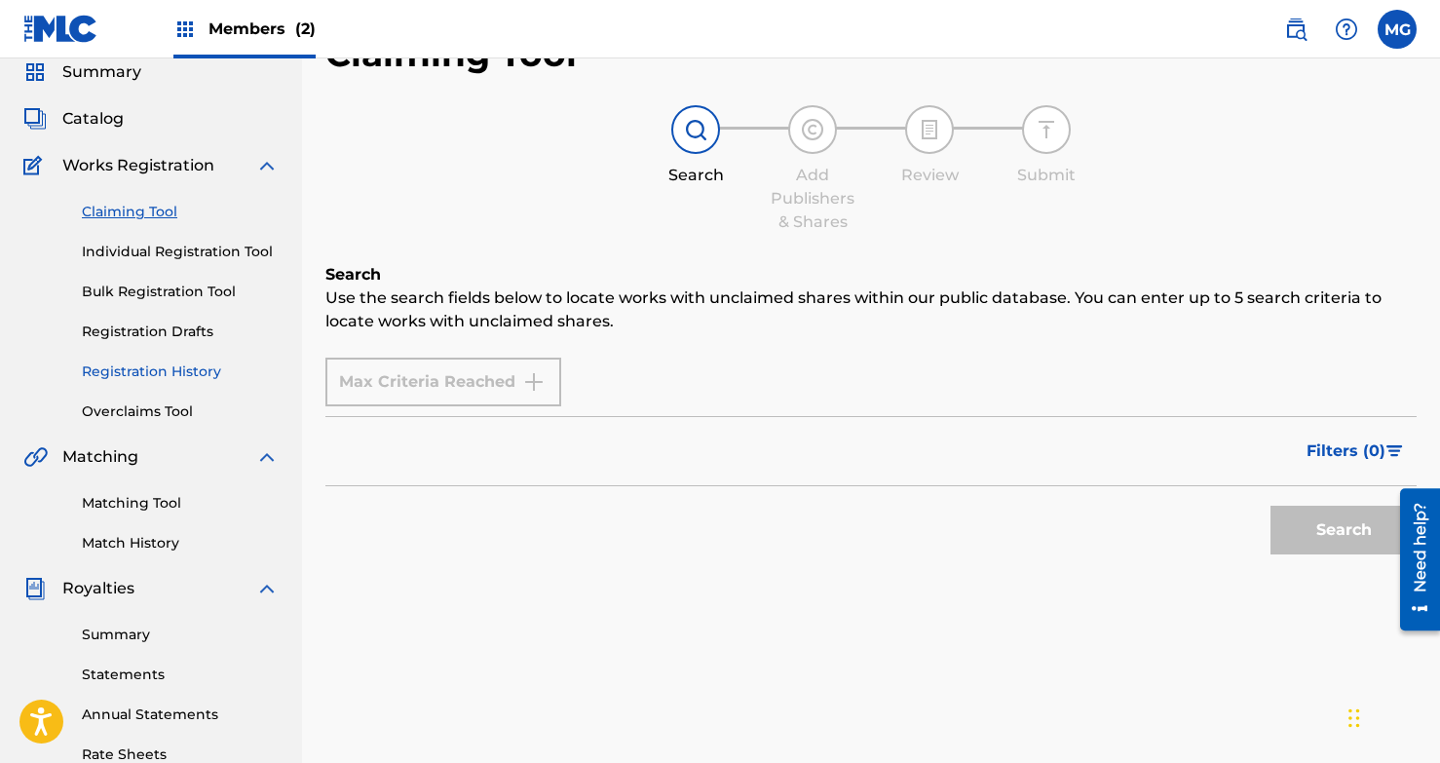
scroll to position [77, 0]
click at [111, 456] on span "Matching" at bounding box center [100, 454] width 76 height 23
click at [119, 499] on link "Matching Tool" at bounding box center [180, 501] width 197 height 20
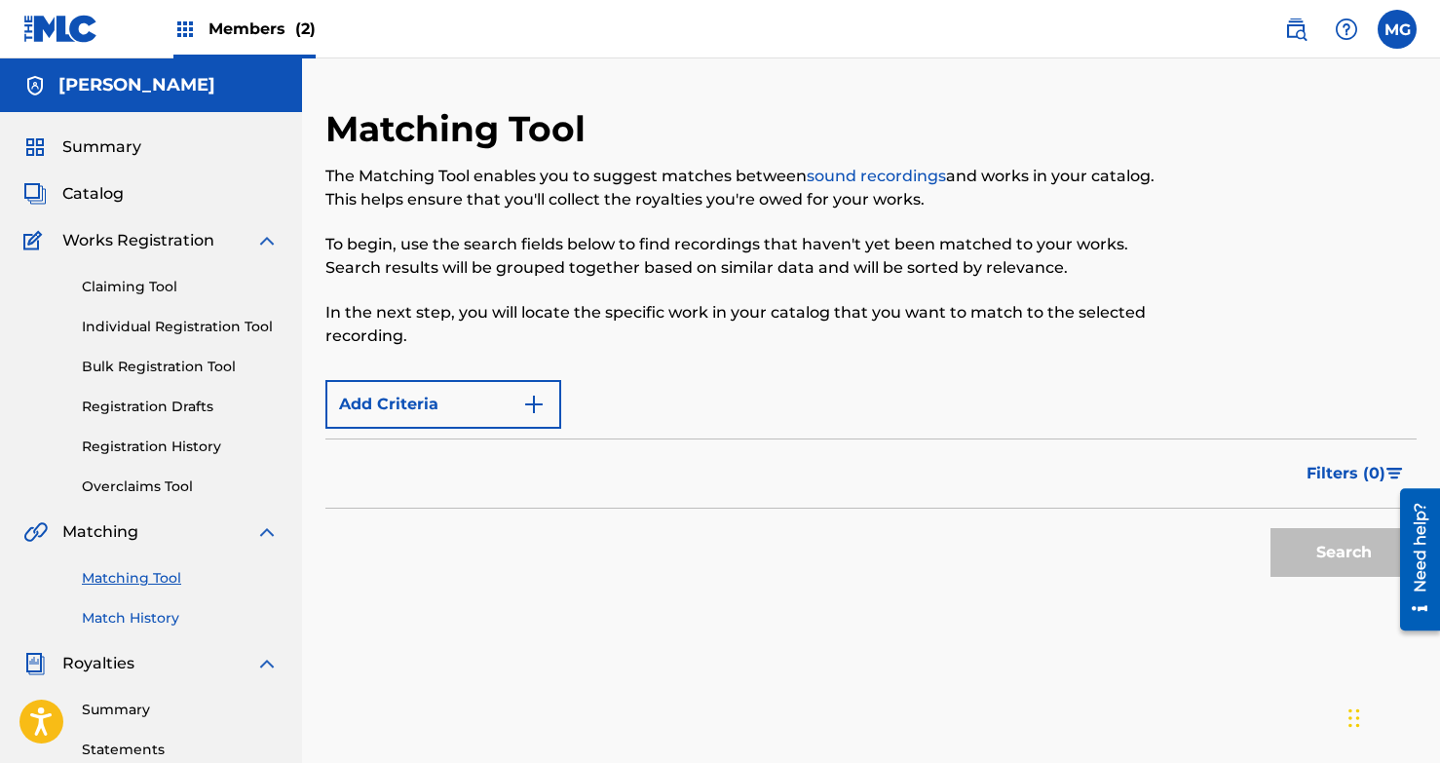
click at [136, 622] on link "Match History" at bounding box center [180, 618] width 197 height 20
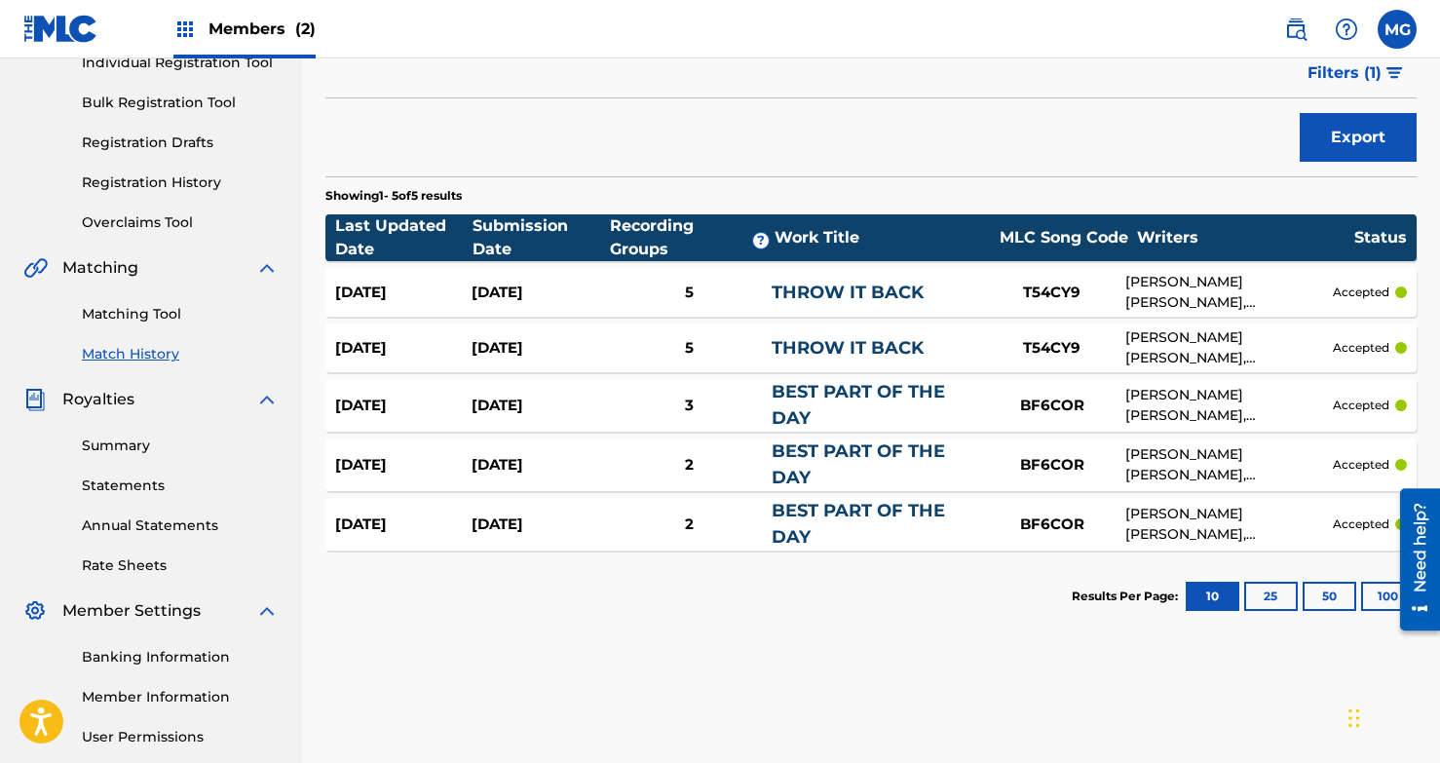
scroll to position [255, 0]
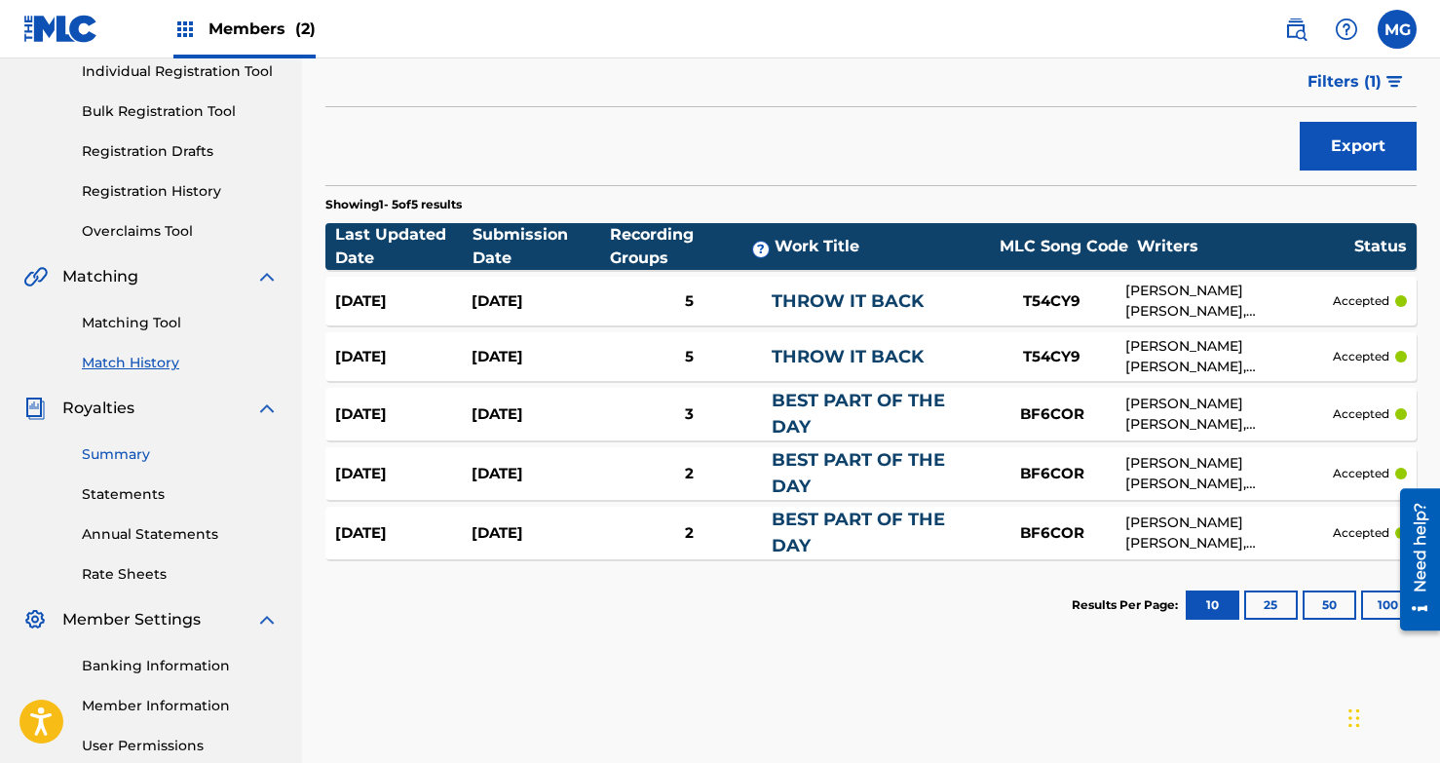
click at [125, 460] on link "Summary" at bounding box center [180, 454] width 197 height 20
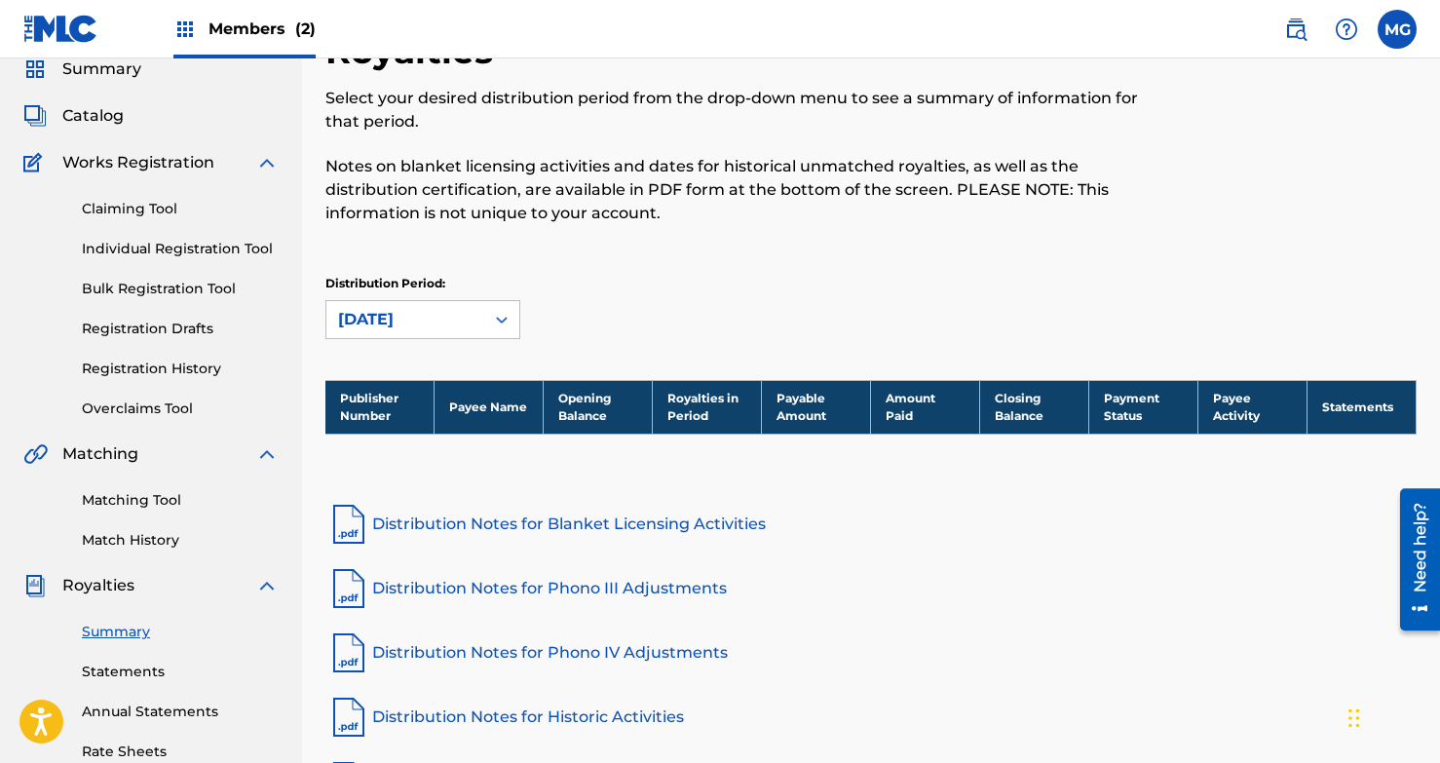
scroll to position [79, 0]
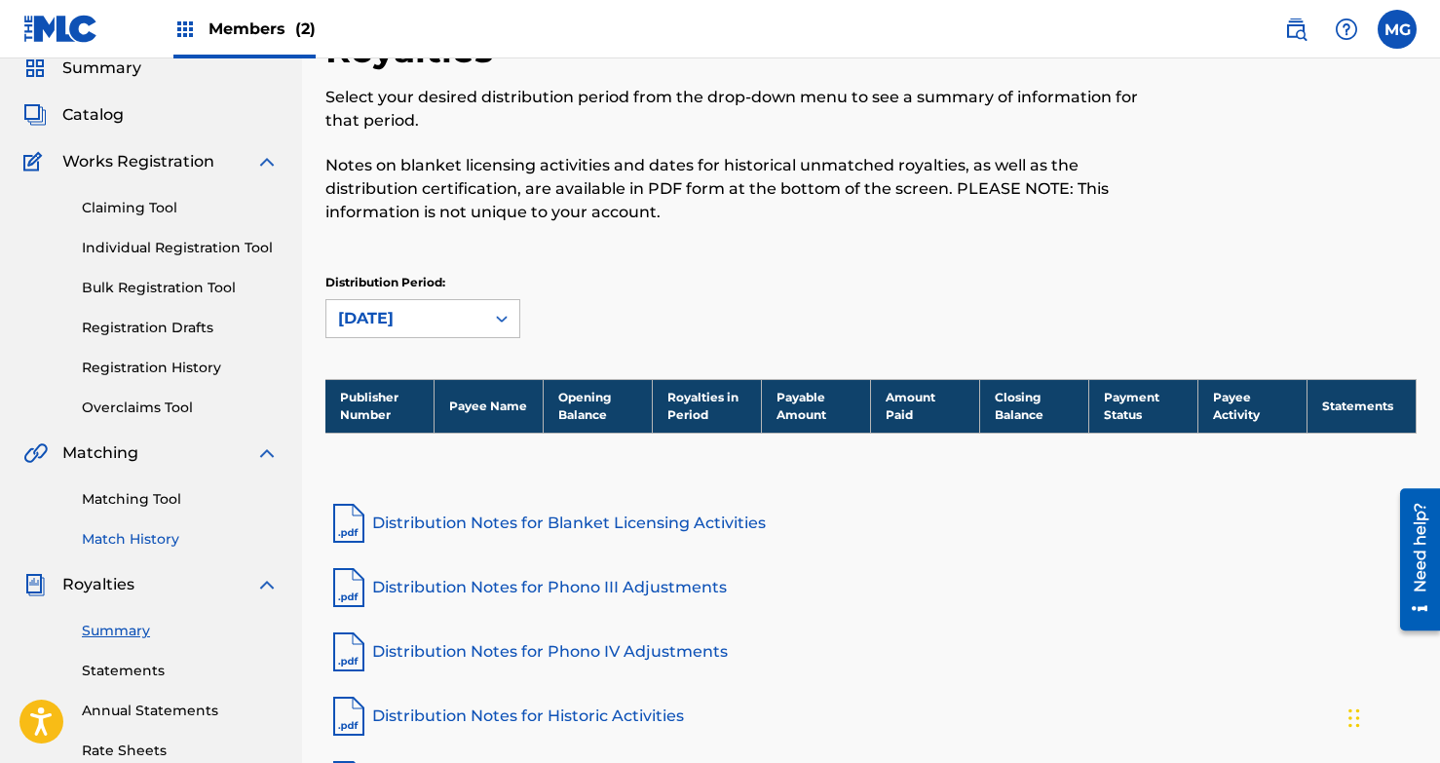
click at [126, 533] on link "Match History" at bounding box center [180, 539] width 197 height 20
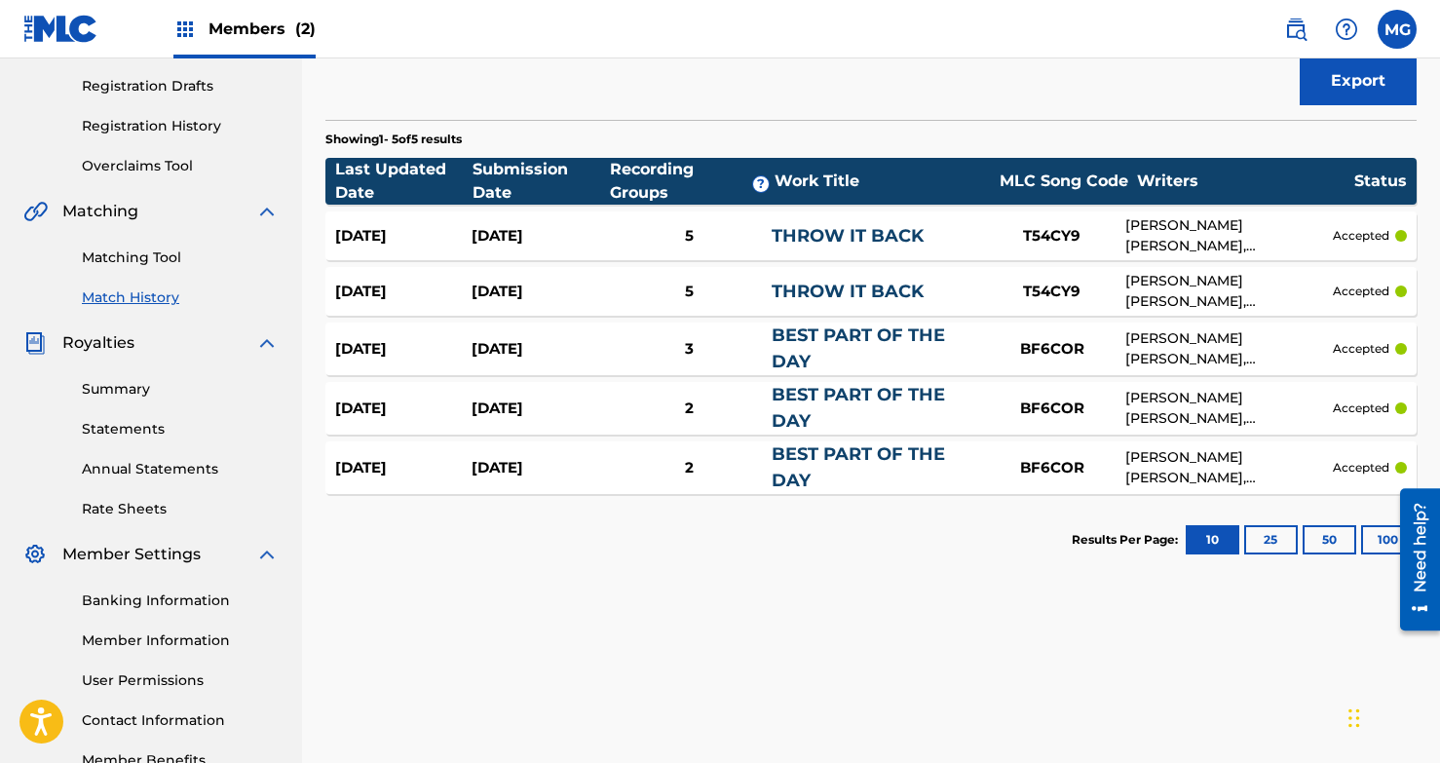
scroll to position [347, 0]
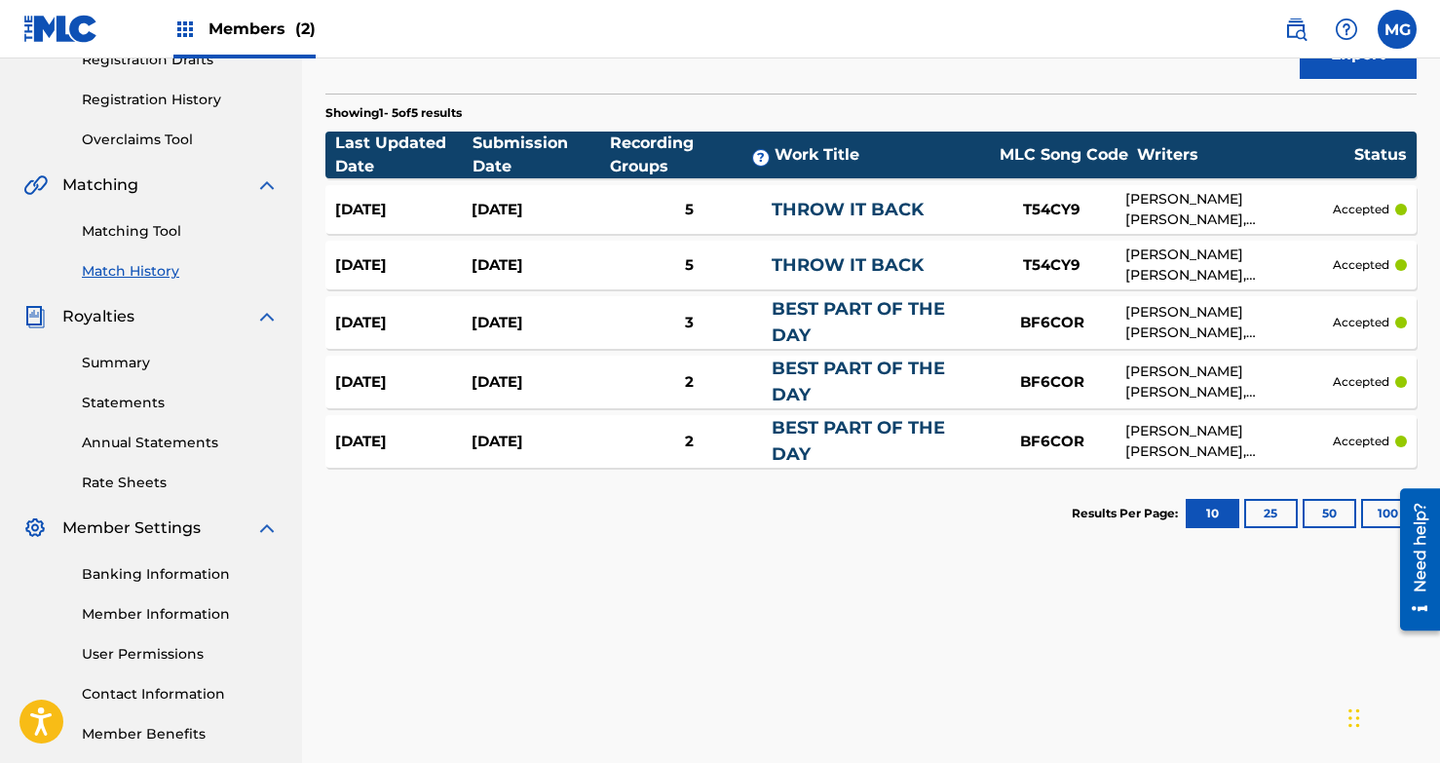
click at [458, 199] on div "[DATE]" at bounding box center [403, 210] width 136 height 22
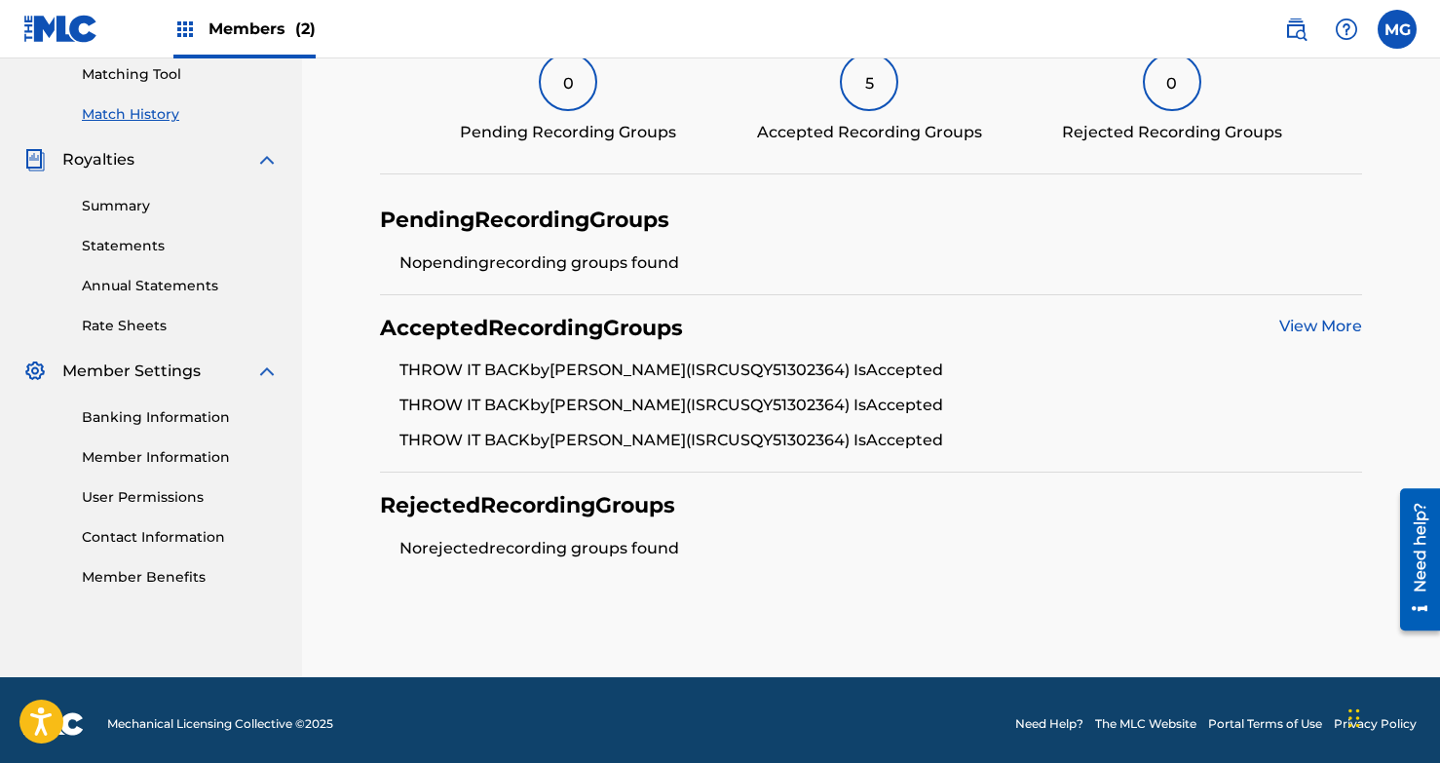
scroll to position [497, 0]
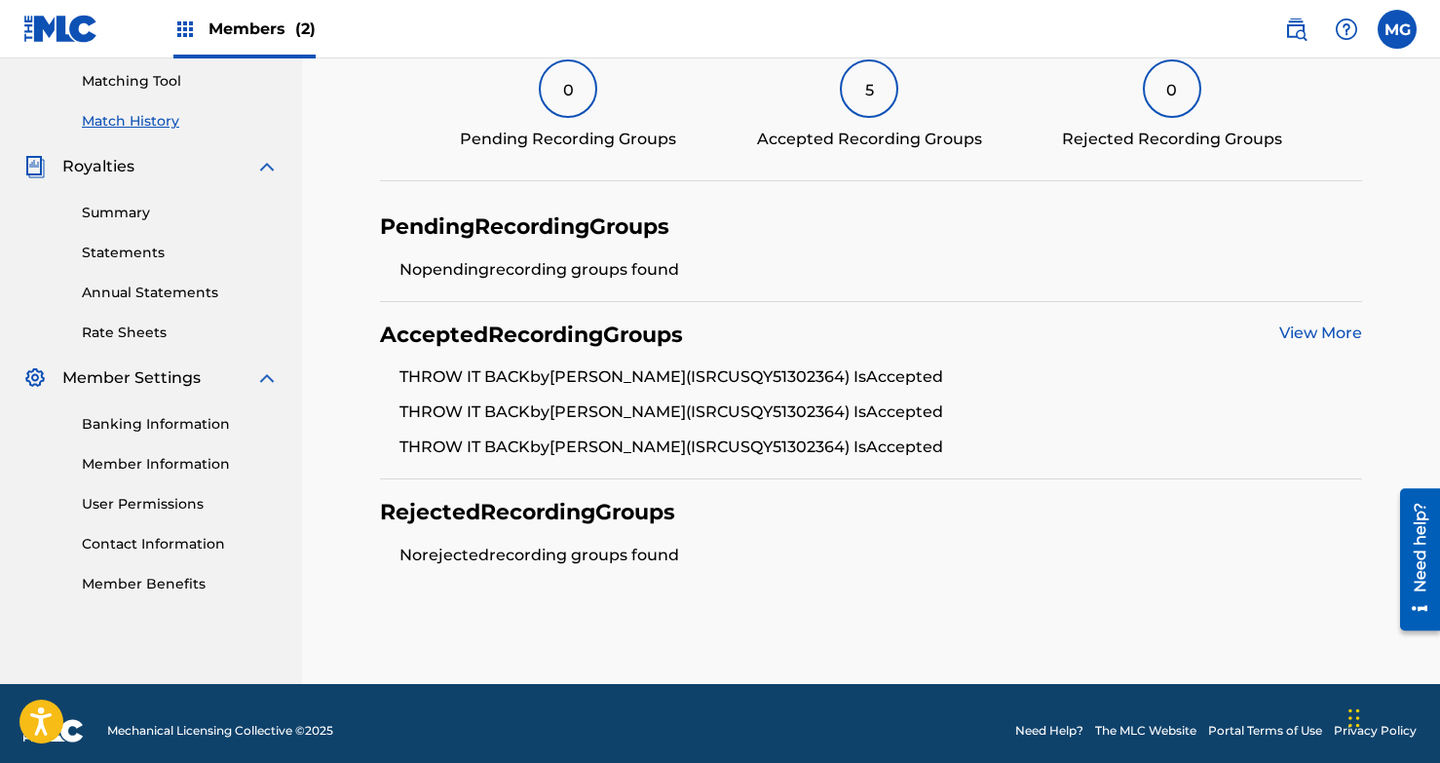
click at [1224, 333] on link "View More" at bounding box center [1321, 333] width 83 height 19
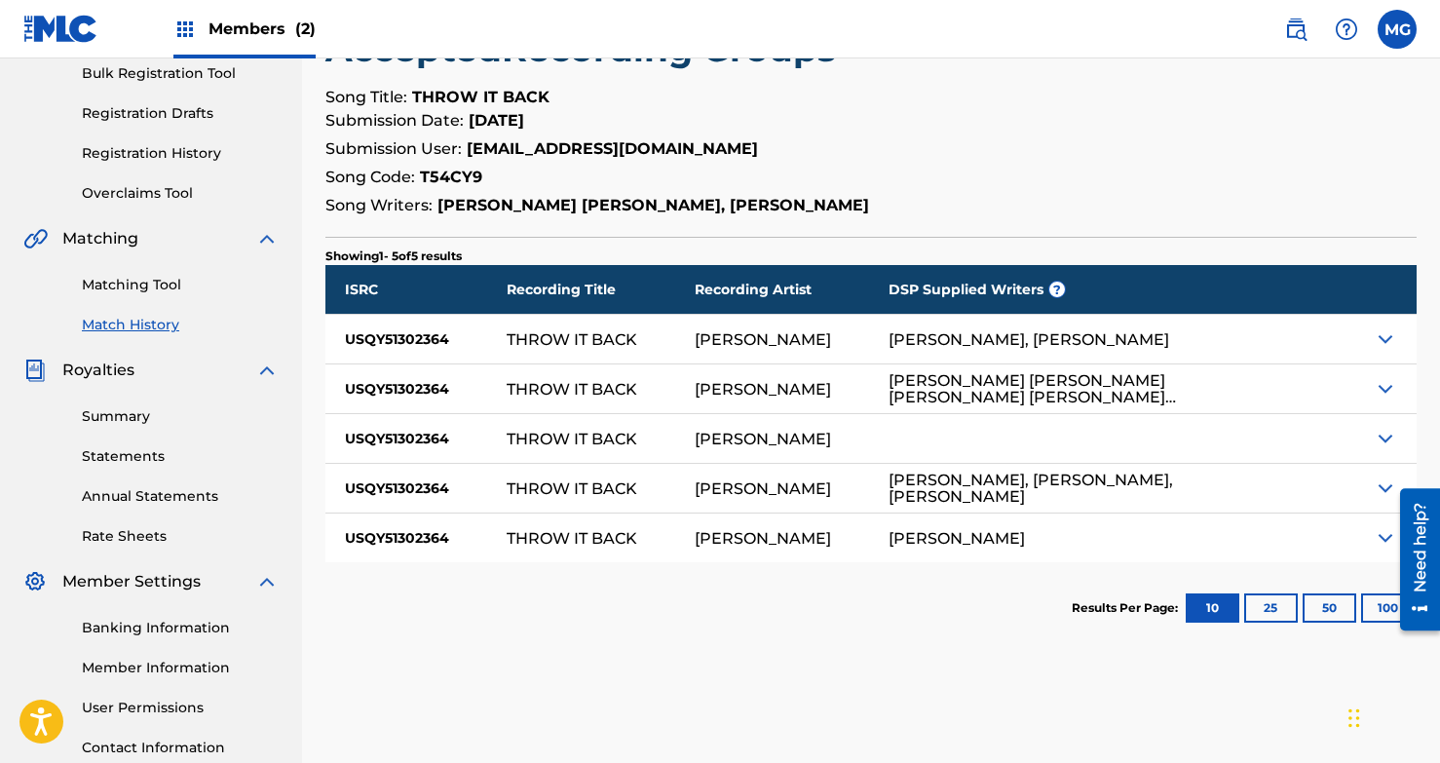
scroll to position [293, 0]
click at [1224, 339] on img at bounding box center [1385, 338] width 23 height 23
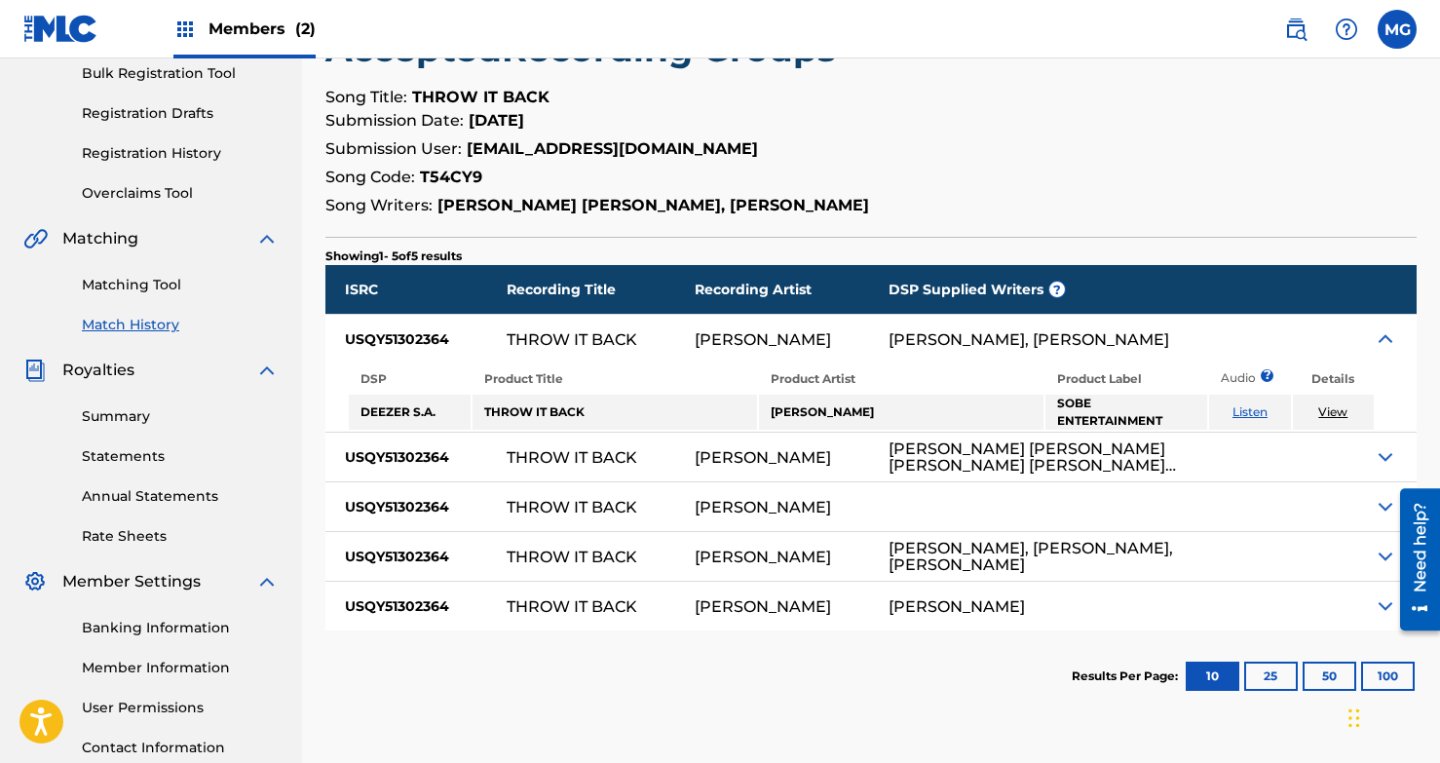
click at [1224, 339] on img at bounding box center [1385, 338] width 23 height 23
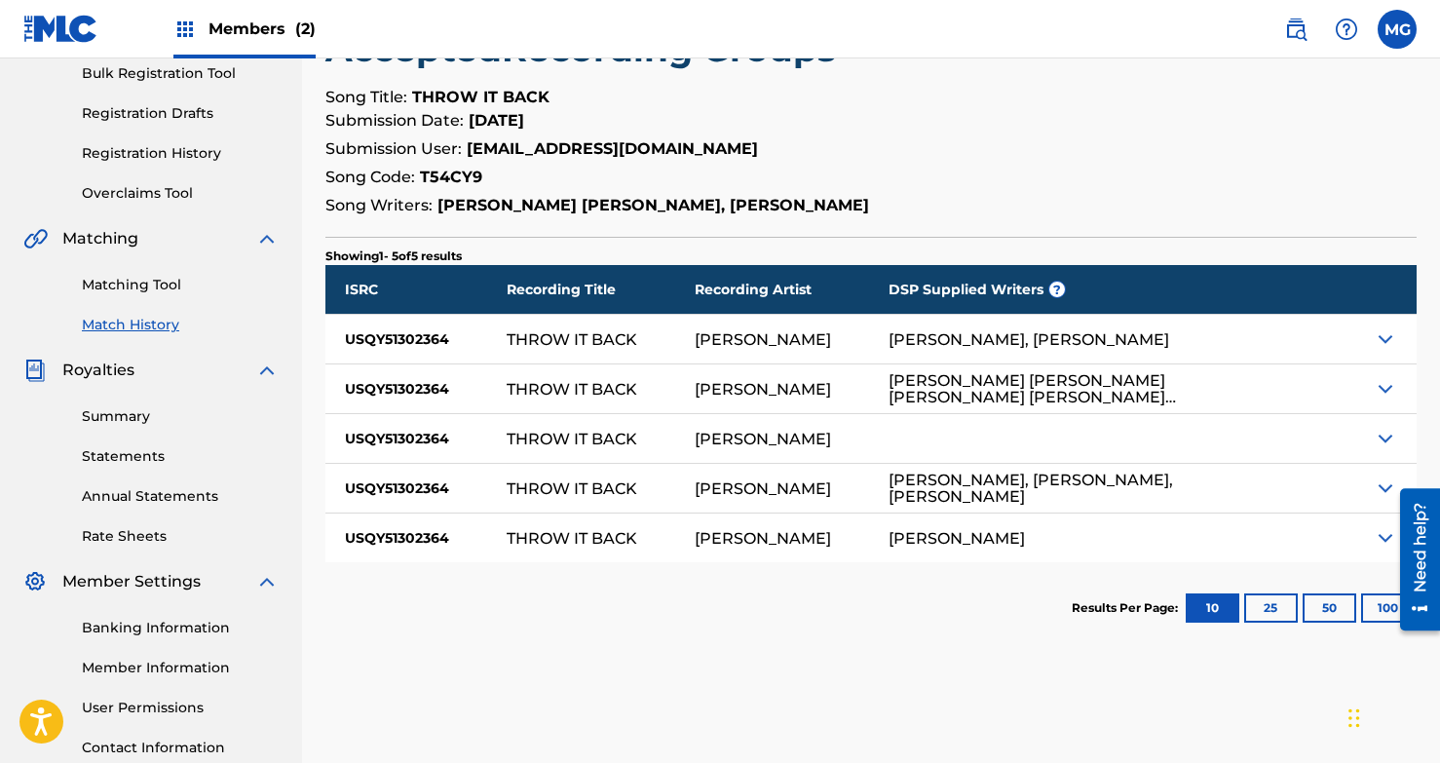
click at [1224, 387] on img at bounding box center [1385, 388] width 23 height 23
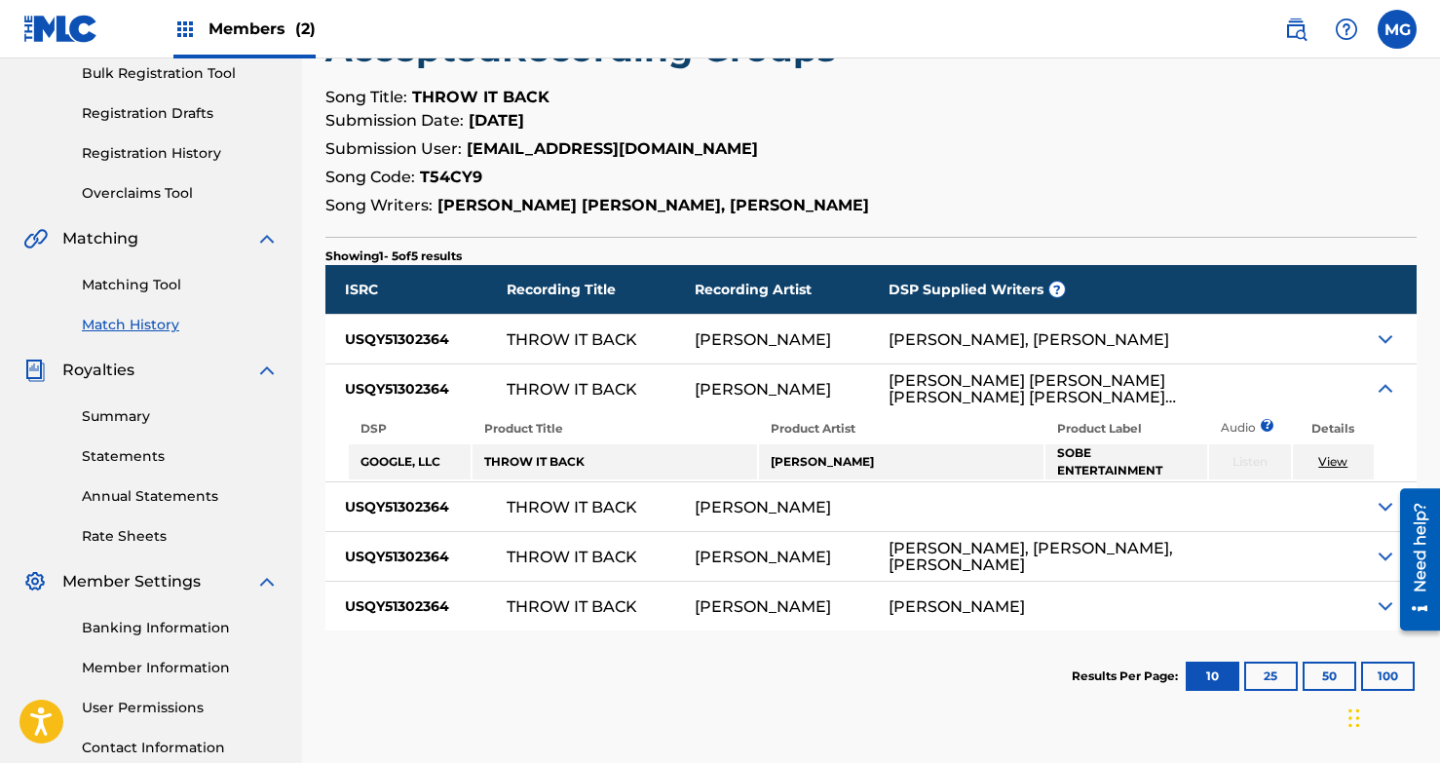
click at [1224, 387] on img at bounding box center [1385, 388] width 23 height 23
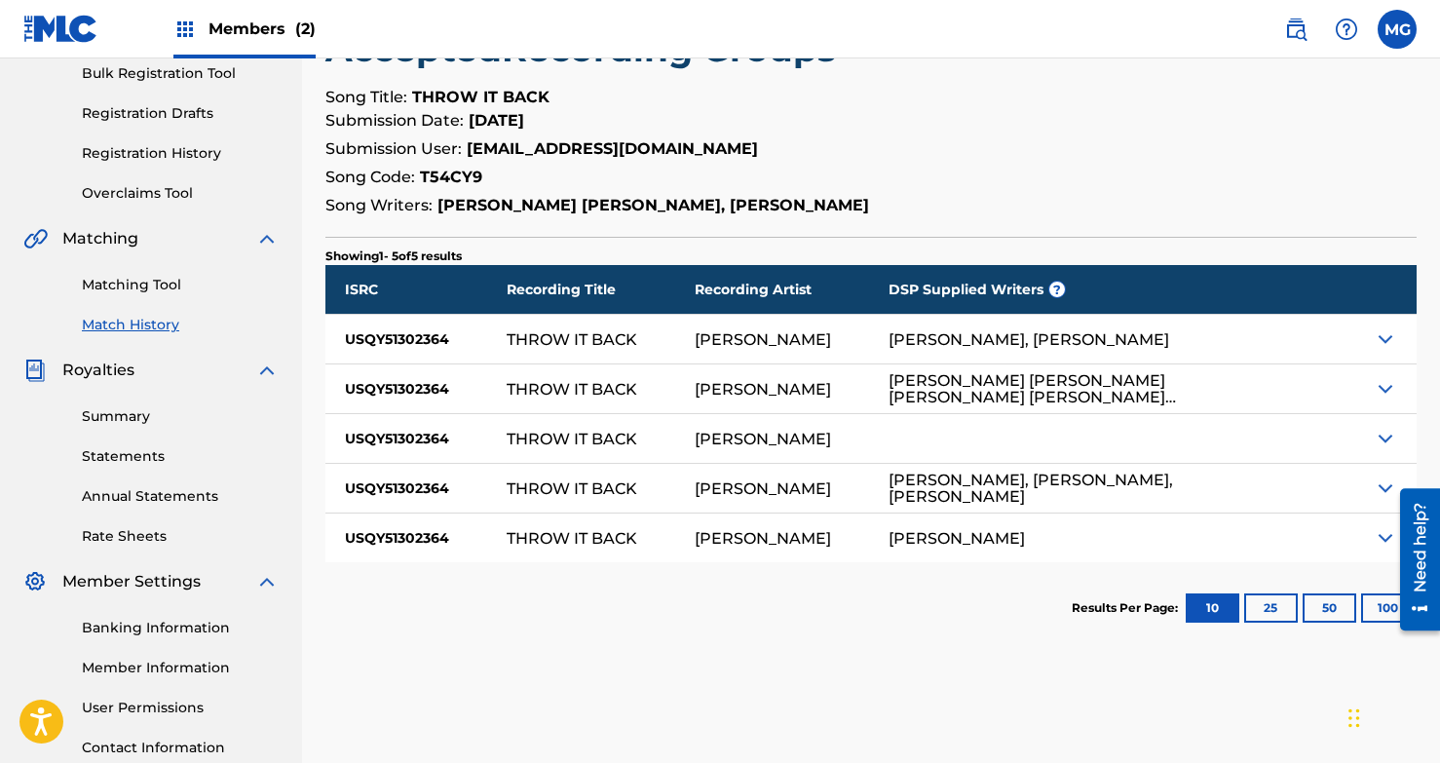
click at [1224, 428] on img at bounding box center [1385, 438] width 23 height 23
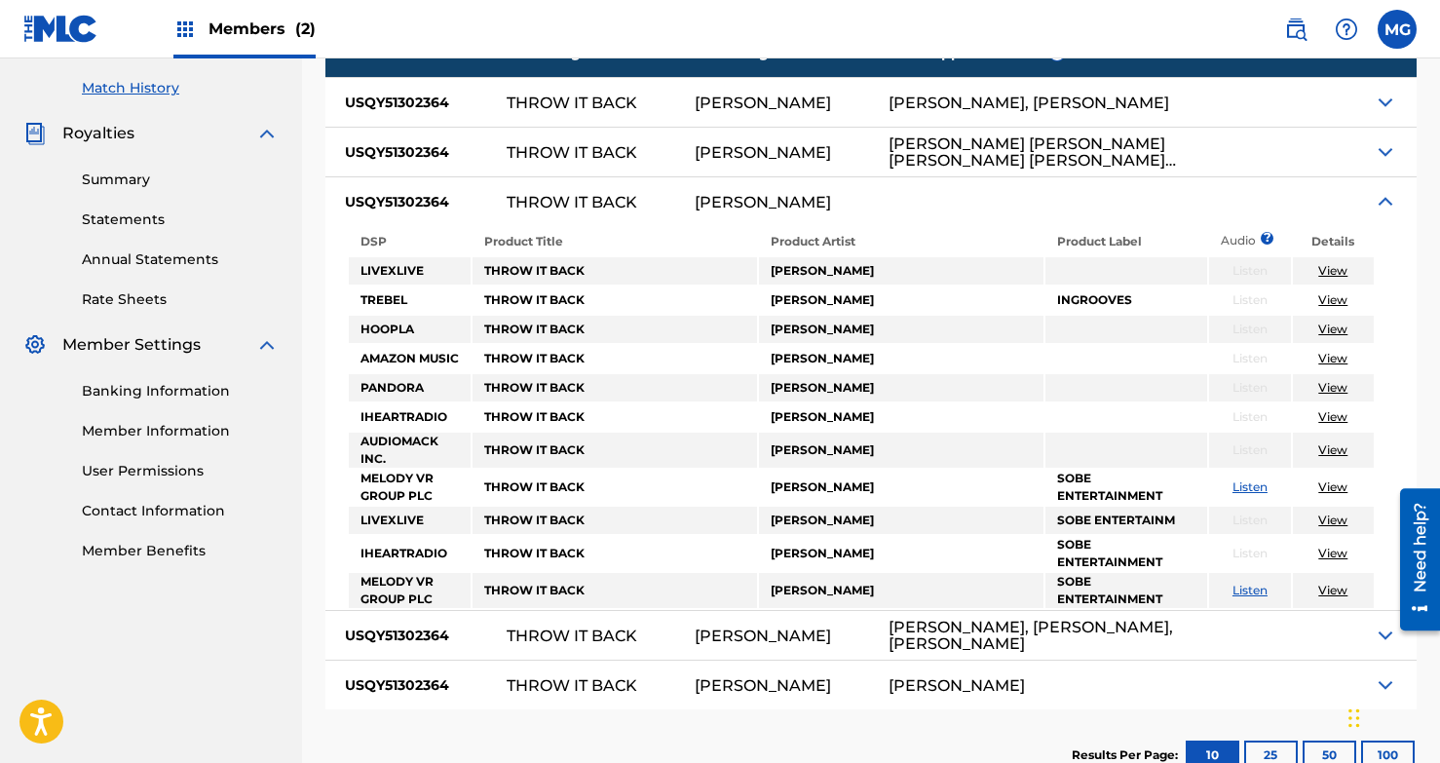
scroll to position [523, 0]
